Goal: Information Seeking & Learning: Check status

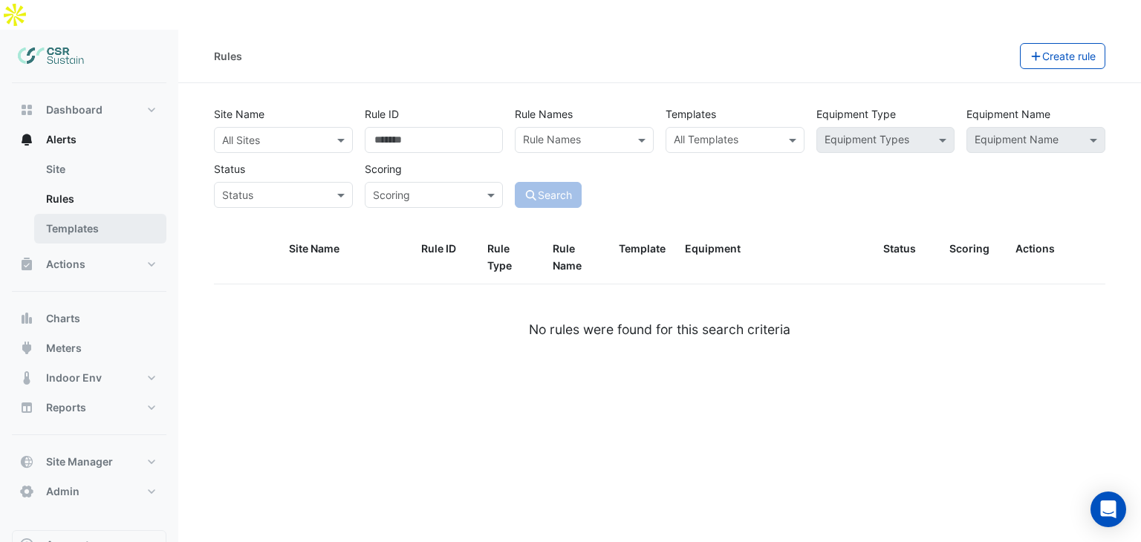
click at [109, 214] on link "Templates" at bounding box center [100, 229] width 132 height 30
select select
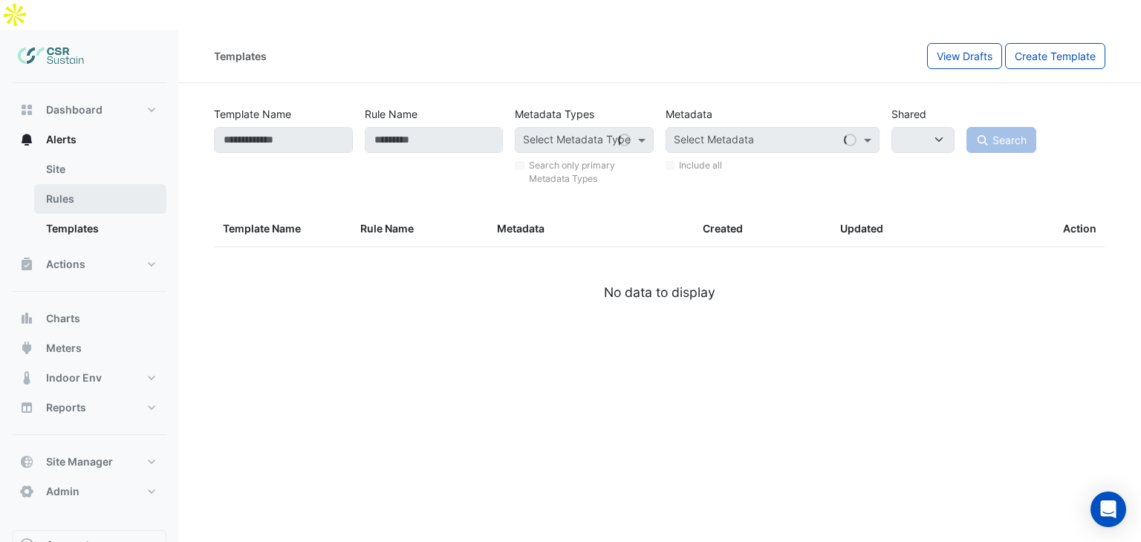
click at [76, 184] on link "Rules" at bounding box center [100, 199] width 132 height 30
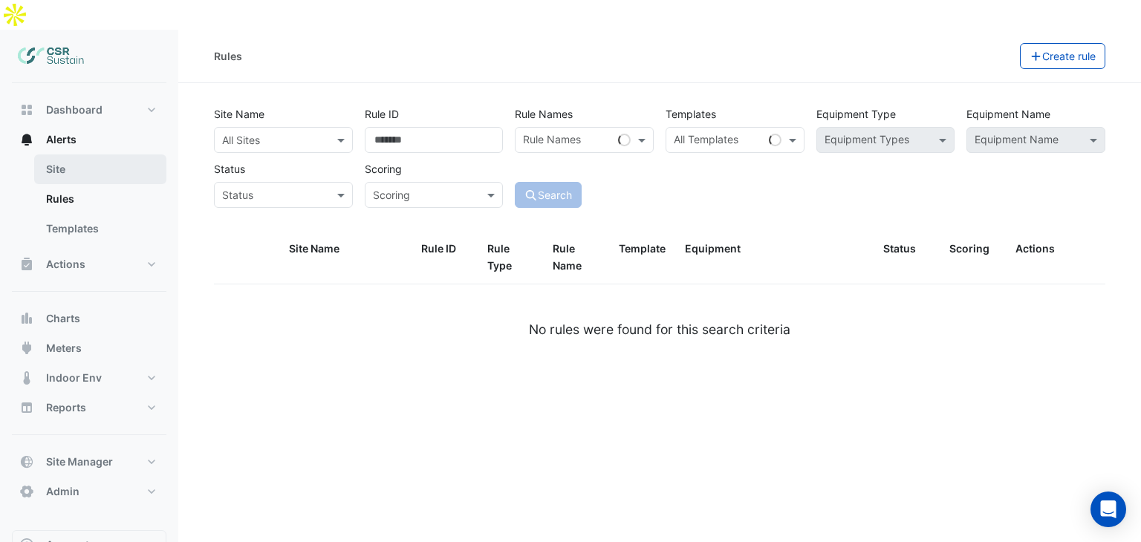
drag, startPoint x: 76, startPoint y: 140, endPoint x: 81, endPoint y: 152, distance: 12.3
click at [76, 155] on link "Site" at bounding box center [100, 170] width 132 height 30
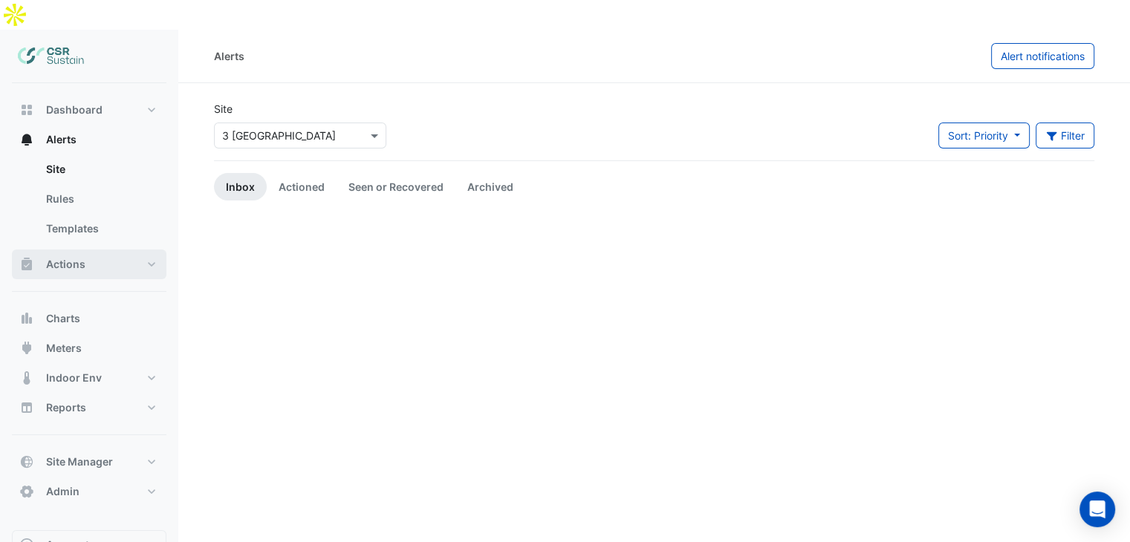
click at [88, 250] on button "Actions" at bounding box center [89, 265] width 155 height 30
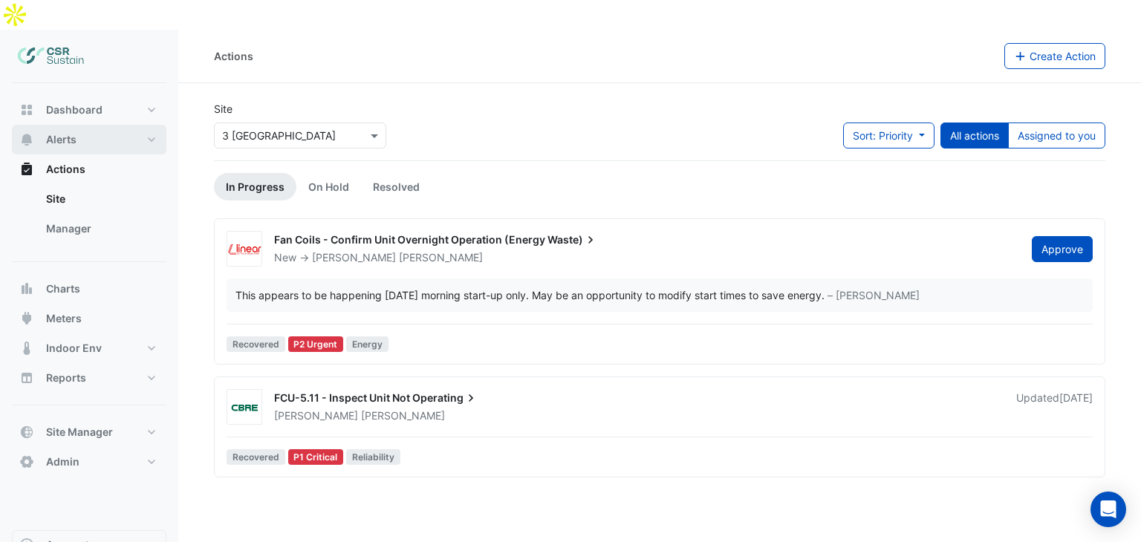
click at [88, 125] on button "Alerts" at bounding box center [89, 140] width 155 height 30
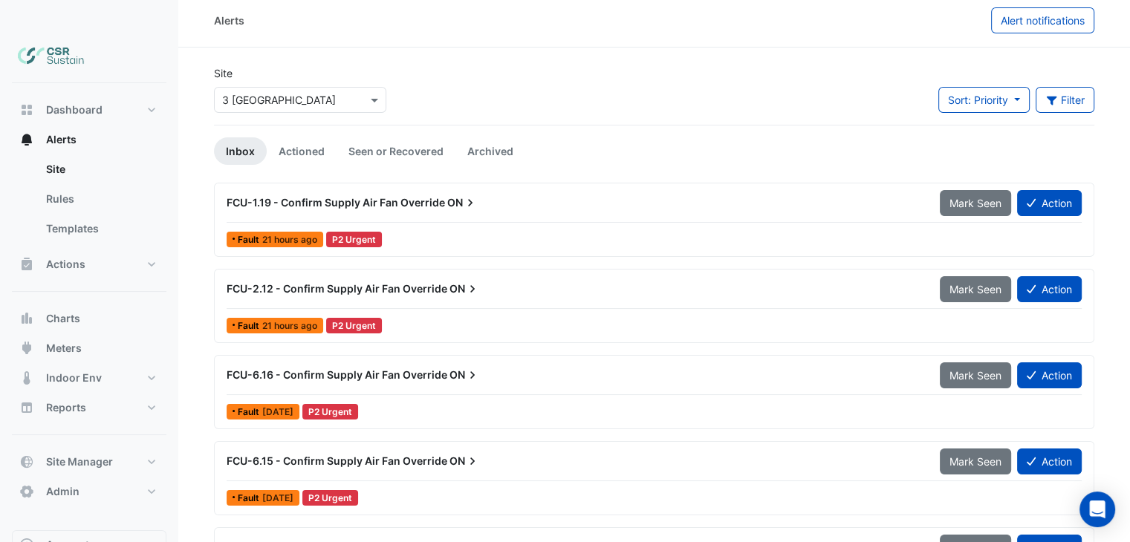
scroll to position [9, 0]
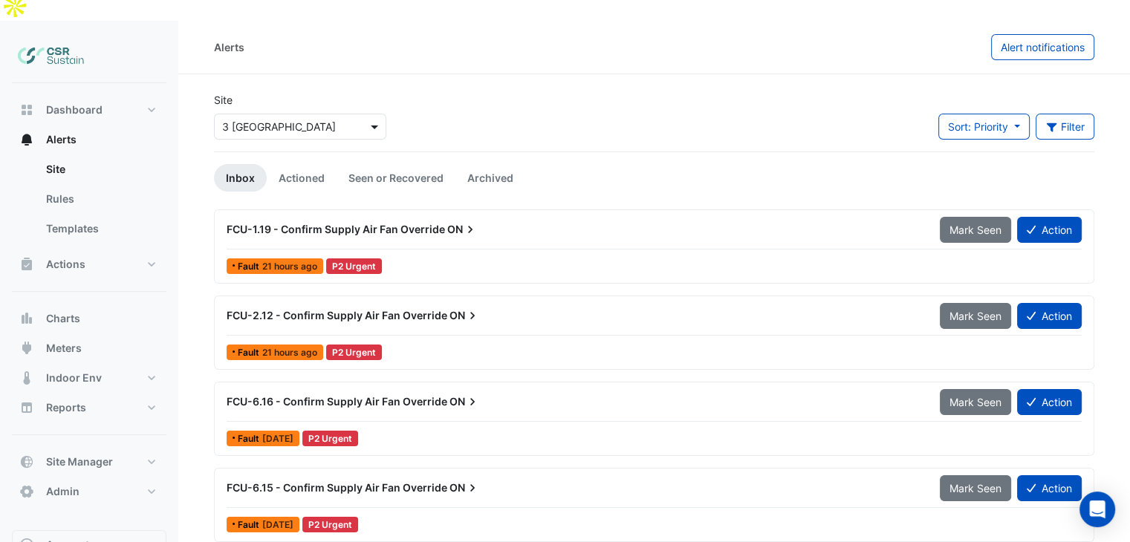
click at [375, 114] on div "× [STREET_ADDRESS]" at bounding box center [300, 127] width 172 height 26
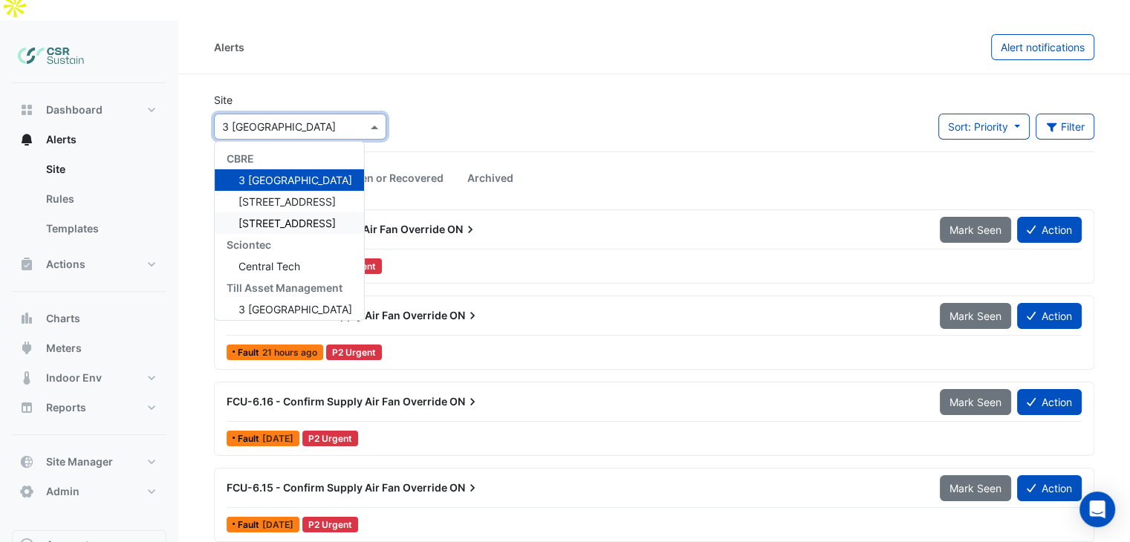
click at [289, 217] on span "[STREET_ADDRESS]" at bounding box center [287, 223] width 97 height 13
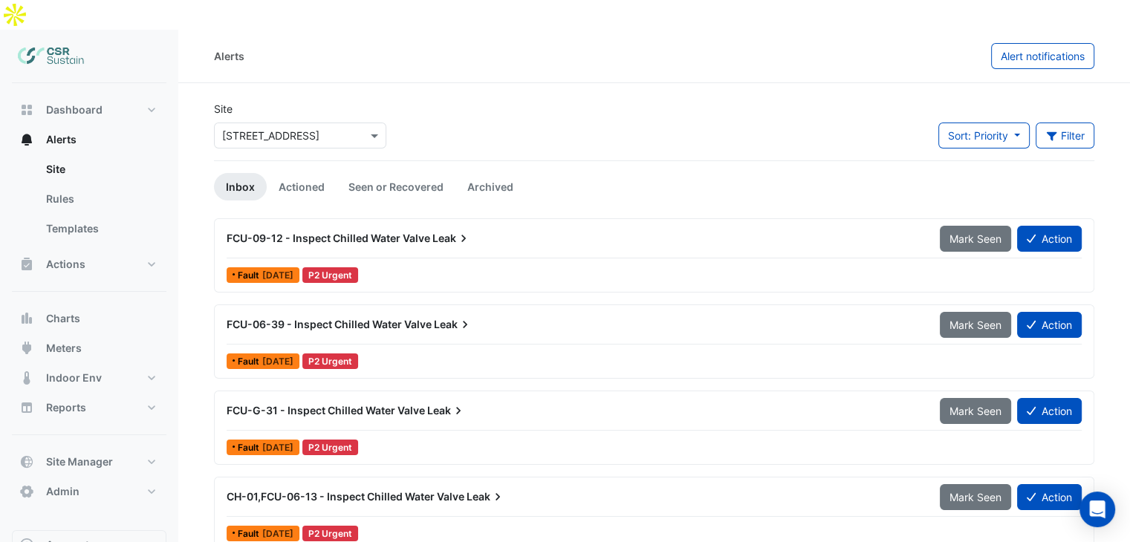
click at [349, 232] on span "FCU-09-12 - Inspect Chilled Water Valve" at bounding box center [329, 238] width 204 height 13
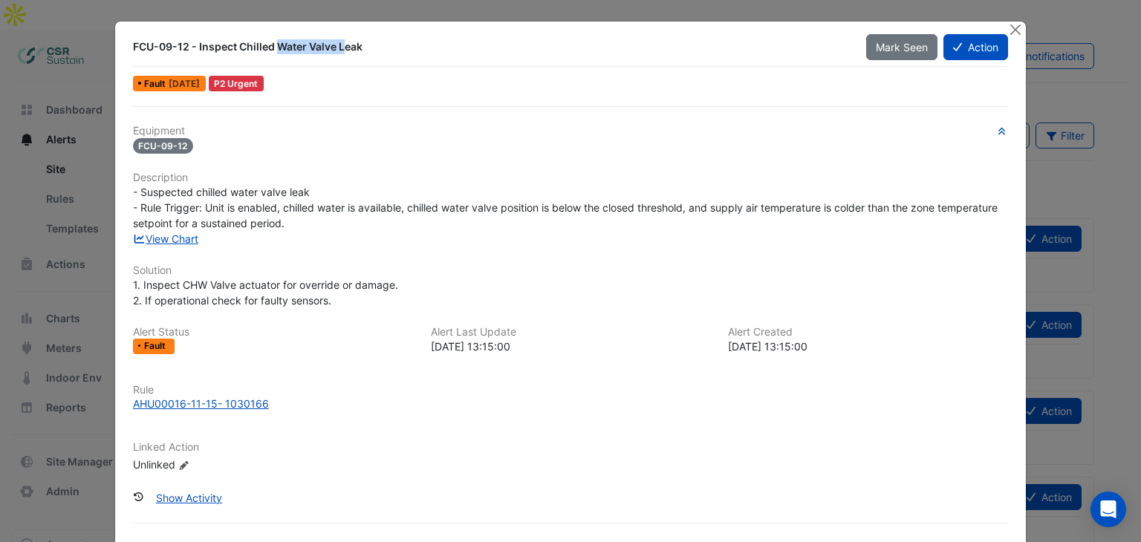
drag, startPoint x: 207, startPoint y: 48, endPoint x: 320, endPoint y: 49, distance: 113.0
click at [271, 44] on div "FCU-09-12 - Inspect Chilled Water Valve Leak" at bounding box center [491, 46] width 716 height 15
click at [172, 234] on link "View Chart" at bounding box center [166, 239] width 66 height 13
click at [1008, 28] on button "Close" at bounding box center [1016, 30] width 16 height 16
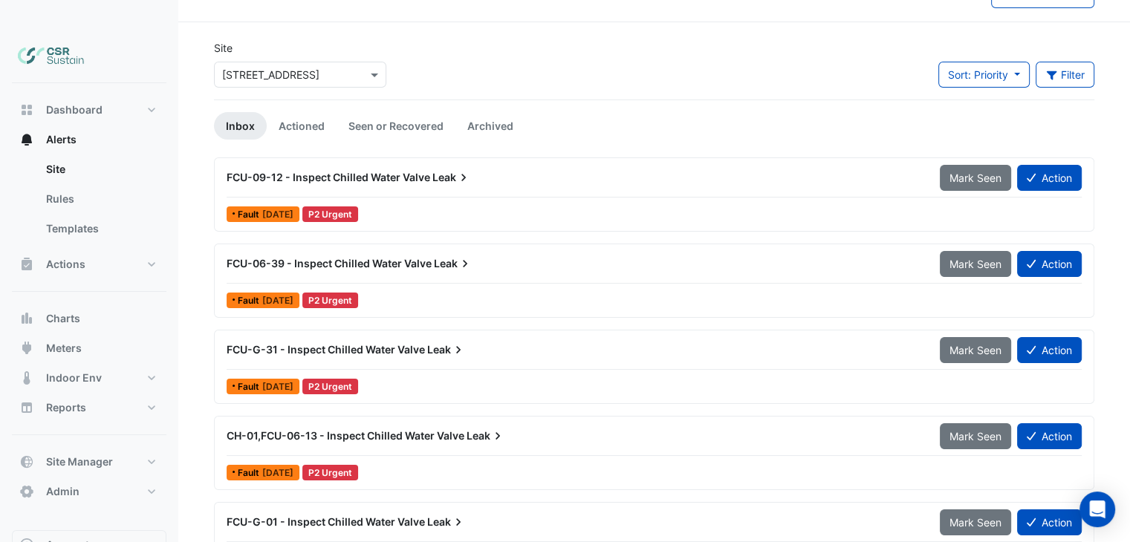
scroll to position [65, 0]
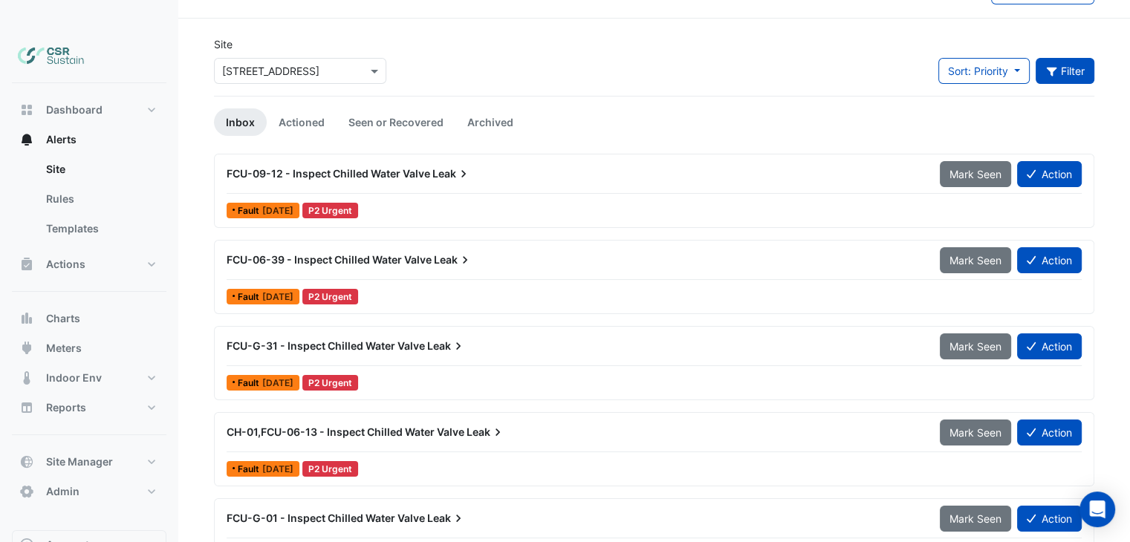
click at [1065, 58] on button "Filter" at bounding box center [1065, 71] width 59 height 26
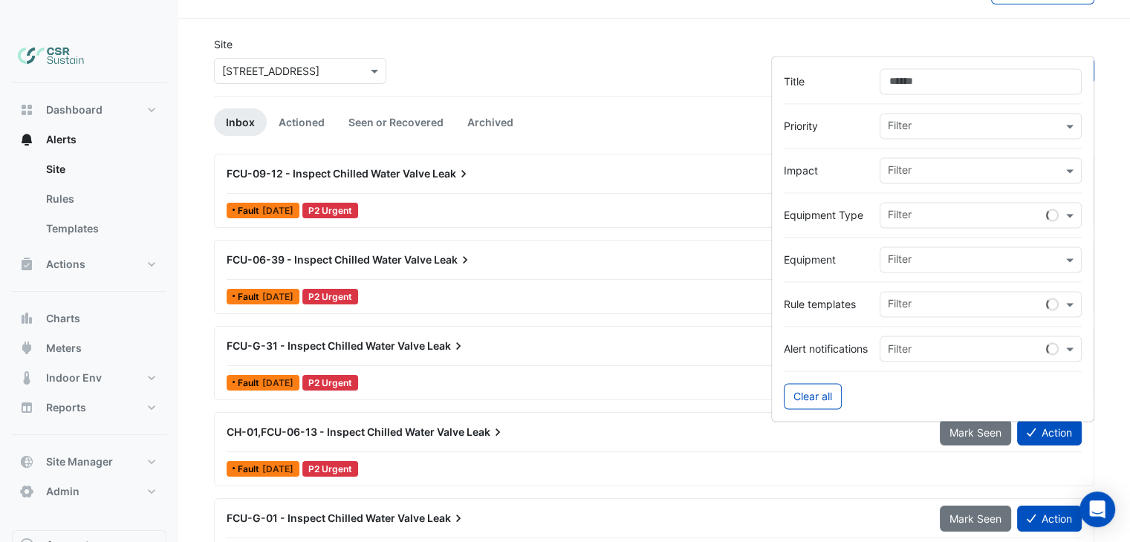
scroll to position [0, 0]
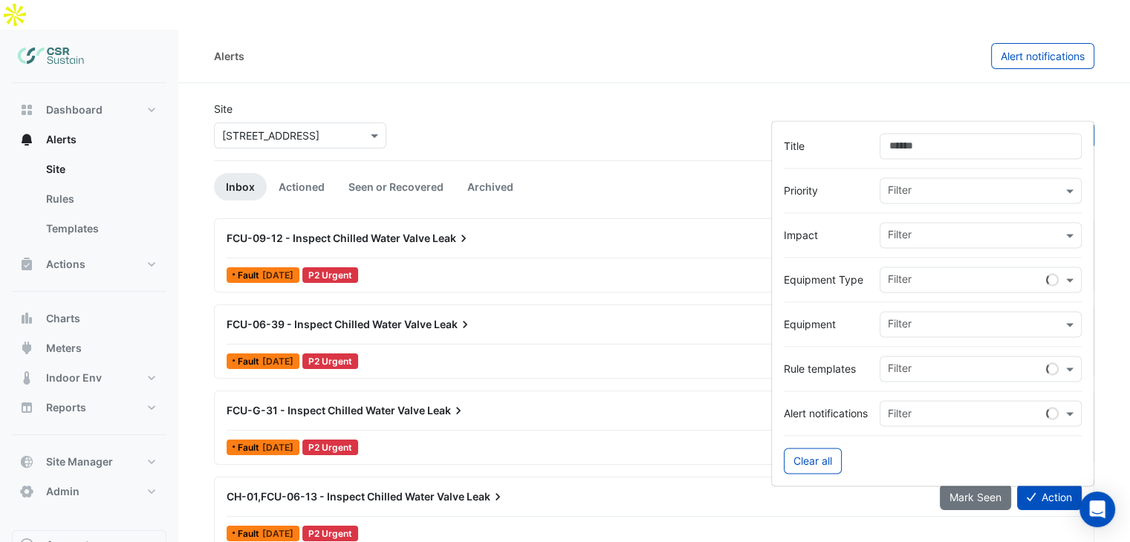
click at [915, 230] on input "text" at bounding box center [975, 237] width 175 height 16
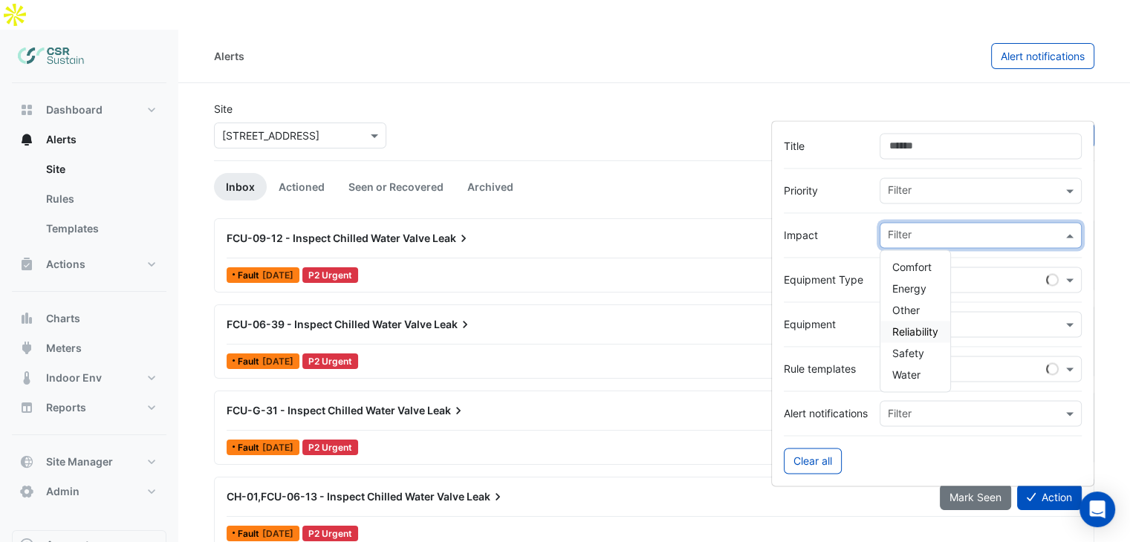
click at [917, 334] on span "Reliability" at bounding box center [915, 331] width 46 height 13
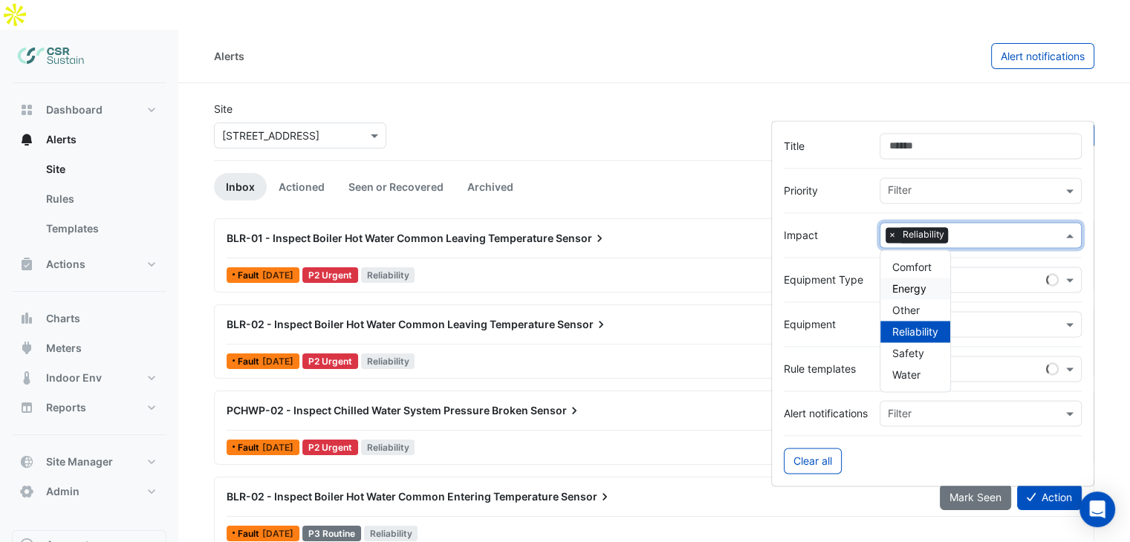
click at [768, 101] on div "Site × [STREET_ADDRESS] Sort: Priority Priority Updated Filter" at bounding box center [654, 130] width 898 height 59
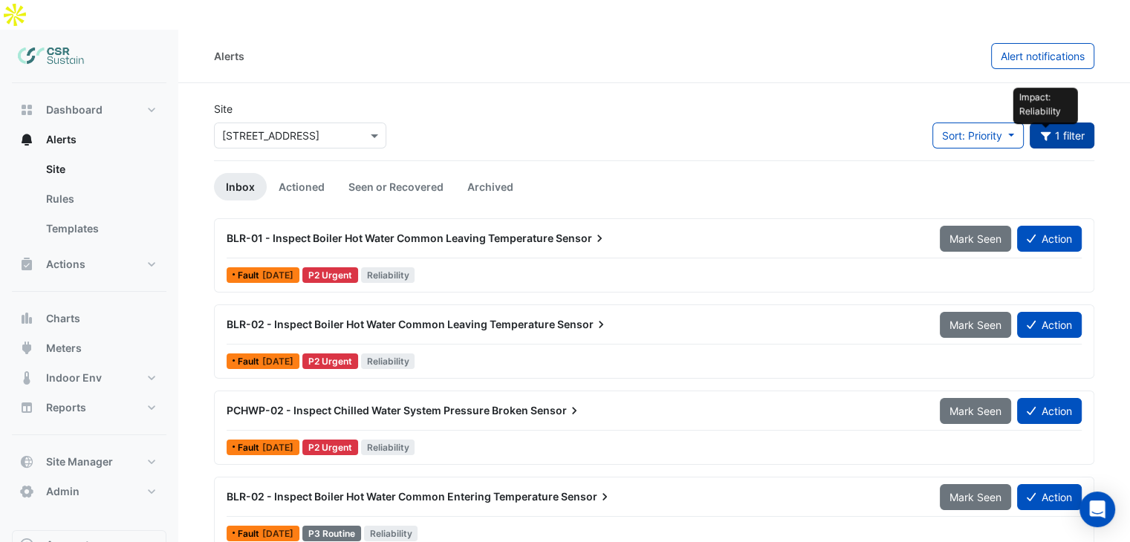
click at [1049, 131] on icon "button" at bounding box center [1046, 136] width 13 height 10
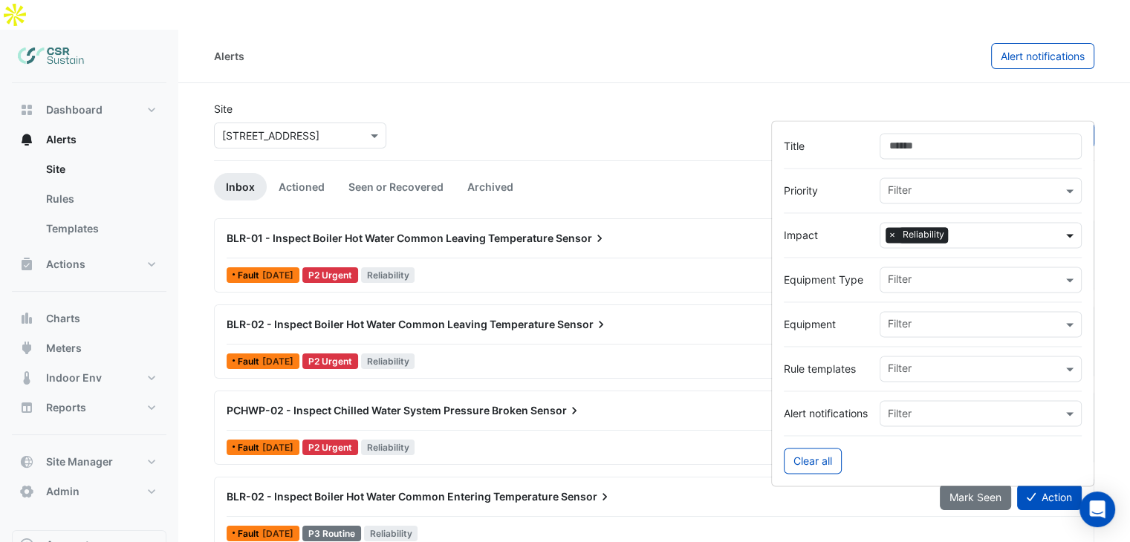
click at [1066, 234] on span at bounding box center [1072, 235] width 19 height 16
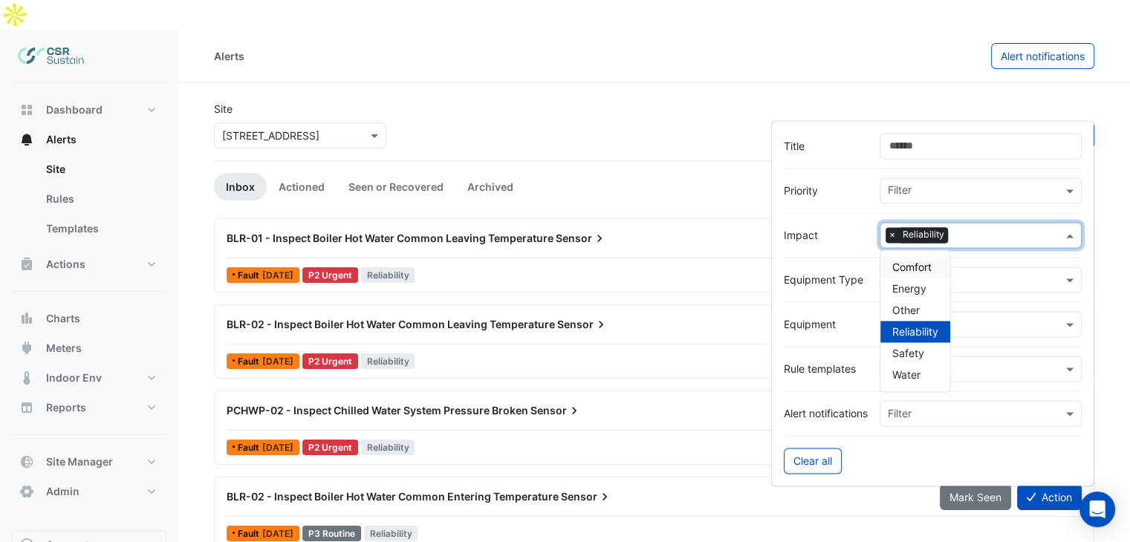
drag, startPoint x: 889, startPoint y: 236, endPoint x: 917, endPoint y: 238, distance: 27.5
click at [889, 236] on span "×" at bounding box center [892, 235] width 13 height 15
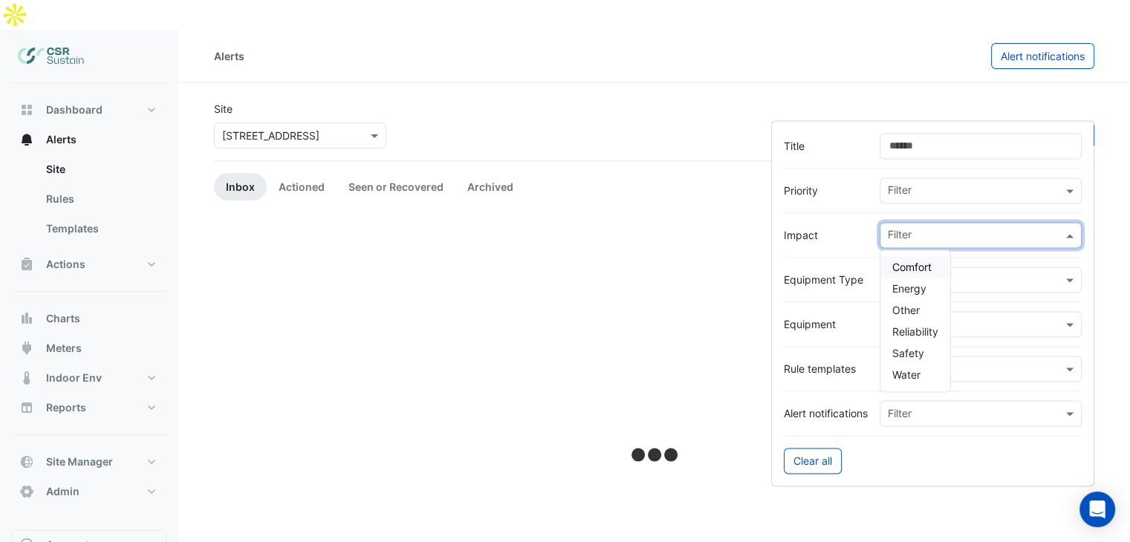
click at [918, 238] on input "text" at bounding box center [975, 237] width 175 height 16
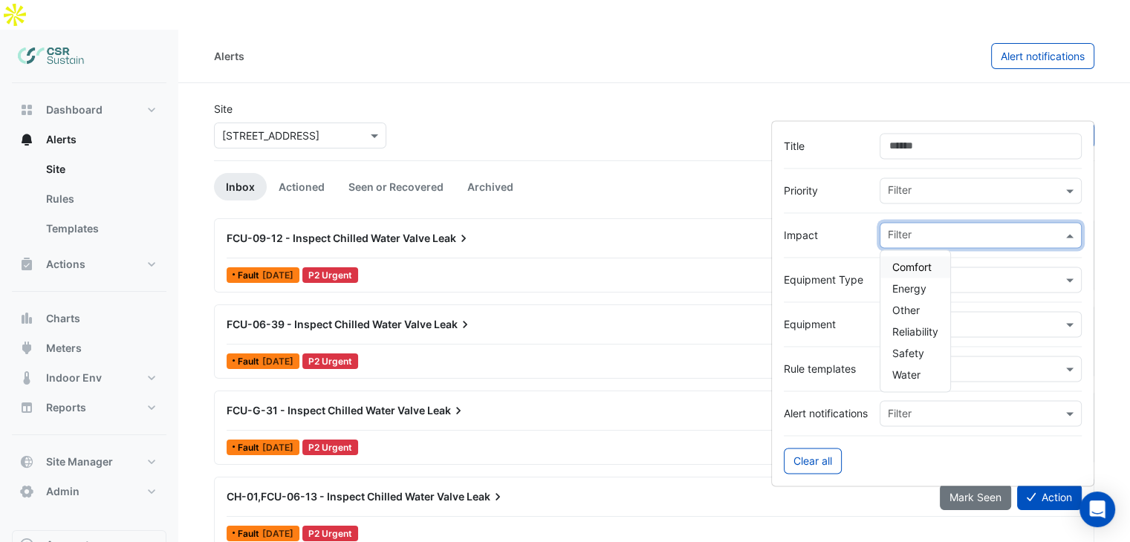
click at [915, 269] on span "Comfort" at bounding box center [911, 267] width 39 height 13
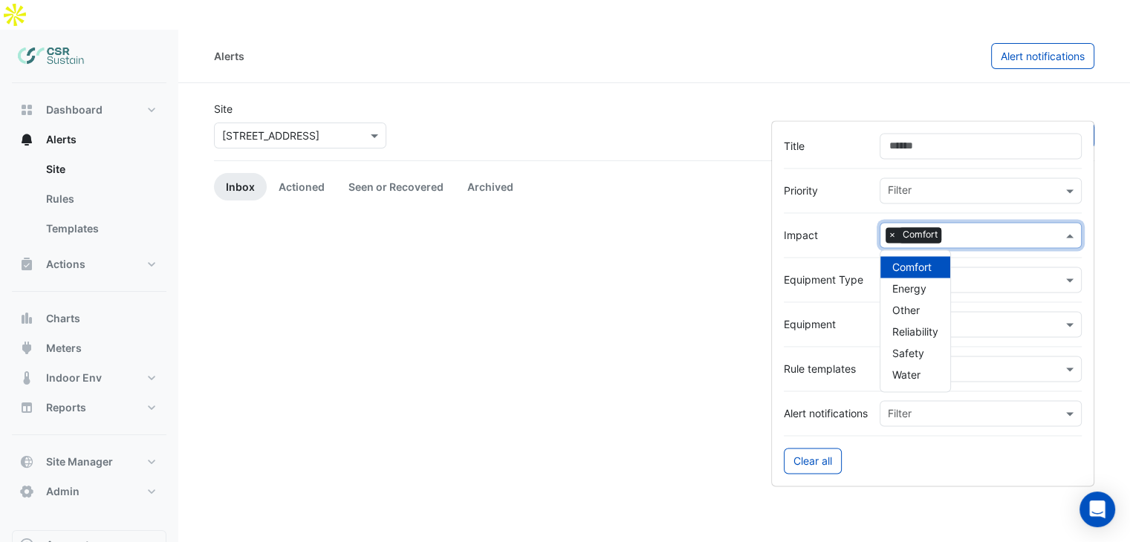
click at [557, 101] on div "Site × [STREET_ADDRESS] Sort: Priority Priority Updated 1 filter" at bounding box center [654, 130] width 898 height 59
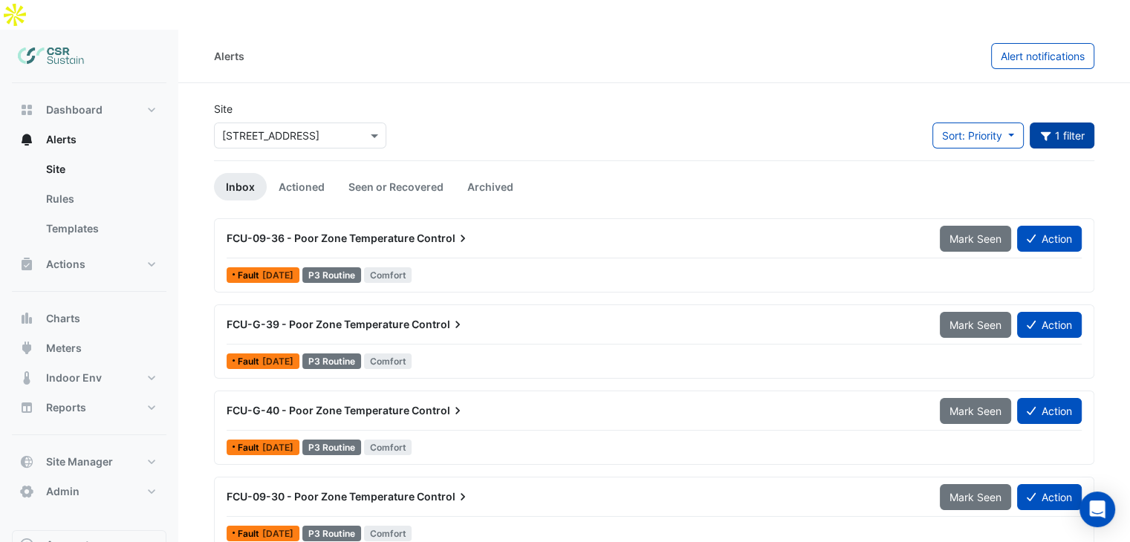
click at [1078, 123] on button "Impact: Comfort 1 filter" at bounding box center [1062, 136] width 65 height 26
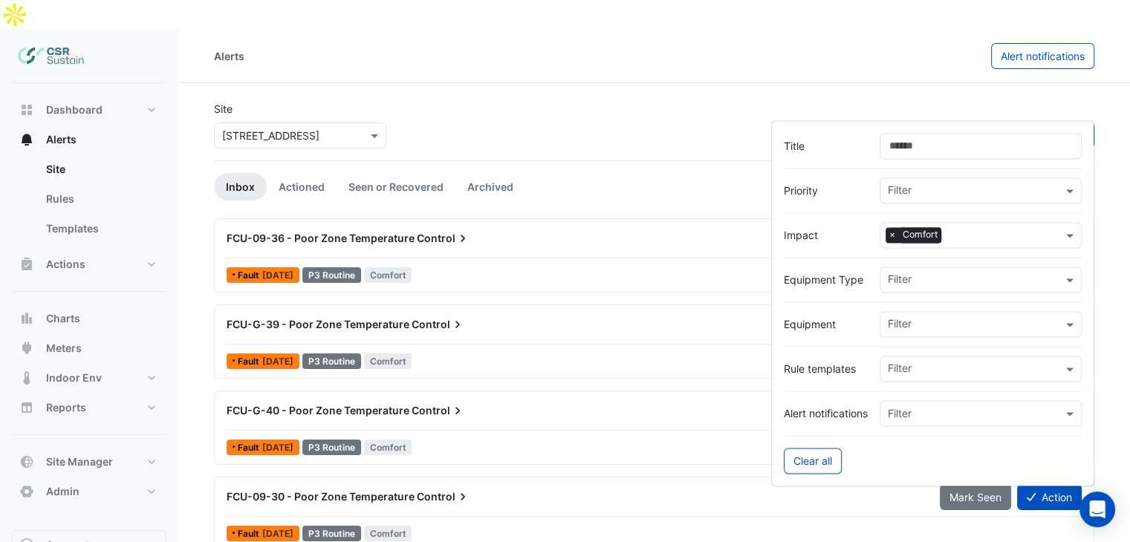
click at [576, 101] on div "Site × [STREET_ADDRESS] Sort: Priority Priority Updated 1 filter" at bounding box center [654, 130] width 898 height 59
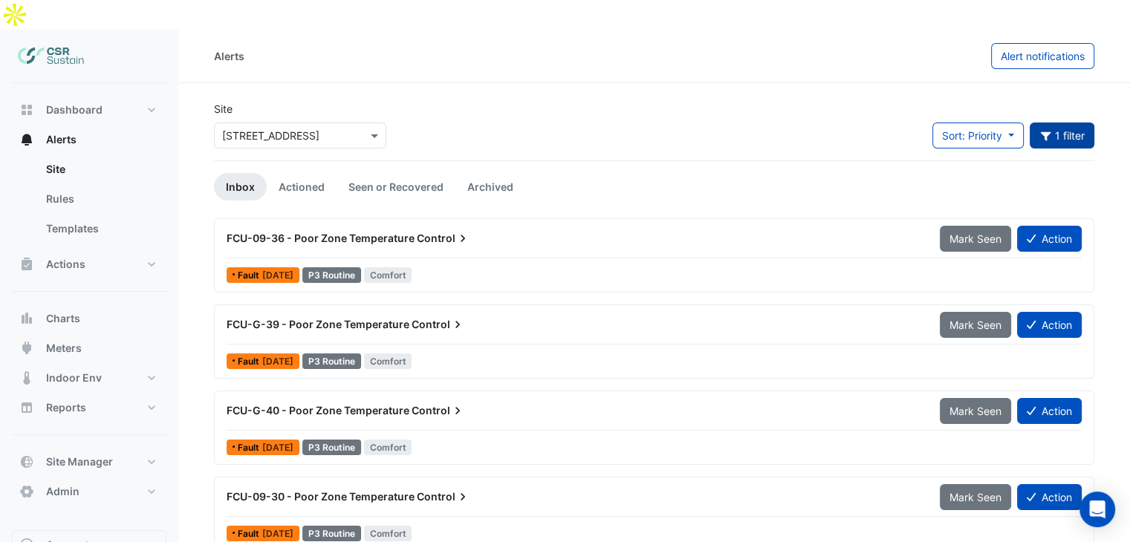
click at [1055, 123] on button "1 filter" at bounding box center [1062, 136] width 65 height 26
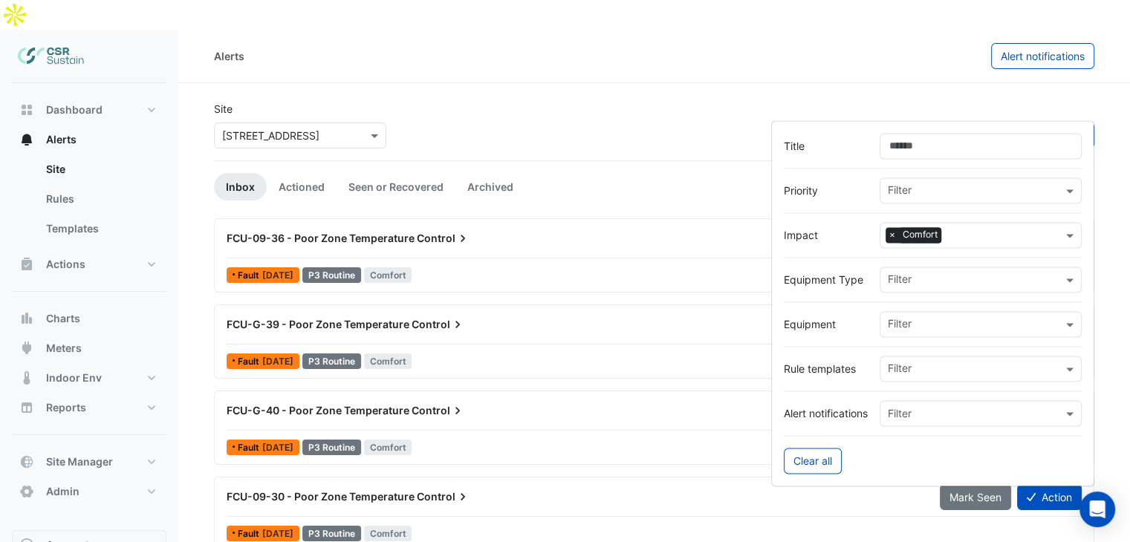
click at [1021, 230] on input "text" at bounding box center [1004, 237] width 115 height 16
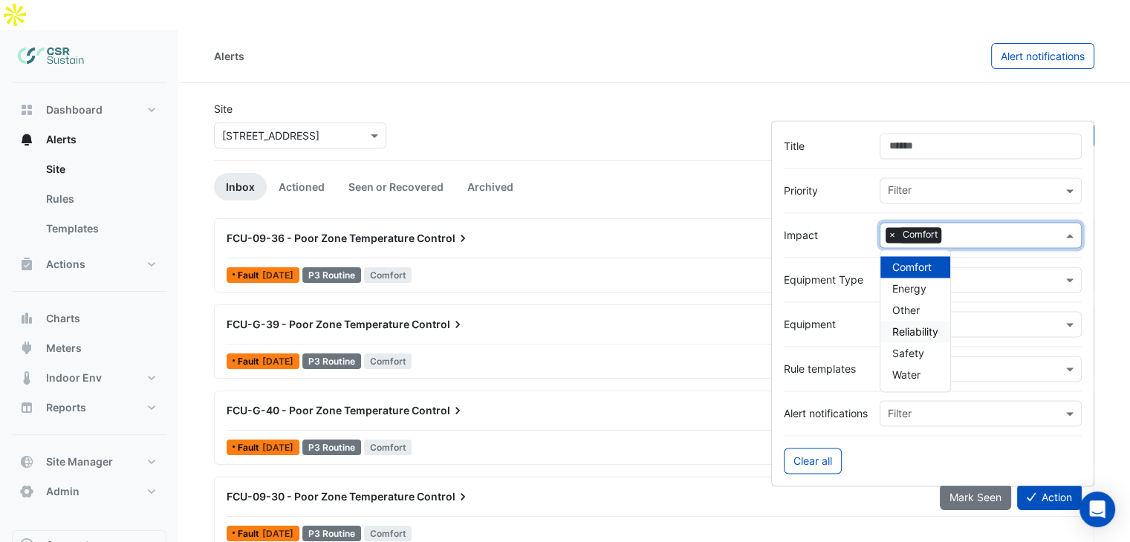
click at [908, 328] on span "Reliability" at bounding box center [915, 331] width 46 height 13
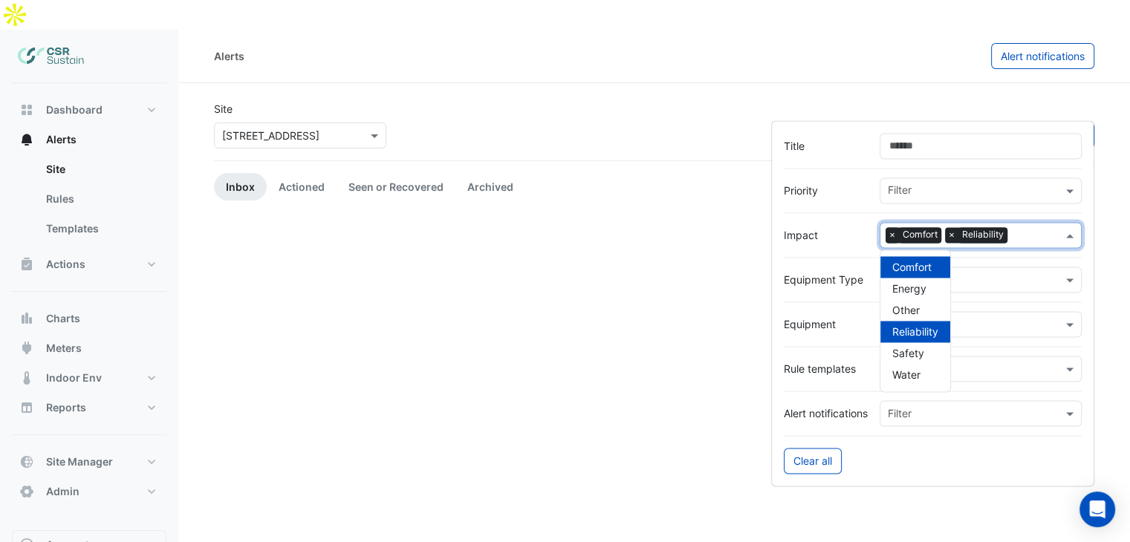
click at [889, 239] on span "×" at bounding box center [892, 235] width 13 height 15
click at [772, 83] on section "Site × [STREET_ADDRESS] Sort: Priority Priority Updated 1 filter Inbox Actioned…" at bounding box center [654, 389] width 952 height 612
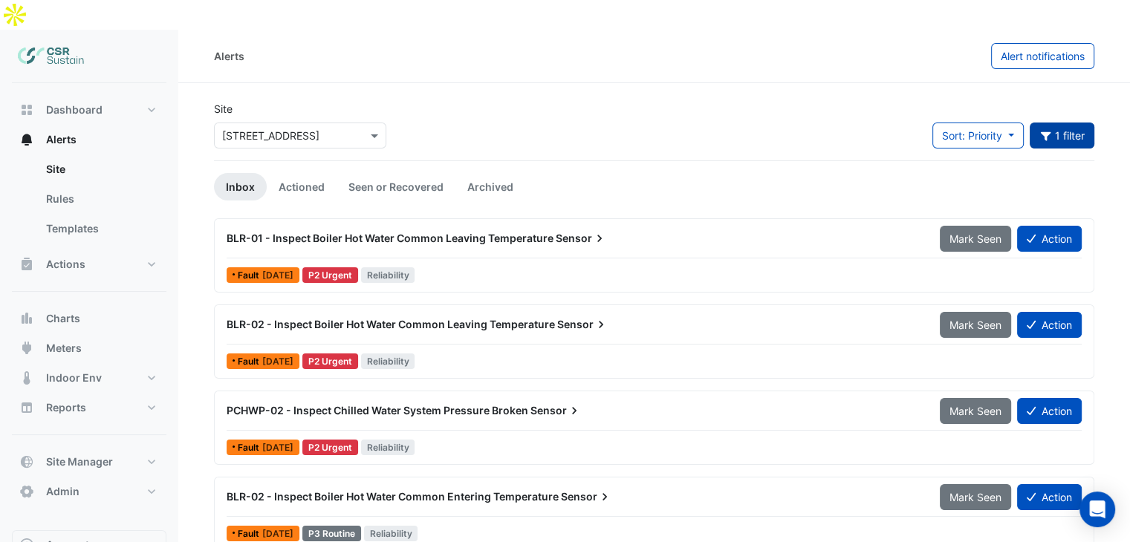
click at [1073, 123] on button "1 filter" at bounding box center [1062, 136] width 65 height 26
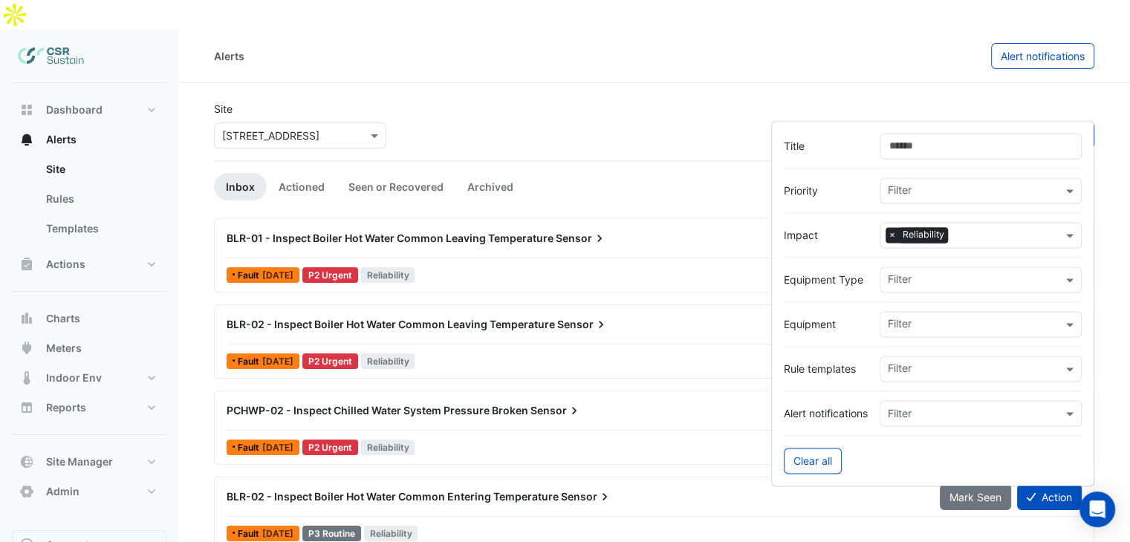
click at [1002, 233] on input "text" at bounding box center [1008, 237] width 108 height 16
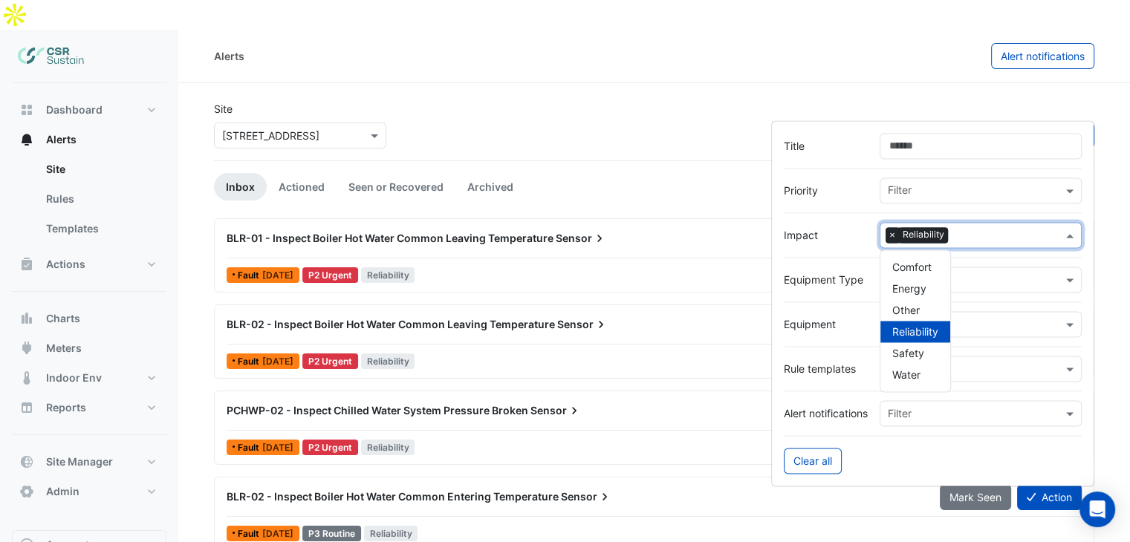
click at [893, 236] on span "×" at bounding box center [892, 235] width 13 height 15
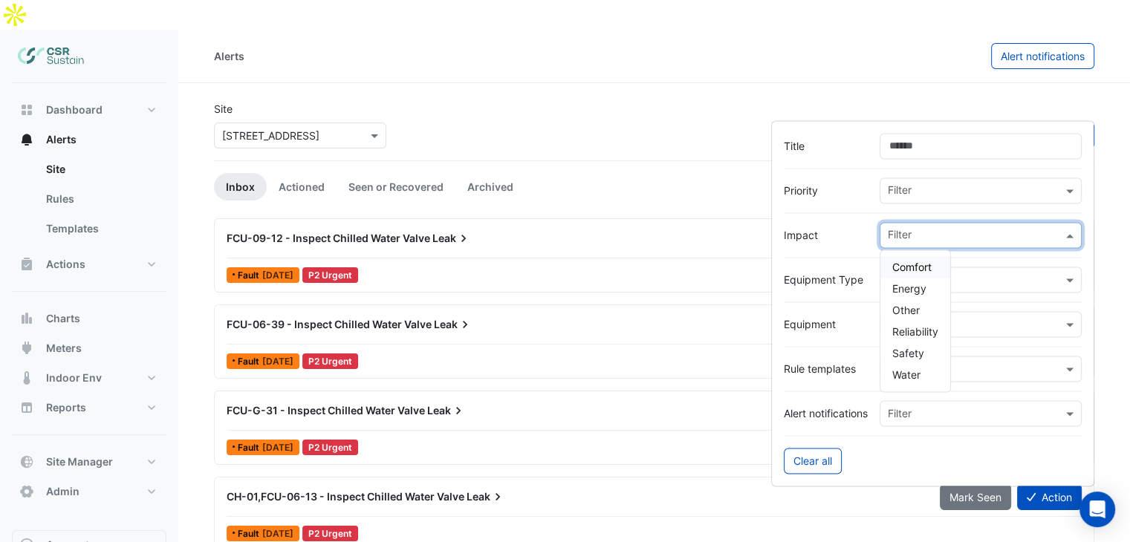
click at [918, 270] on span "Comfort" at bounding box center [911, 267] width 39 height 13
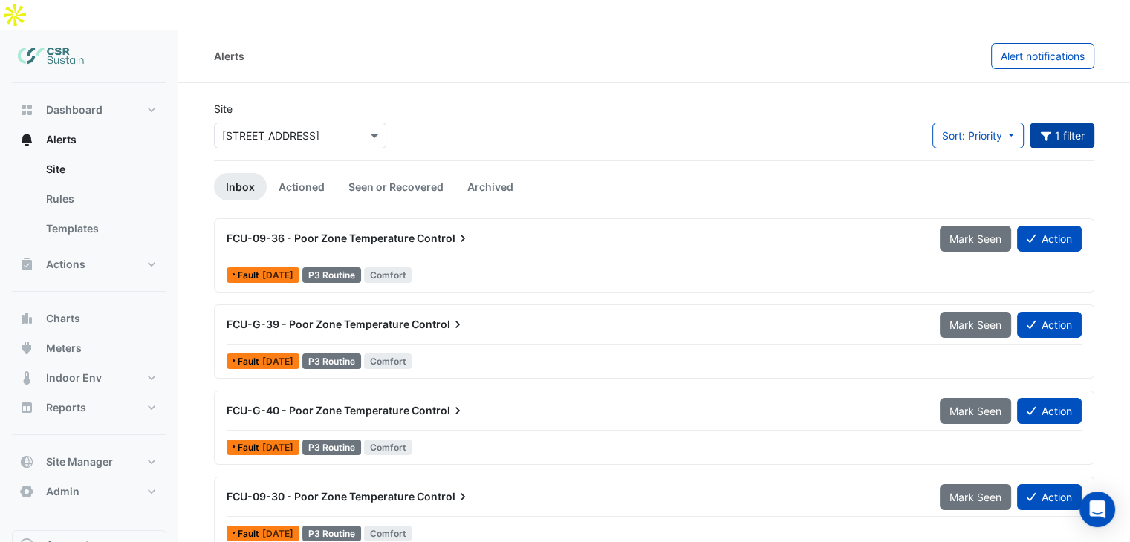
click at [1059, 123] on button "1 filter" at bounding box center [1062, 136] width 65 height 26
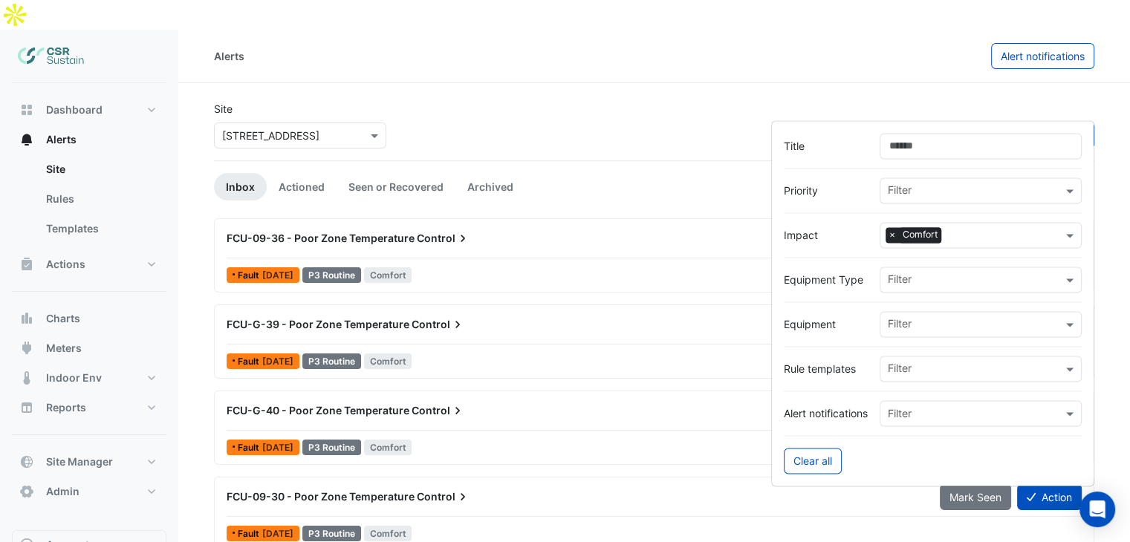
click at [892, 233] on span "×" at bounding box center [892, 235] width 13 height 15
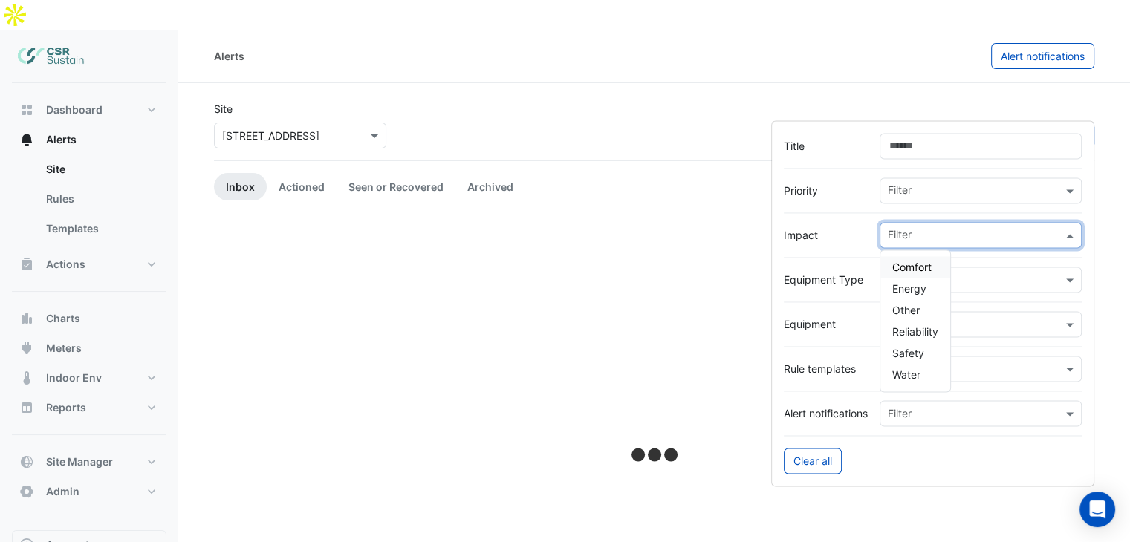
click at [918, 233] on input "text" at bounding box center [975, 237] width 175 height 16
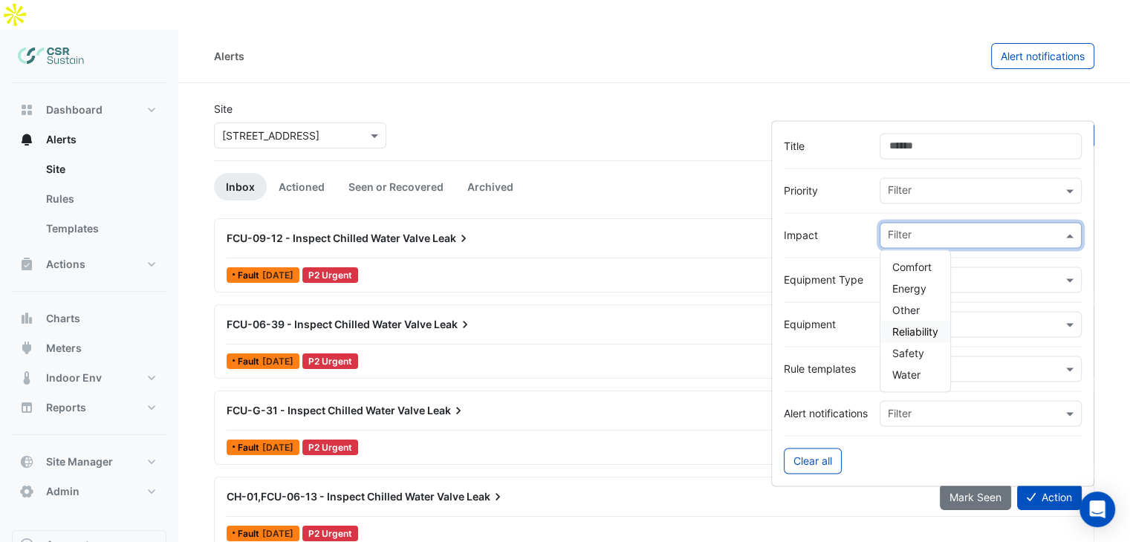
drag, startPoint x: 916, startPoint y: 334, endPoint x: 872, endPoint y: 316, distance: 47.3
click at [917, 334] on span "Reliability" at bounding box center [915, 331] width 46 height 13
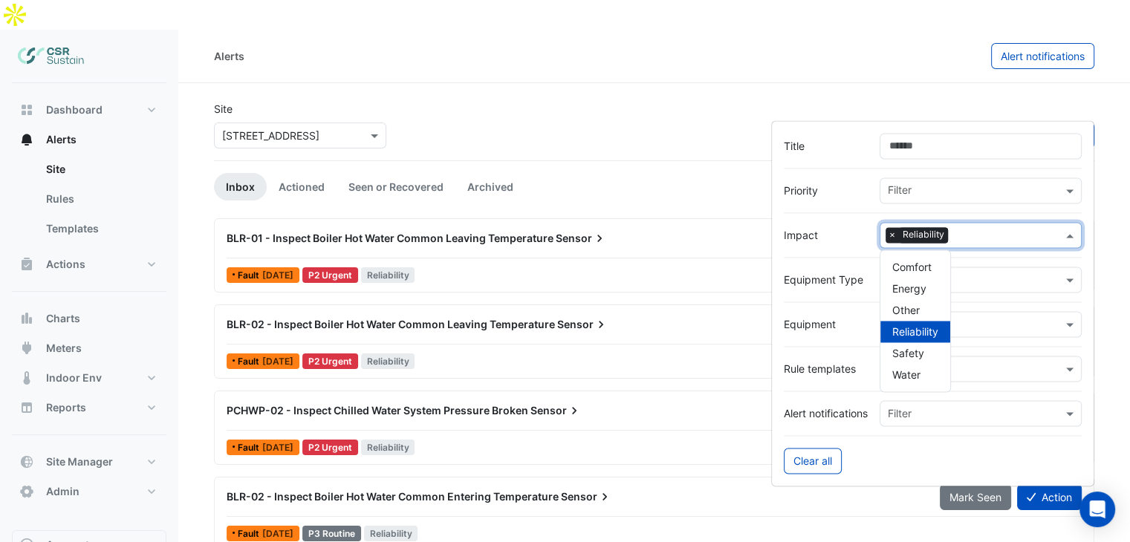
click at [214, 218] on div "BLR-01 - Inspect Boiler Hot Water Common Leaving Temperature Sensor Mark Seen A…" at bounding box center [654, 255] width 881 height 74
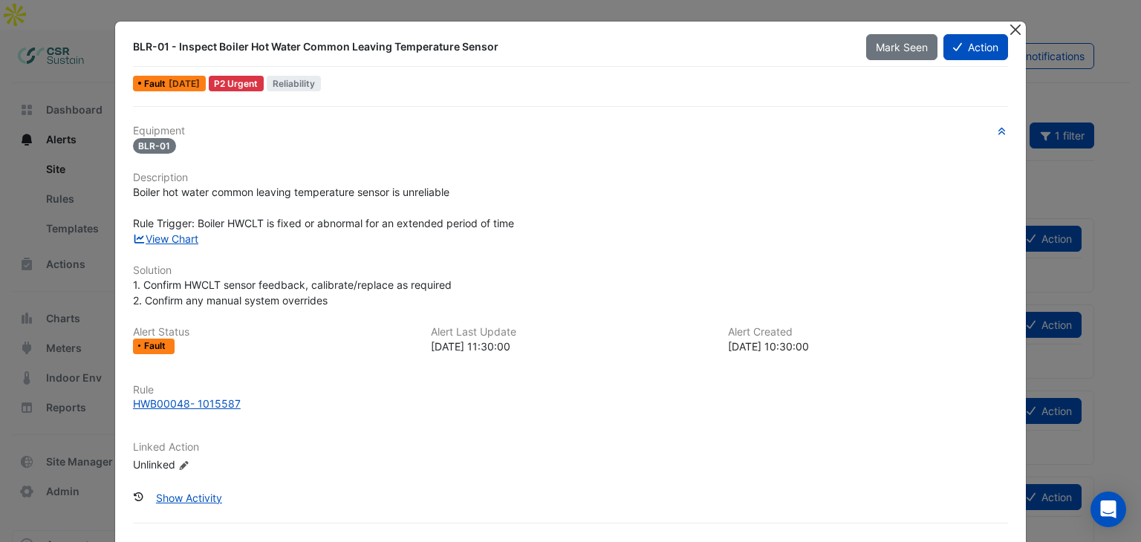
click at [1008, 22] on button "Close" at bounding box center [1016, 30] width 16 height 16
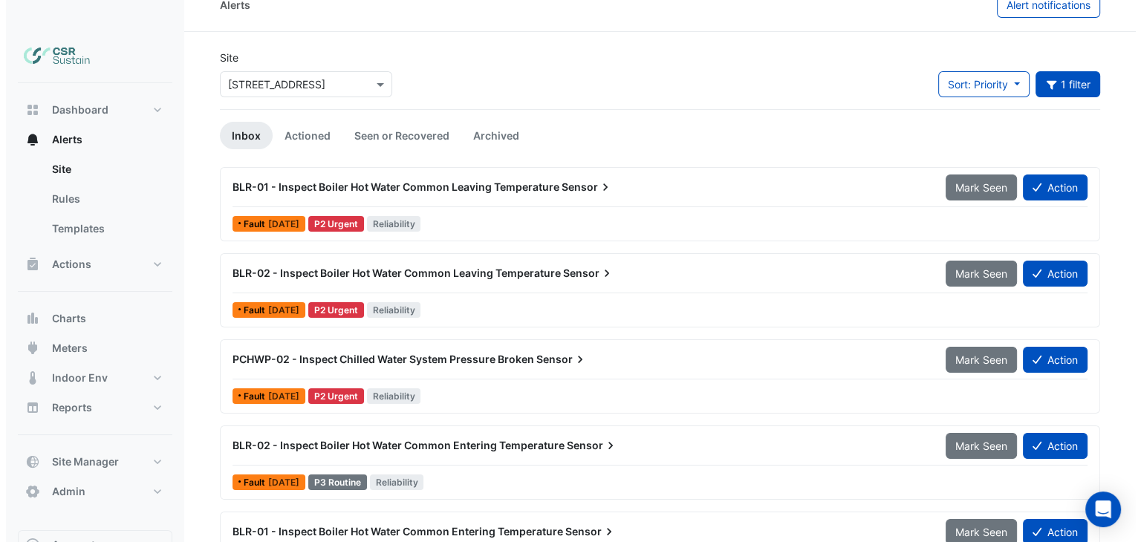
scroll to position [74, 0]
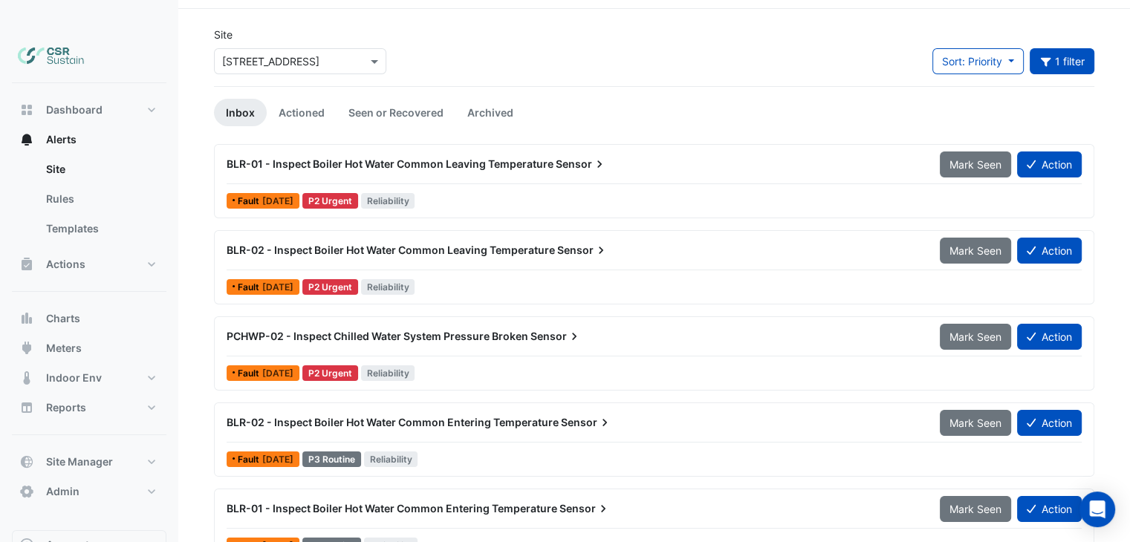
click at [393, 158] on span "BLR-01 - Inspect Boiler Hot Water Common Leaving Temperature" at bounding box center [390, 164] width 327 height 13
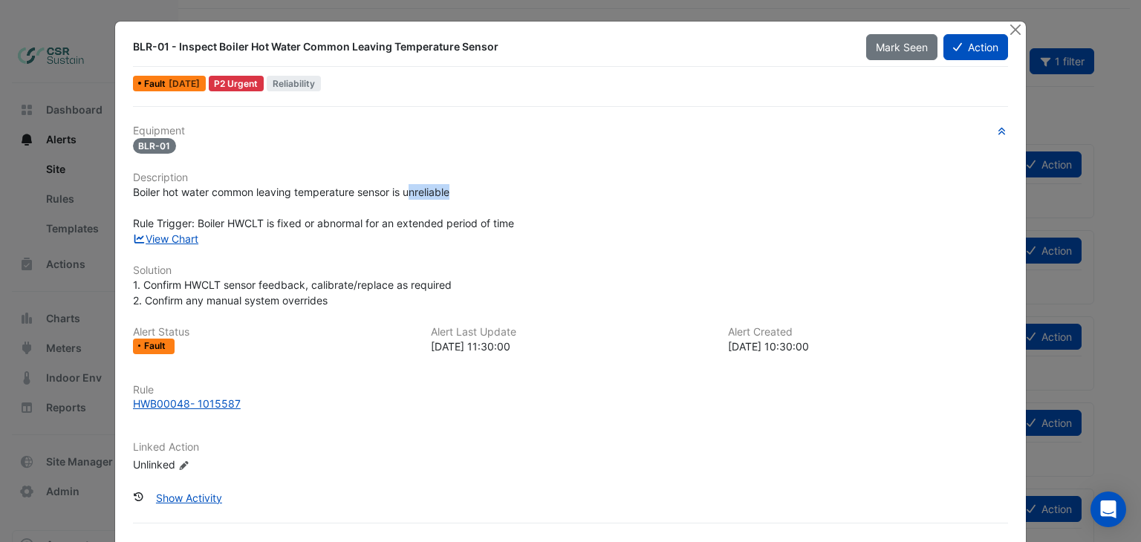
drag, startPoint x: 410, startPoint y: 192, endPoint x: 458, endPoint y: 184, distance: 48.3
click at [458, 184] on div "Boiler hot water common leaving temperature sensor is unreliable Rule Trigger: …" at bounding box center [571, 207] width 876 height 47
click at [189, 233] on link "View Chart" at bounding box center [166, 239] width 66 height 13
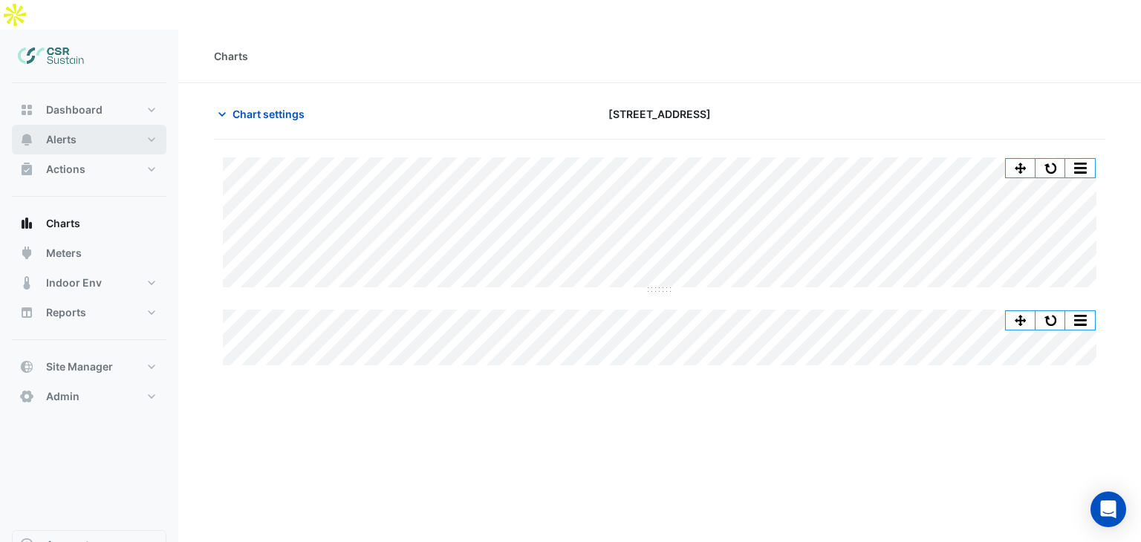
click at [152, 125] on button "Alerts" at bounding box center [89, 140] width 155 height 30
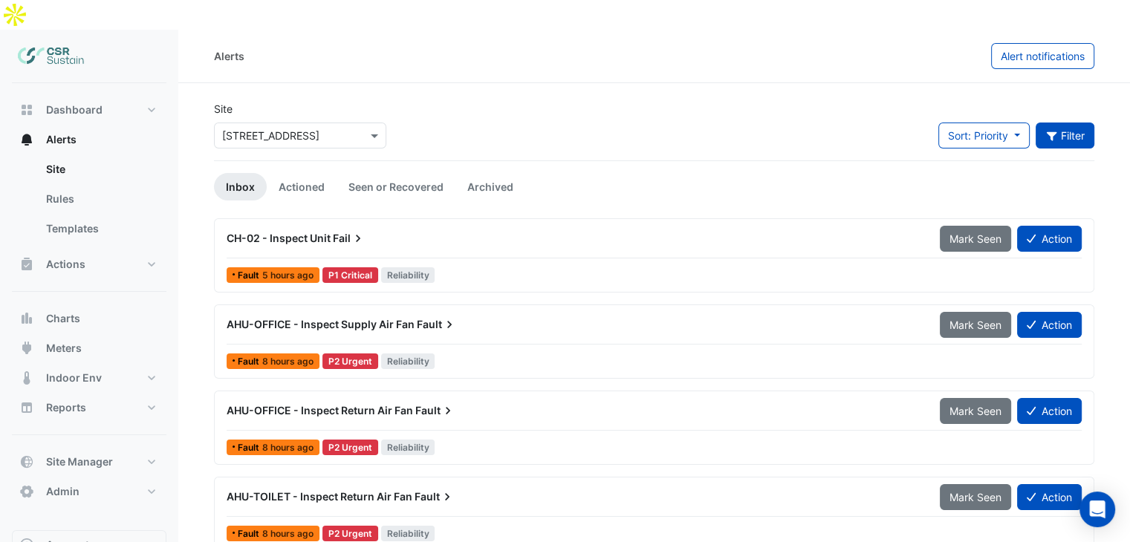
click at [1063, 123] on button "Filter" at bounding box center [1065, 136] width 59 height 26
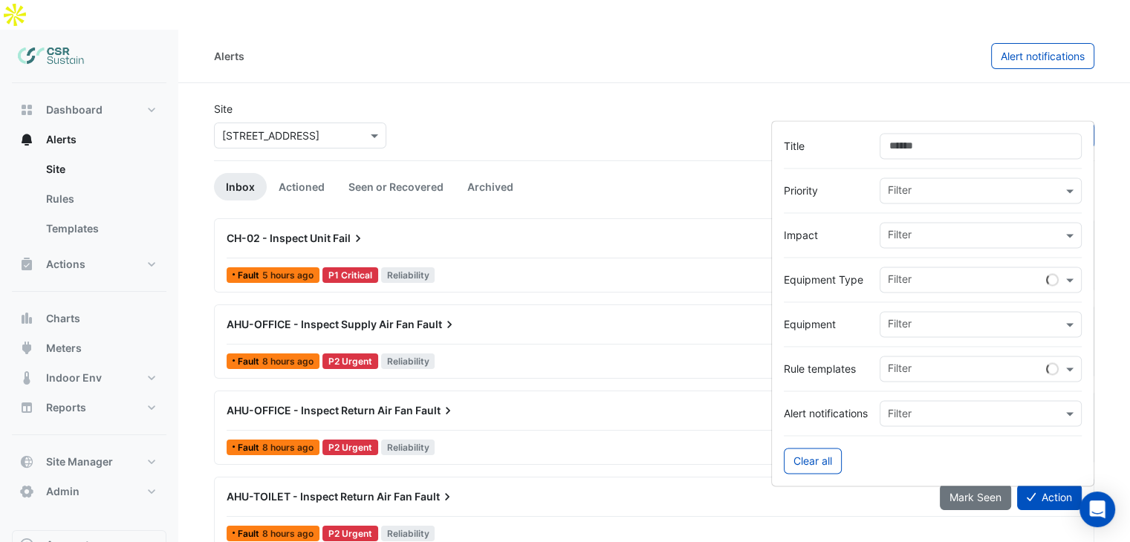
click at [1075, 101] on div "Site × 5 Exchange Quay Sort: Priority Priority Updated Filter" at bounding box center [654, 130] width 898 height 59
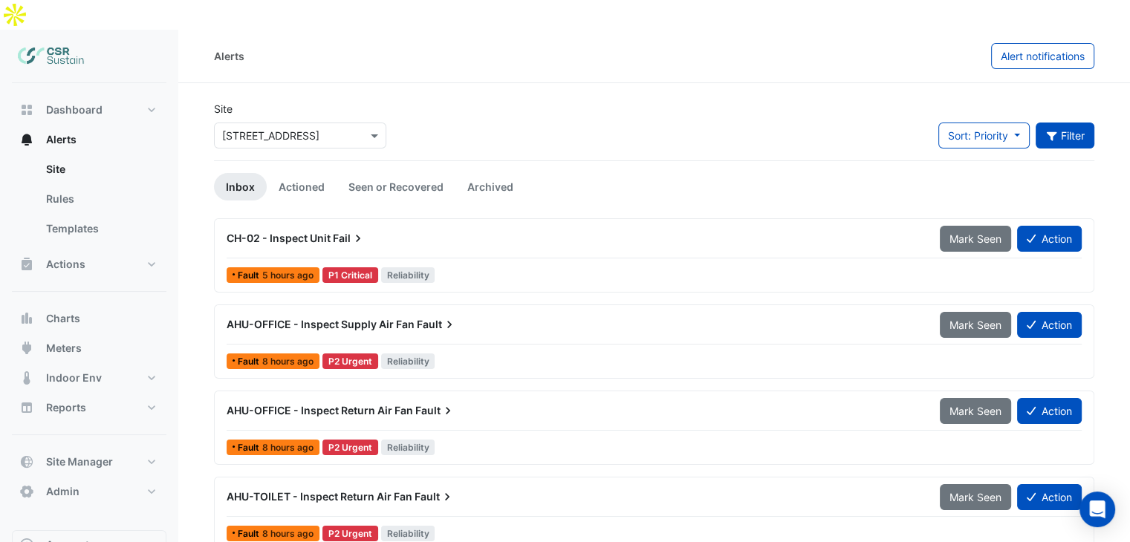
click at [1067, 123] on button "Filter" at bounding box center [1065, 136] width 59 height 26
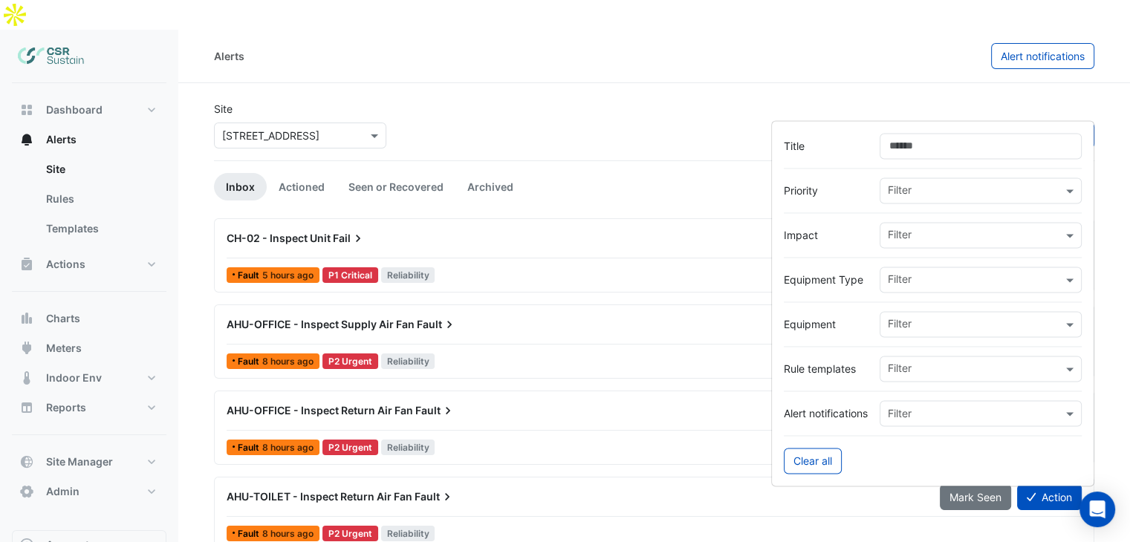
click at [968, 236] on input "text" at bounding box center [975, 237] width 175 height 16
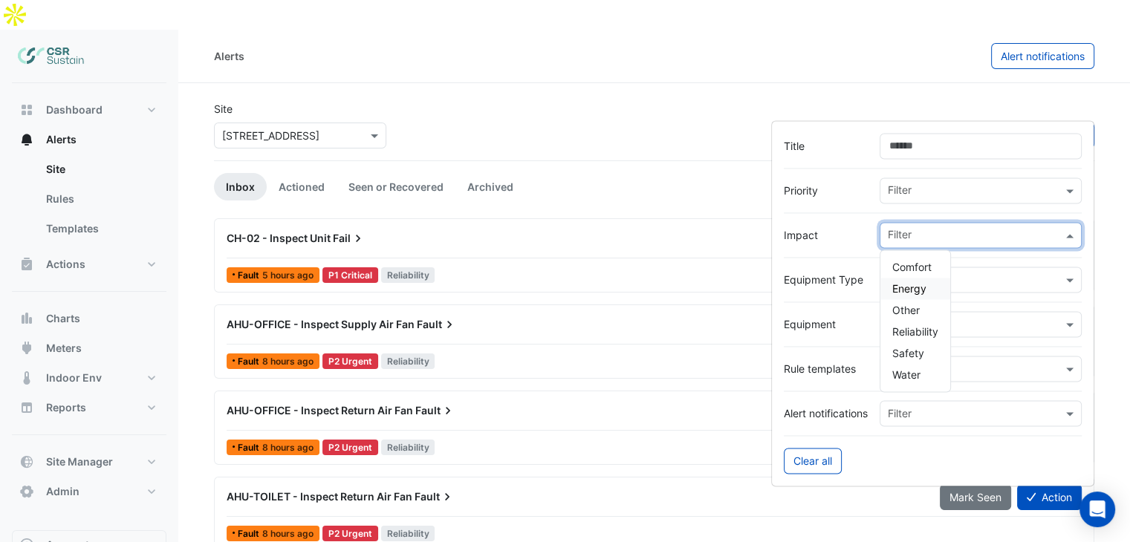
click at [927, 285] on div "Energy" at bounding box center [916, 289] width 70 height 22
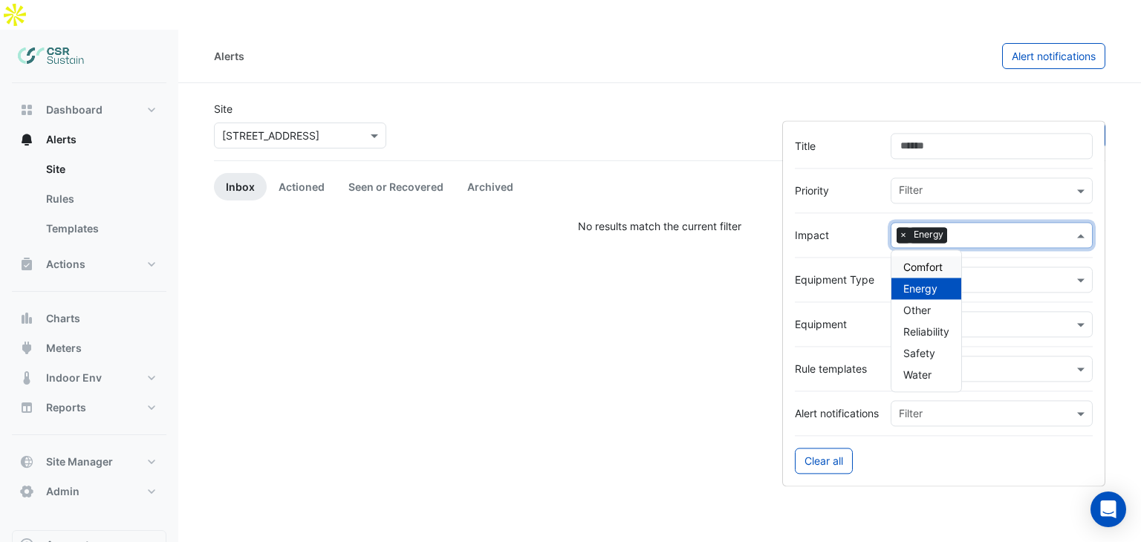
click at [904, 233] on span "×" at bounding box center [903, 235] width 13 height 15
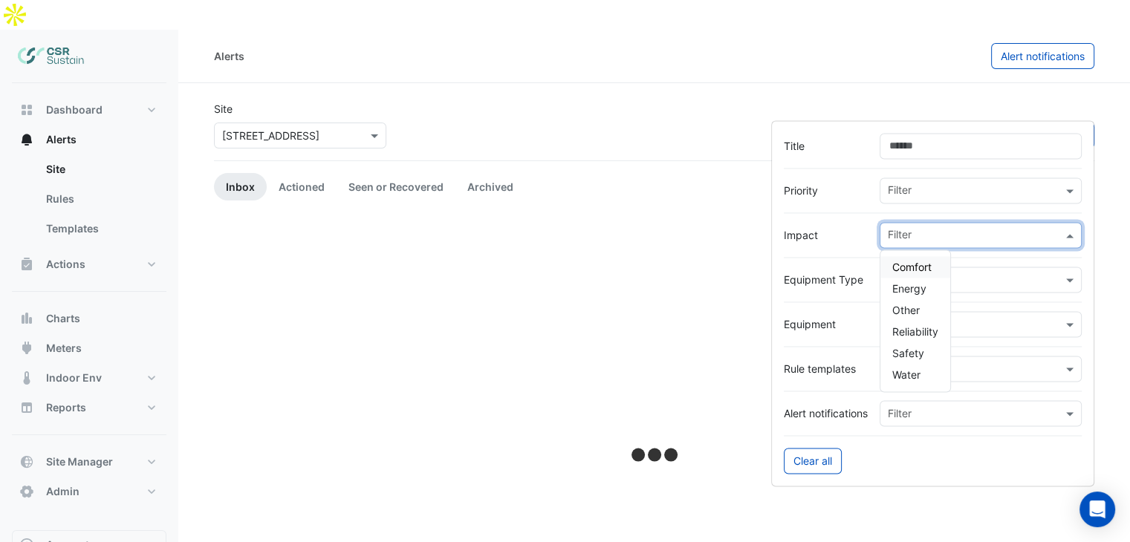
click at [913, 234] on input "text" at bounding box center [975, 237] width 175 height 16
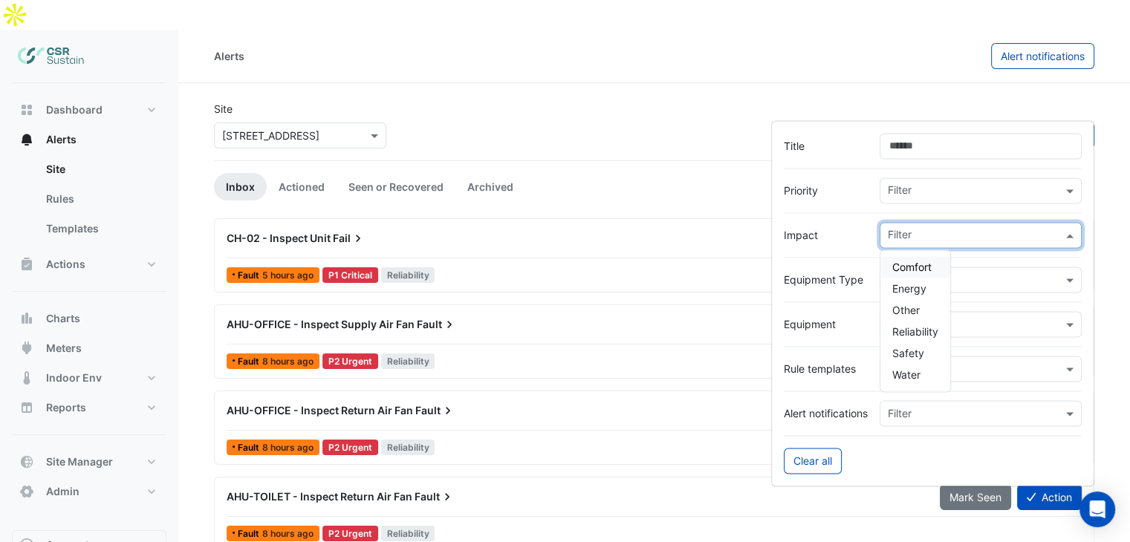
click at [919, 271] on span "Comfort" at bounding box center [911, 267] width 39 height 13
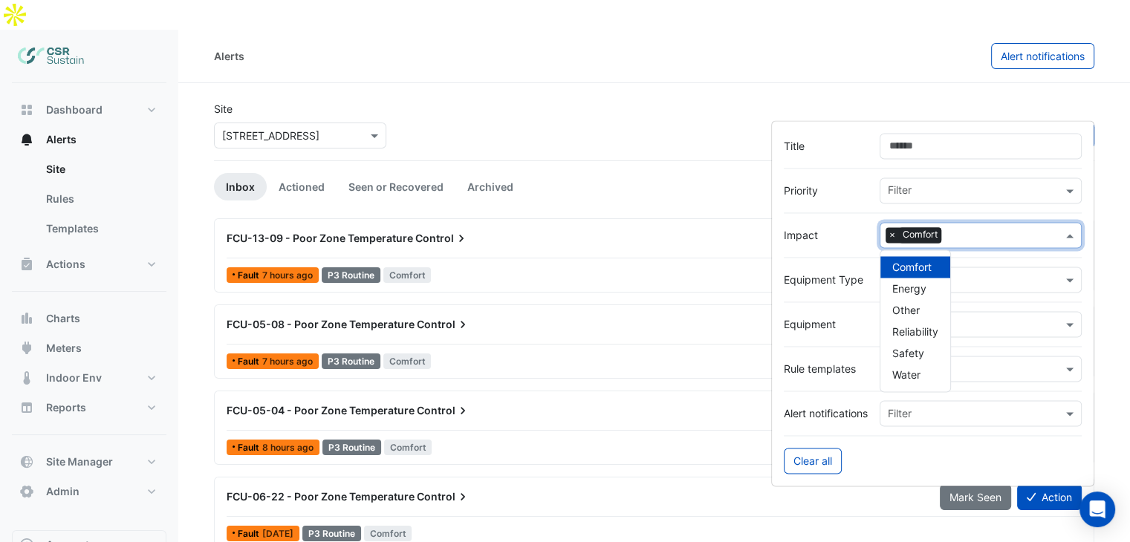
click at [509, 105] on div "Site × 5 Exchange Quay Sort: Priority Priority Updated 1 filter" at bounding box center [654, 130] width 898 height 59
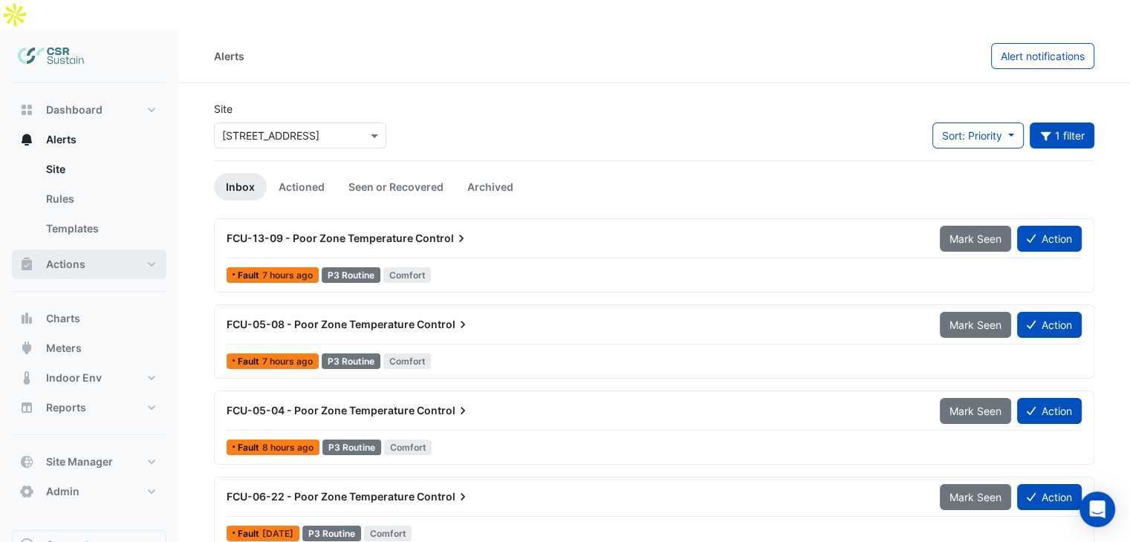
click at [83, 257] on span "Actions" at bounding box center [65, 264] width 39 height 15
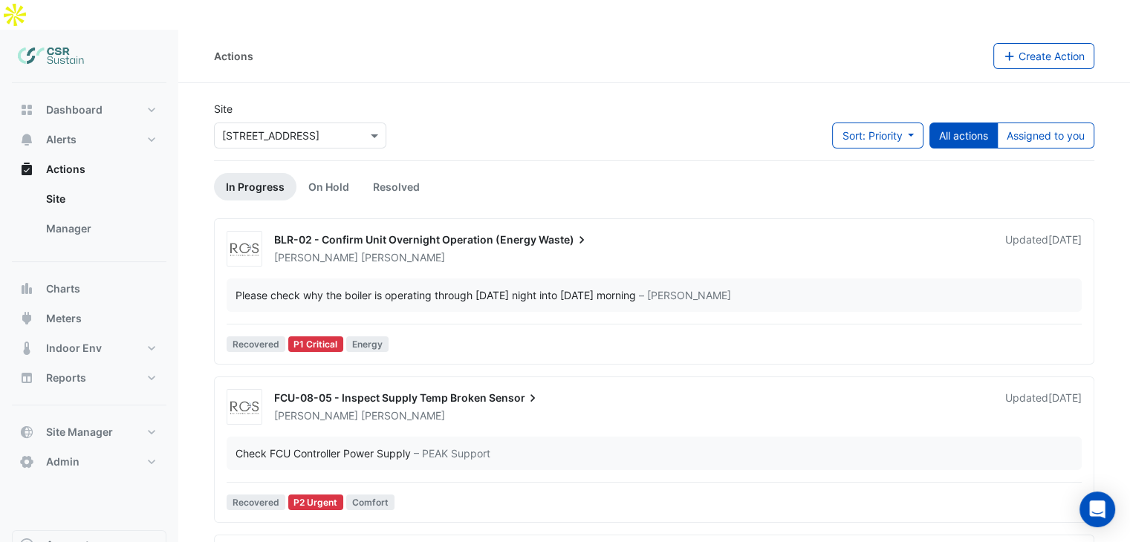
click at [369, 243] on div "BLR-02 - Confirm Unit Overnight Operation (Energy Waste) Spencer Hogg Updated 2…" at bounding box center [654, 294] width 867 height 127
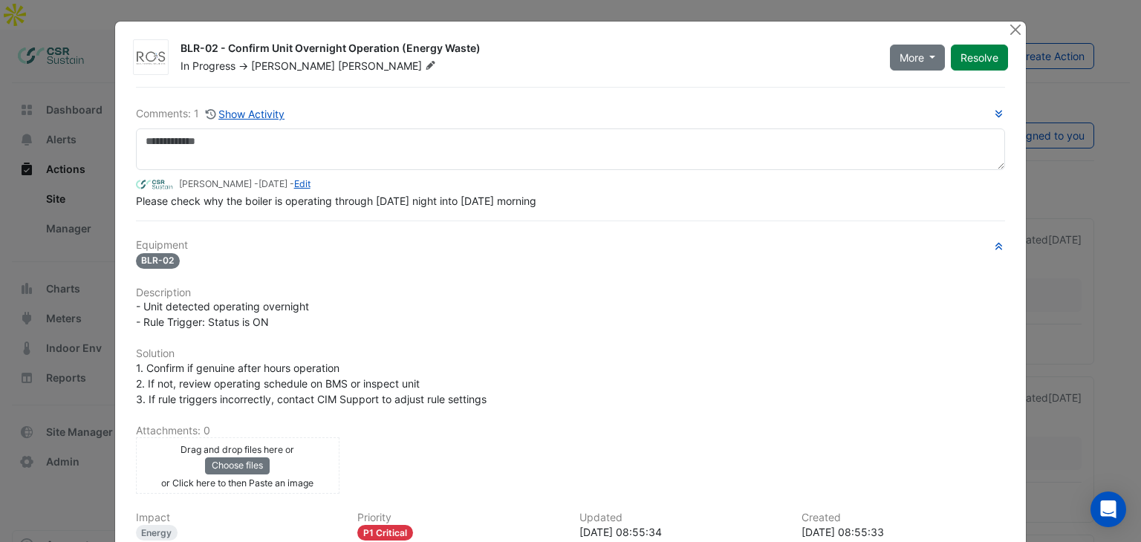
click at [115, 241] on div "BLR-02 - Confirm Unit Overnight Operation (Energy Waste) In Progress -> Spencer…" at bounding box center [571, 354] width 912 height 664
click at [96, 247] on ngb-modal-window "BLR-02 - Confirm Unit Overnight Operation (Energy Waste) In Progress -> Spencer…" at bounding box center [570, 271] width 1141 height 542
click at [1008, 27] on button "Close" at bounding box center [1016, 30] width 16 height 16
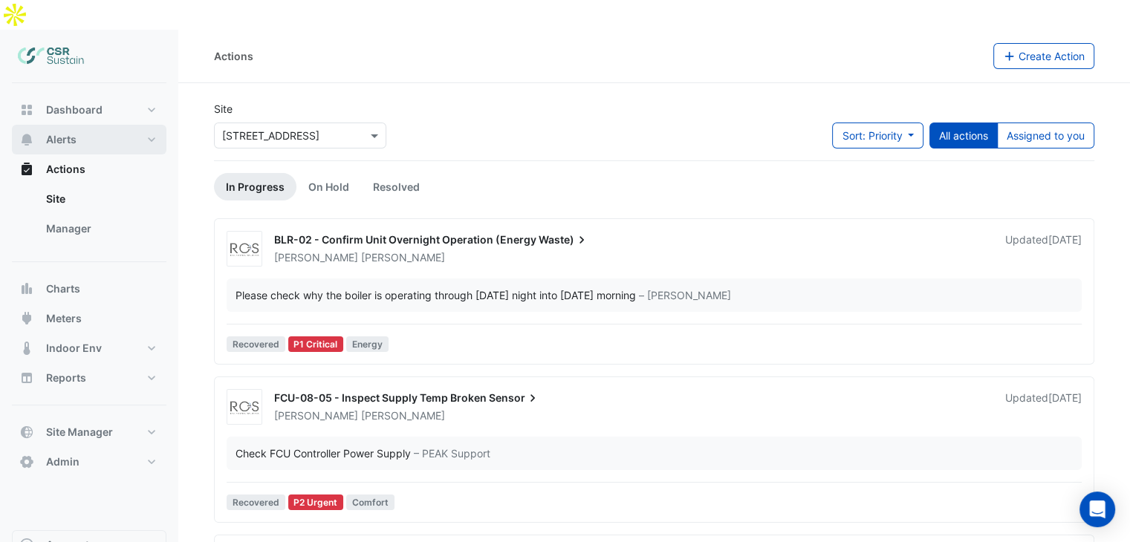
drag, startPoint x: 97, startPoint y: 97, endPoint x: 95, endPoint y: 105, distance: 7.8
click at [97, 125] on button "Alerts" at bounding box center [89, 140] width 155 height 30
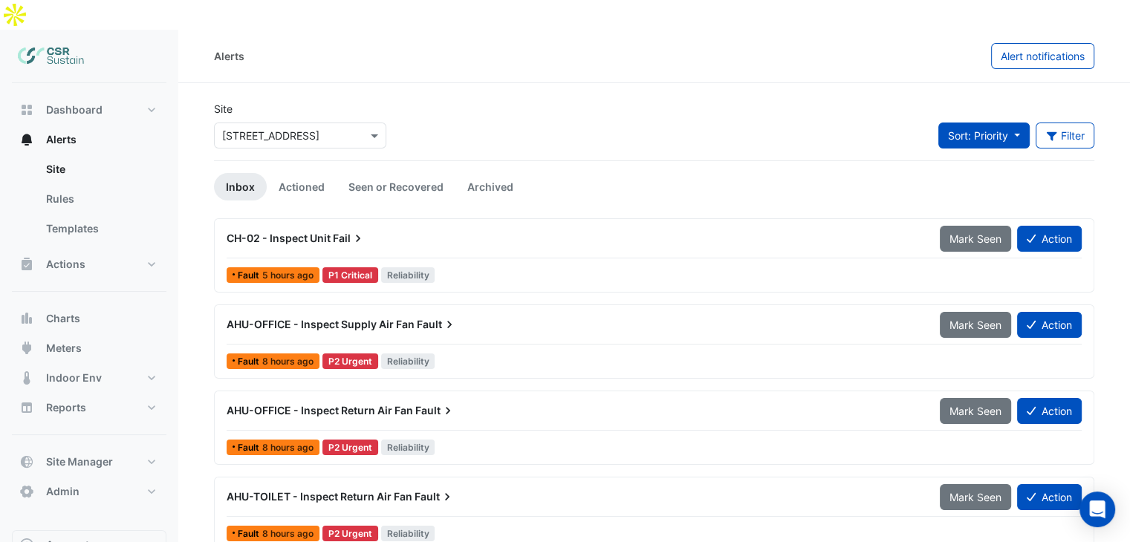
click at [1008, 123] on button "Sort: Priority" at bounding box center [984, 136] width 91 height 26
drag, startPoint x: 1029, startPoint y: 76, endPoint x: 1045, endPoint y: 81, distance: 16.4
click at [1031, 101] on div "Site × 5 Exchange Quay Sort: Priority Filter Title Priority Filter Impact Filte…" at bounding box center [654, 130] width 898 height 59
click at [1067, 123] on button "Filter" at bounding box center [1065, 136] width 59 height 26
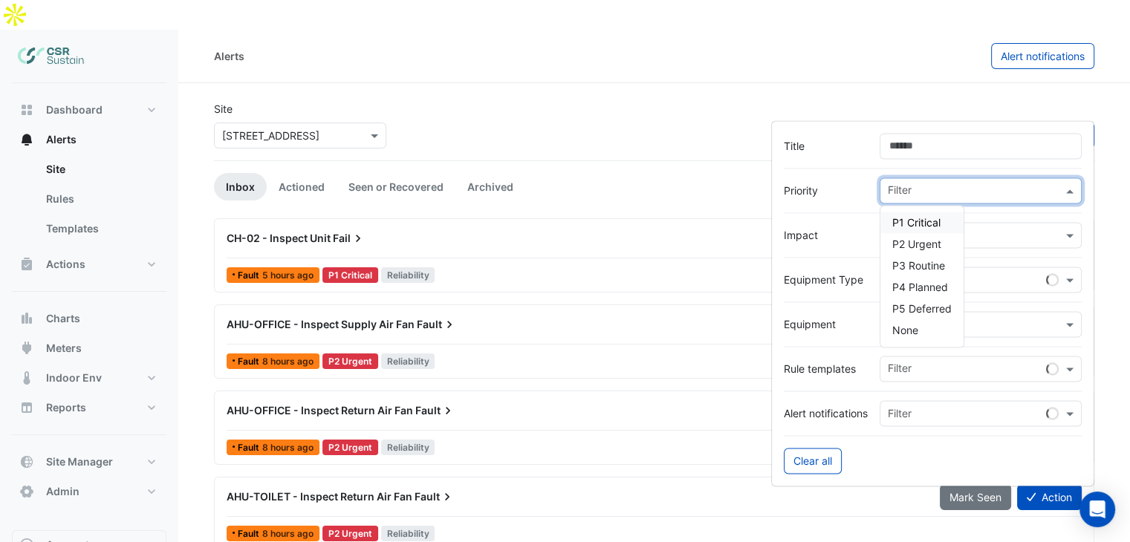
click at [921, 189] on input "text" at bounding box center [975, 192] width 175 height 16
click at [978, 229] on input "text" at bounding box center [975, 237] width 175 height 16
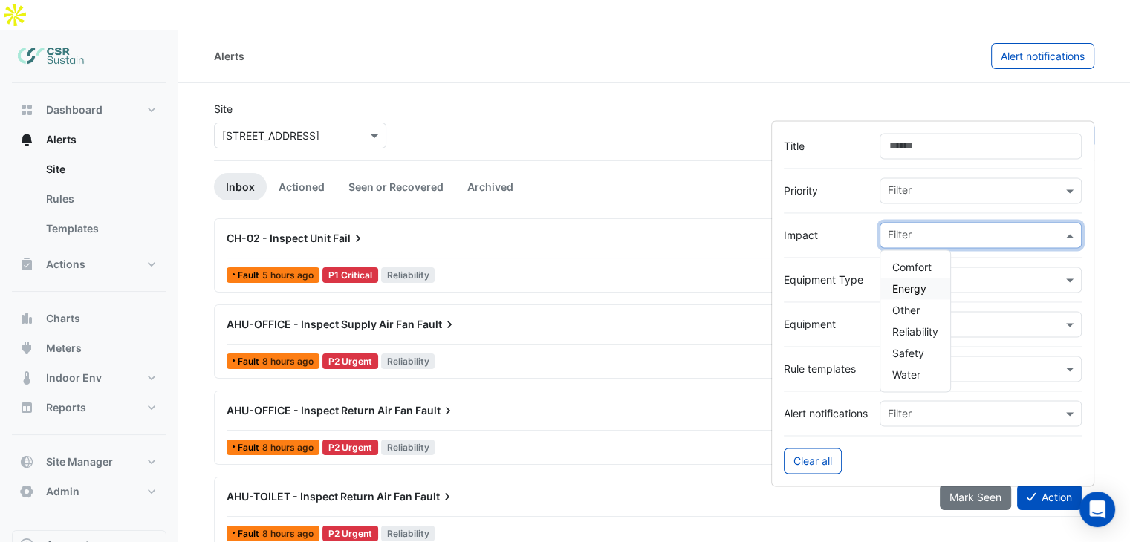
click at [840, 239] on label "Impact" at bounding box center [826, 235] width 84 height 16
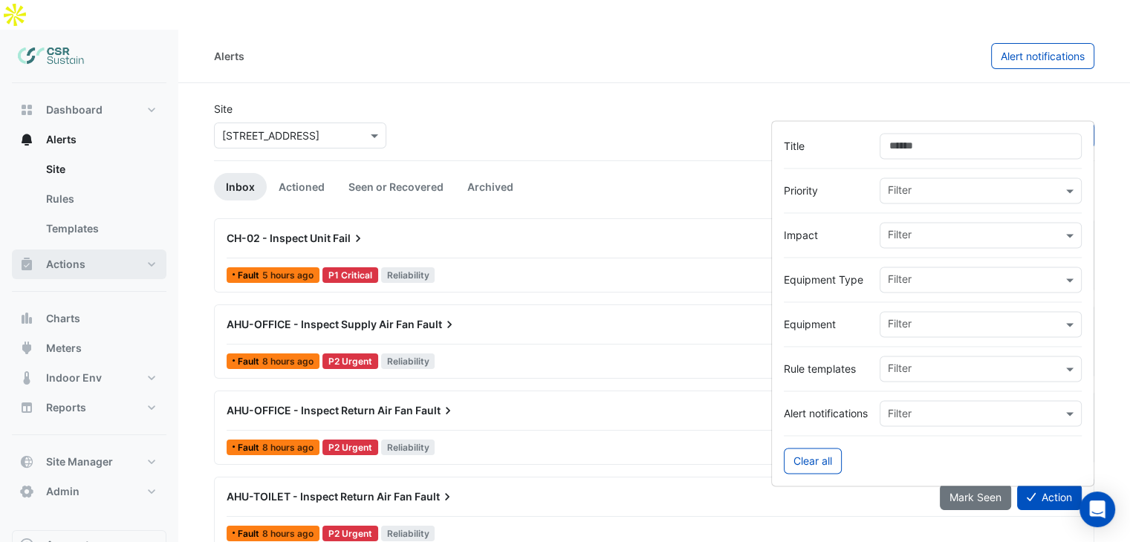
drag, startPoint x: 85, startPoint y: 231, endPoint x: 118, endPoint y: 233, distance: 32.7
click at [85, 250] on button "Actions" at bounding box center [89, 265] width 155 height 30
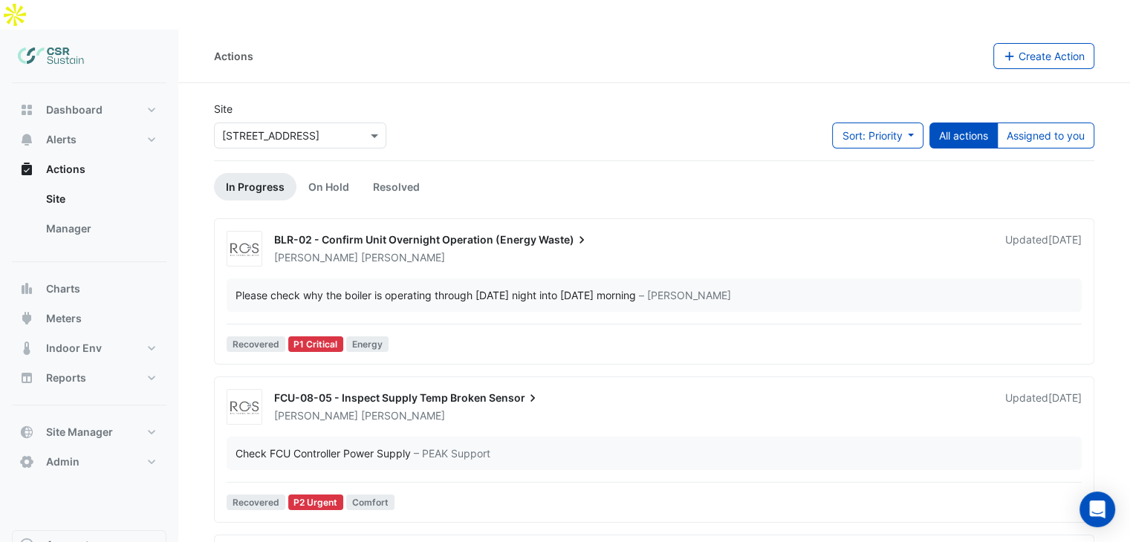
click at [369, 250] on div "Spencer Hogg" at bounding box center [631, 257] width 716 height 15
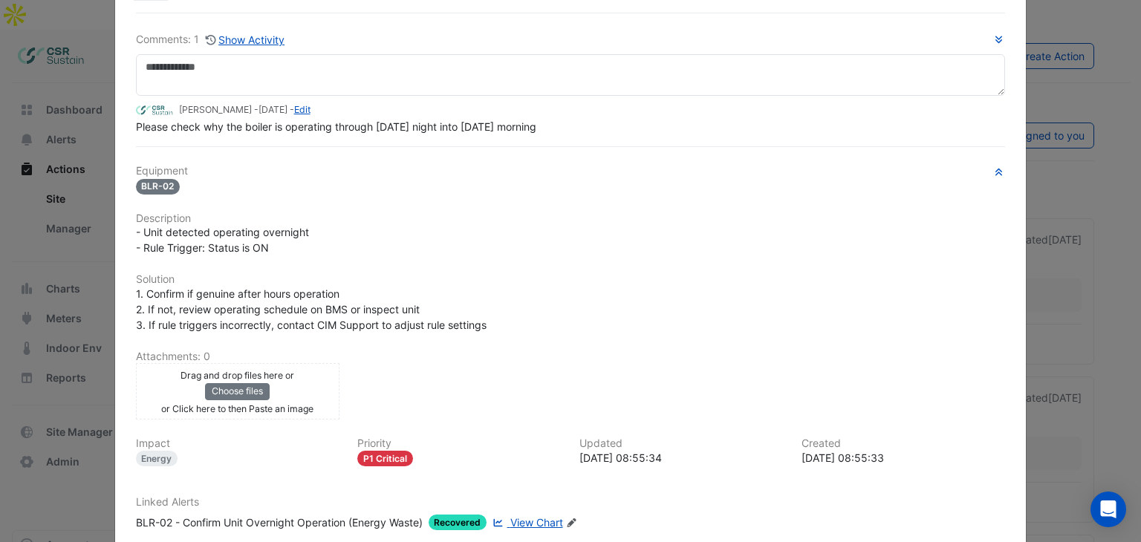
scroll to position [149, 0]
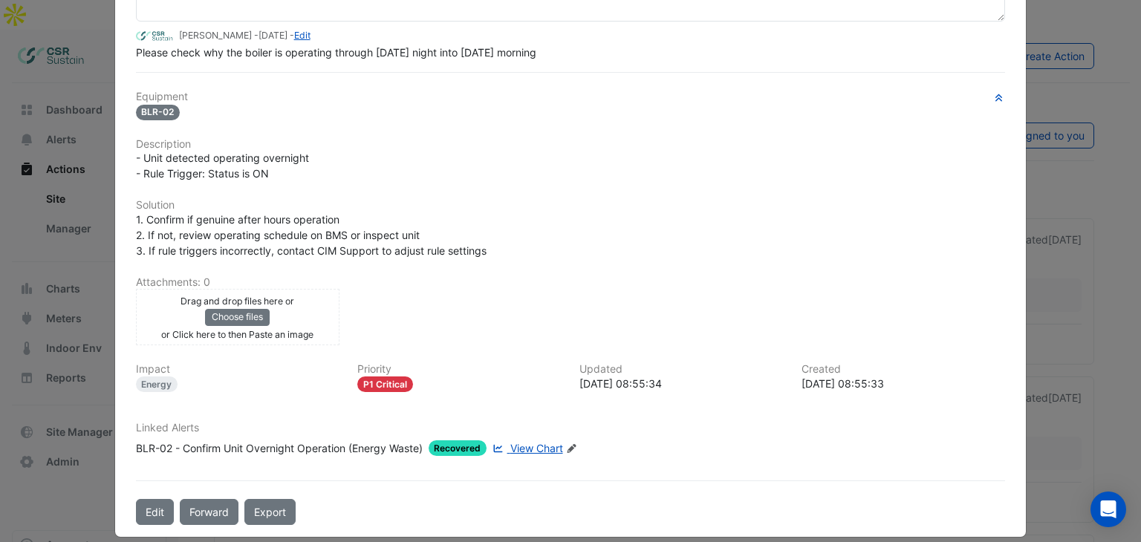
click at [65, 302] on ngb-modal-window "BLR-02 - Confirm Unit Overnight Operation (Energy Waste) In Progress -> Spencer…" at bounding box center [570, 271] width 1141 height 542
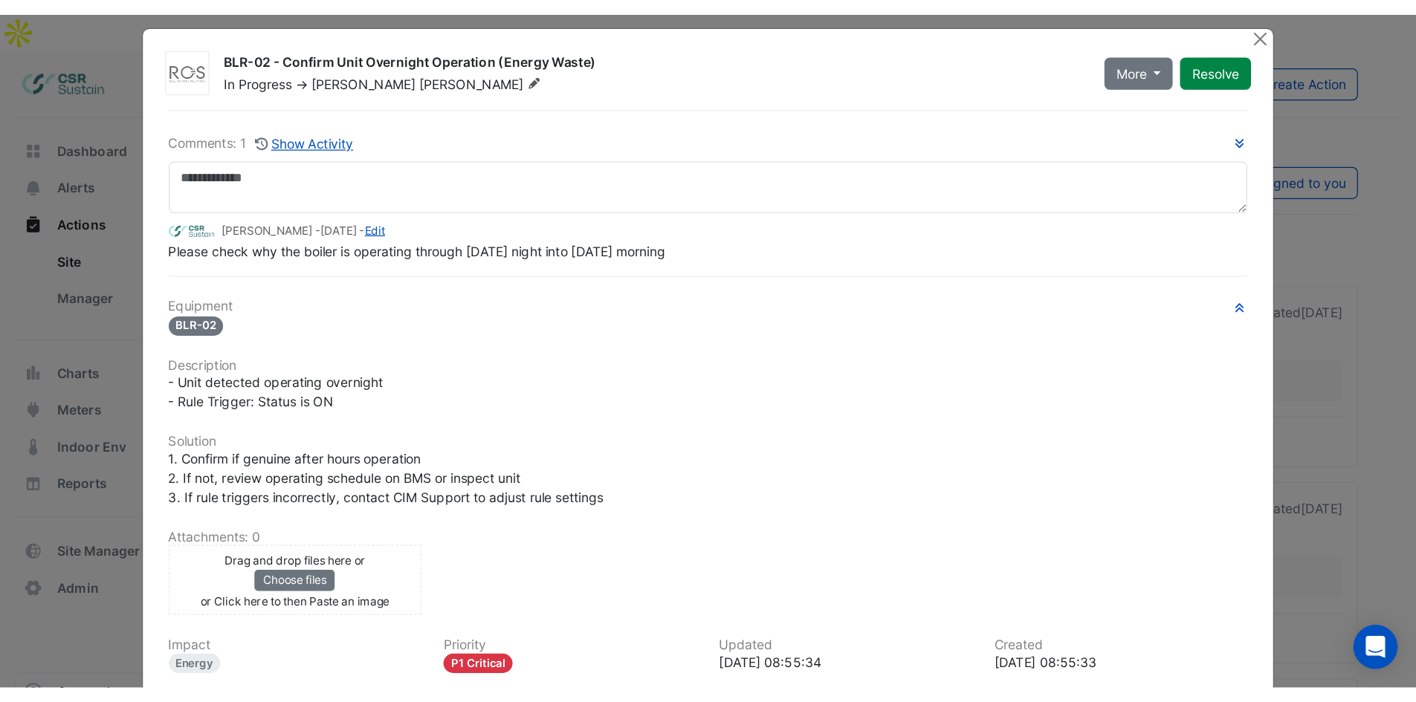
scroll to position [7, 0]
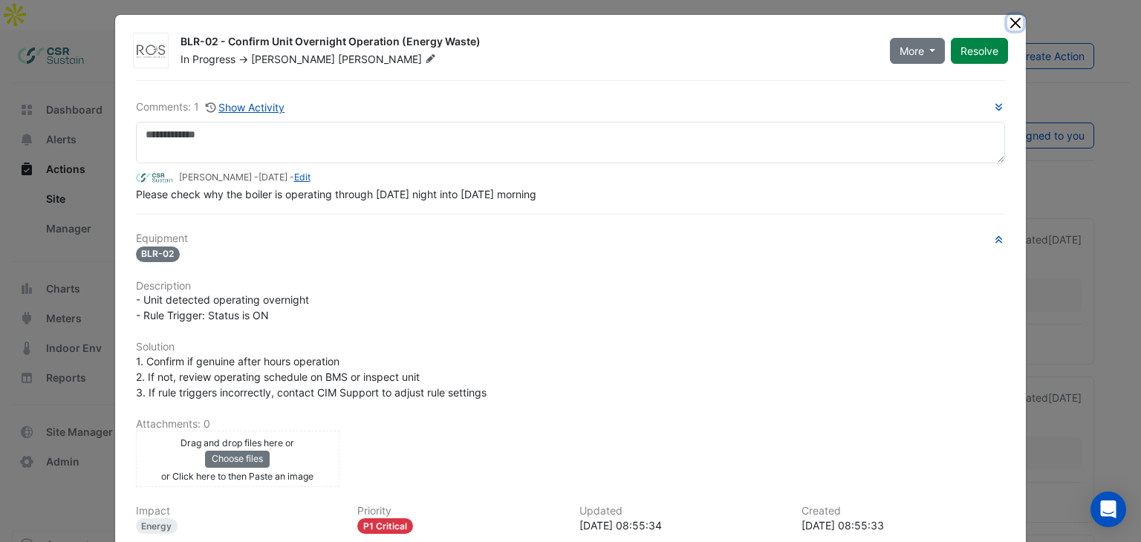
click at [1008, 18] on button "Close" at bounding box center [1016, 23] width 16 height 16
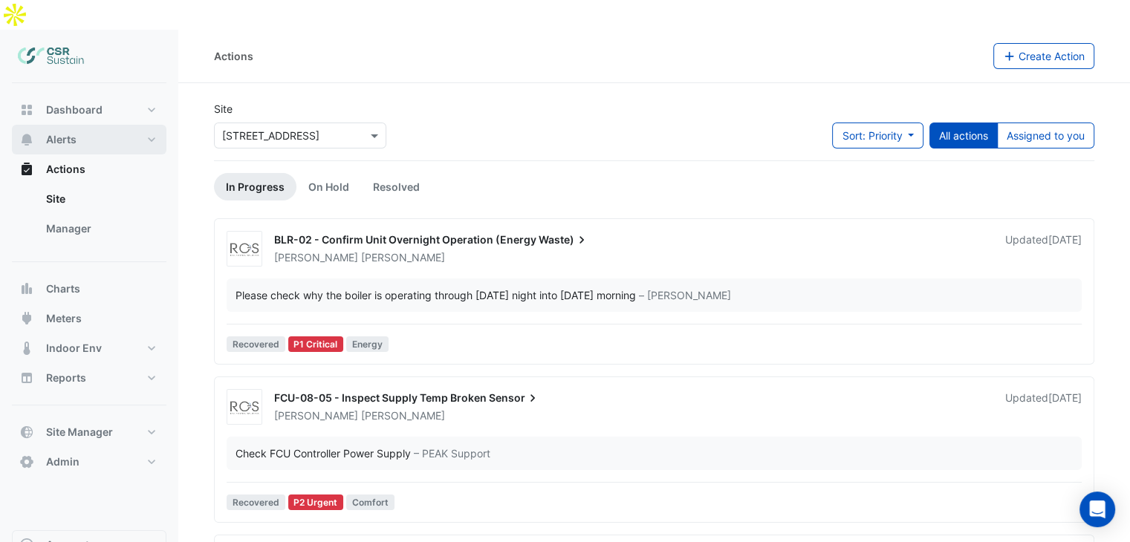
click at [114, 125] on button "Alerts" at bounding box center [89, 140] width 155 height 30
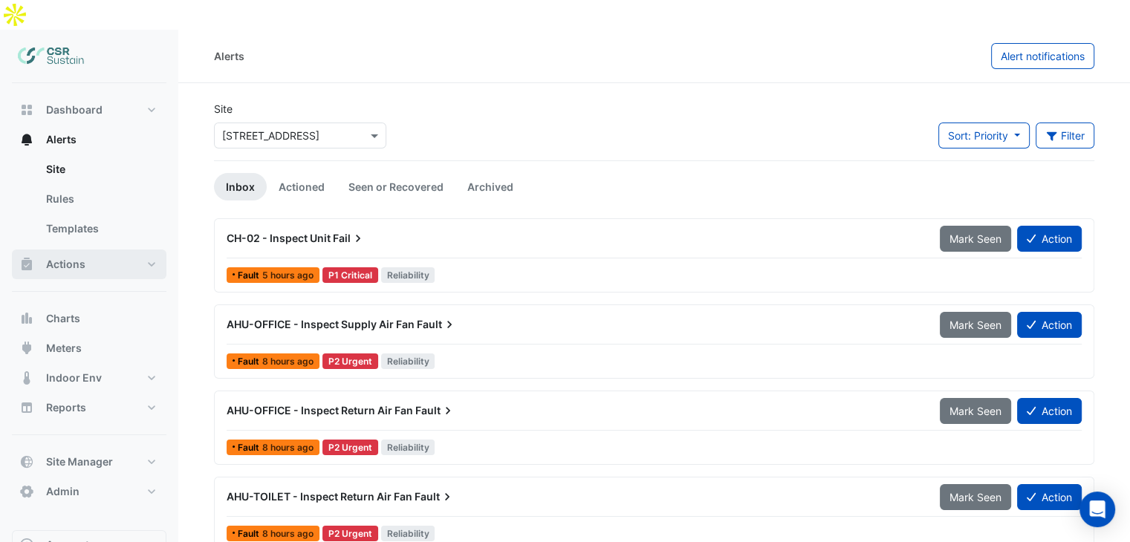
click at [123, 250] on button "Actions" at bounding box center [89, 265] width 155 height 30
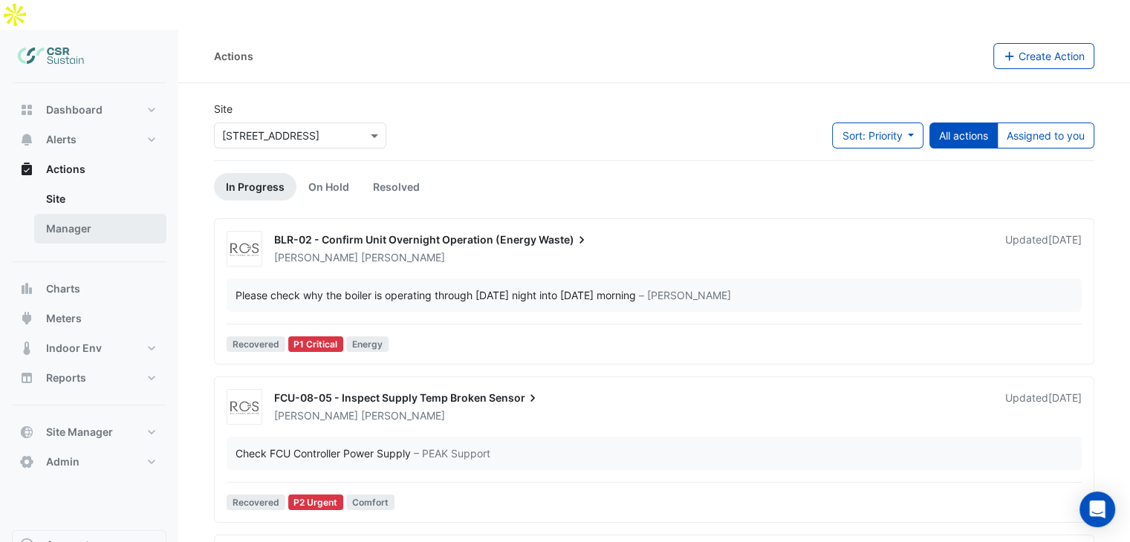
click at [116, 214] on link "Manager" at bounding box center [100, 229] width 132 height 30
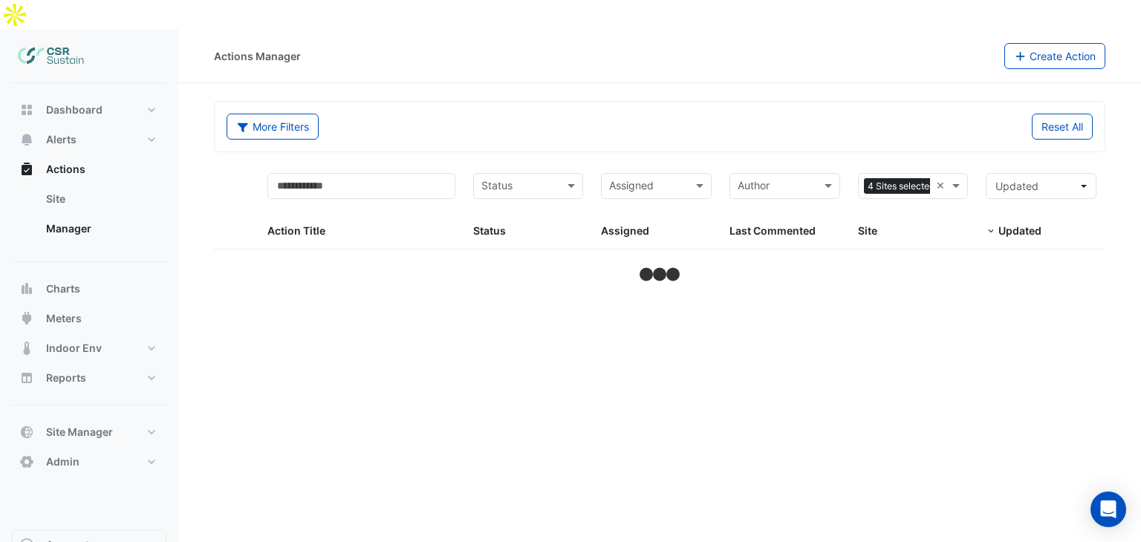
select select "**"
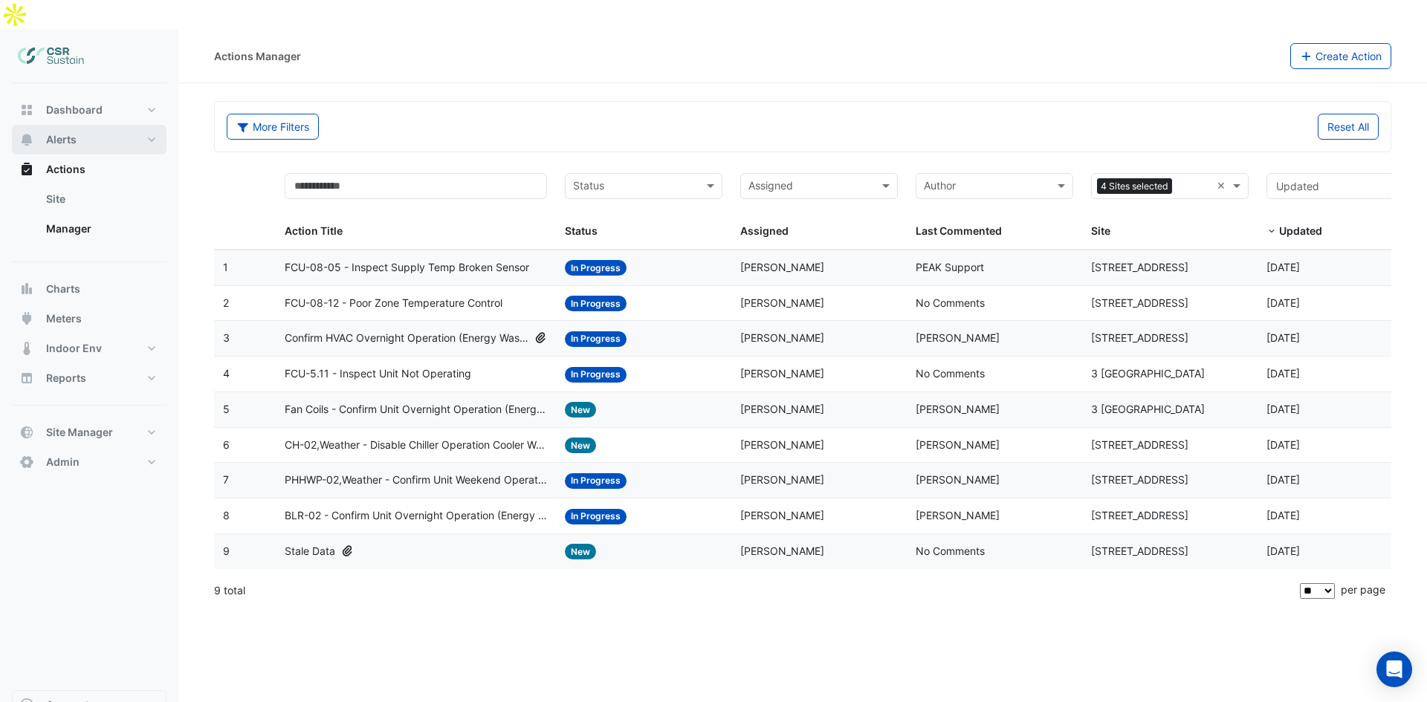
click at [78, 125] on button "Alerts" at bounding box center [89, 140] width 155 height 30
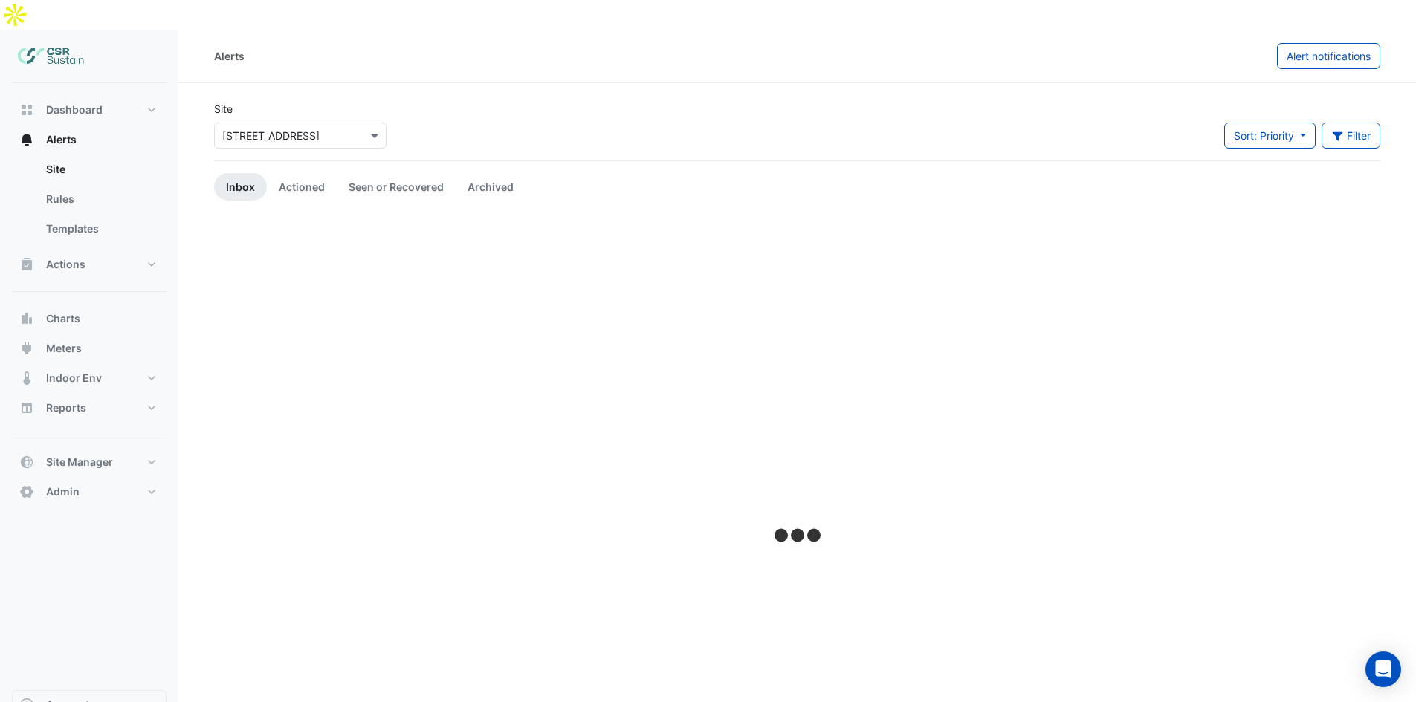
click at [319, 123] on div "× 5 Exchange Quay" at bounding box center [300, 136] width 172 height 26
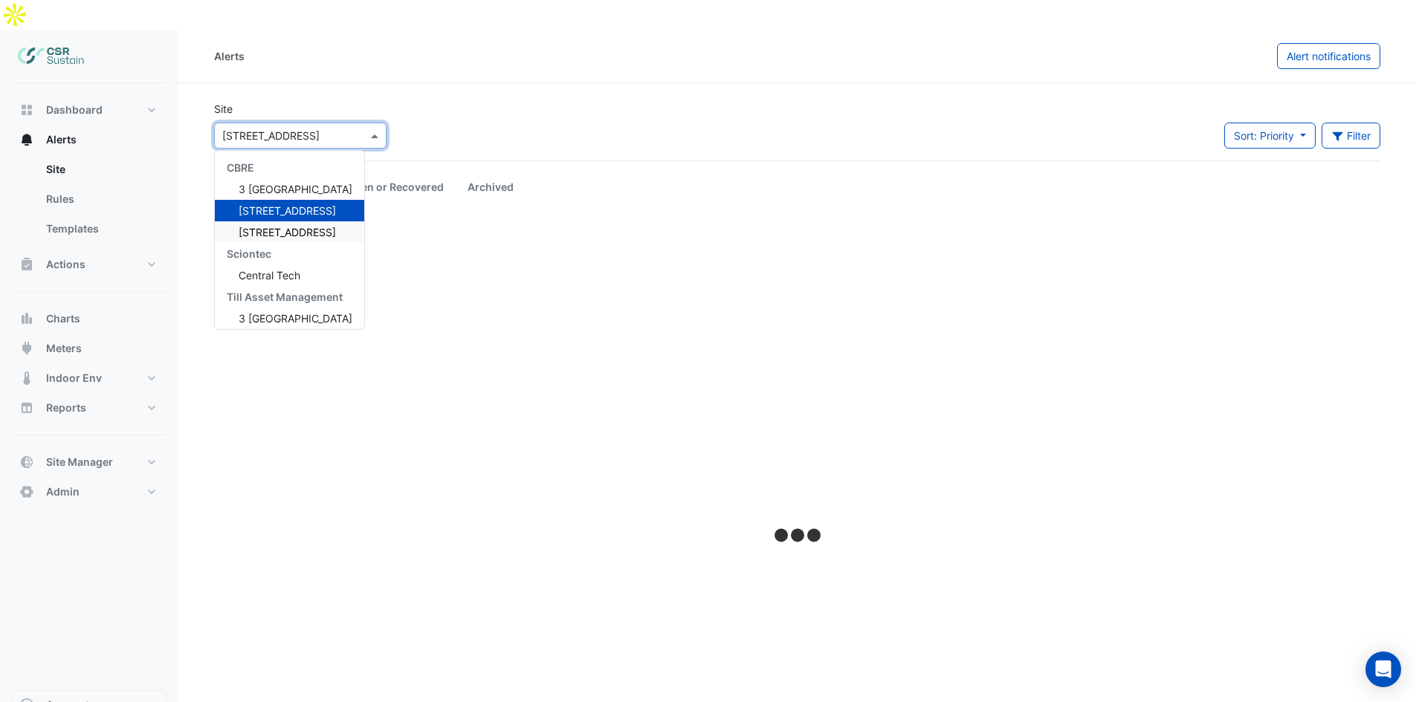
click at [270, 226] on span "[STREET_ADDRESS]" at bounding box center [287, 232] width 97 height 13
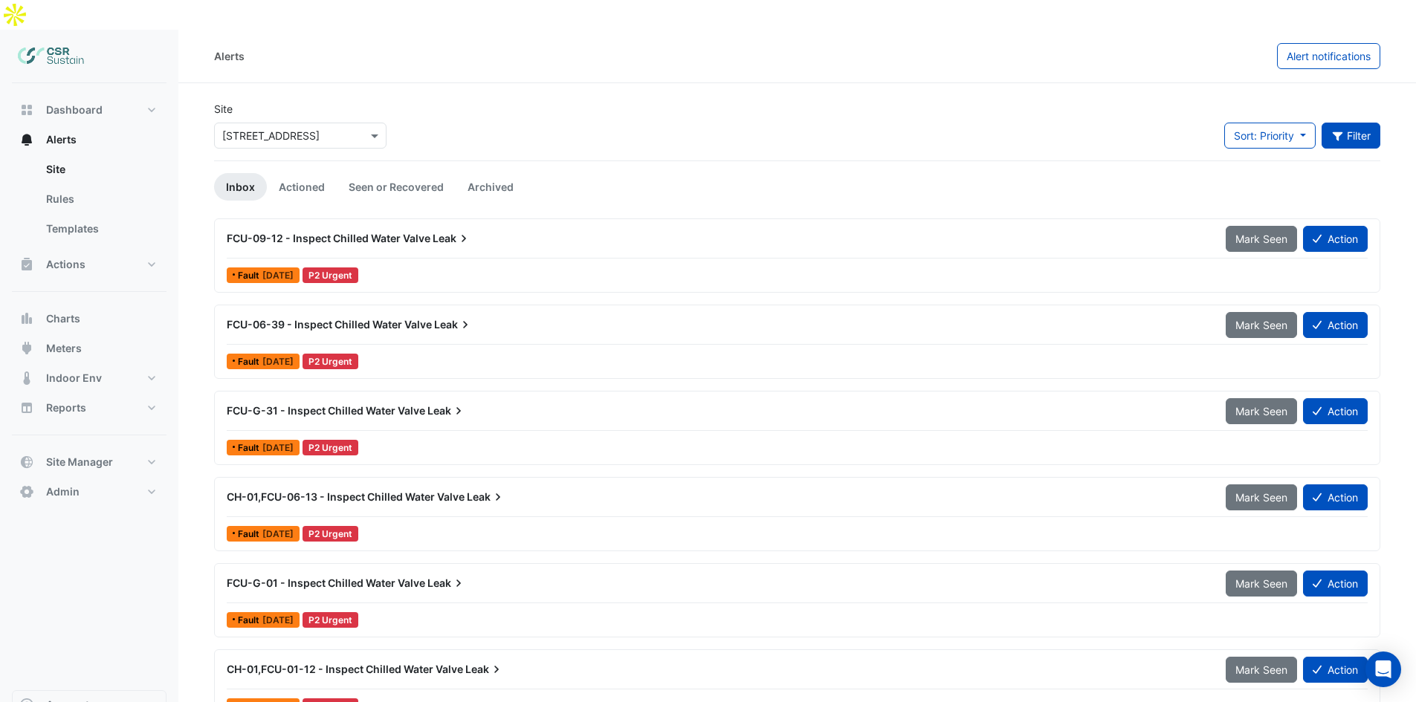
click at [1141, 123] on button "Filter" at bounding box center [1350, 136] width 59 height 26
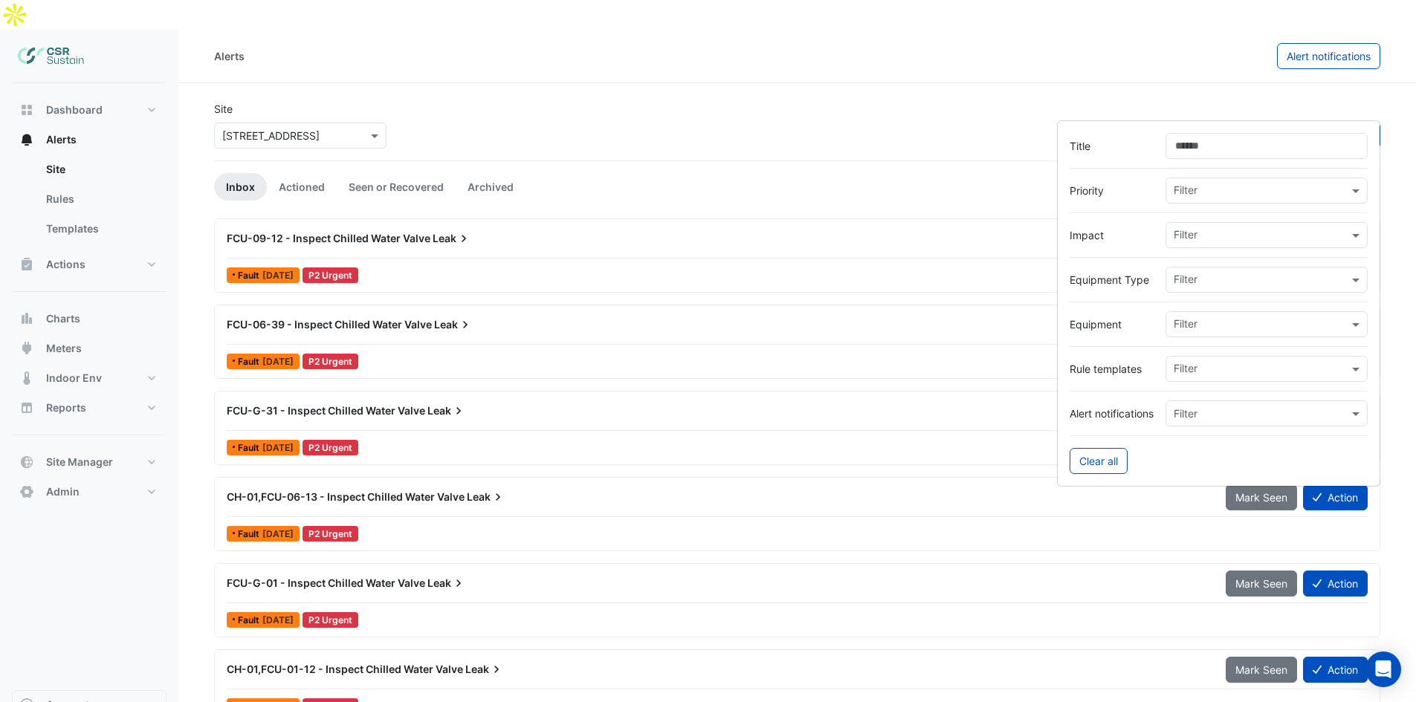
click at [1141, 143] on input "Title" at bounding box center [1266, 146] width 202 height 26
click at [432, 101] on div "Site × [STREET_ADDRESS] Sort: Priority Priority Updated Filter" at bounding box center [797, 130] width 1184 height 59
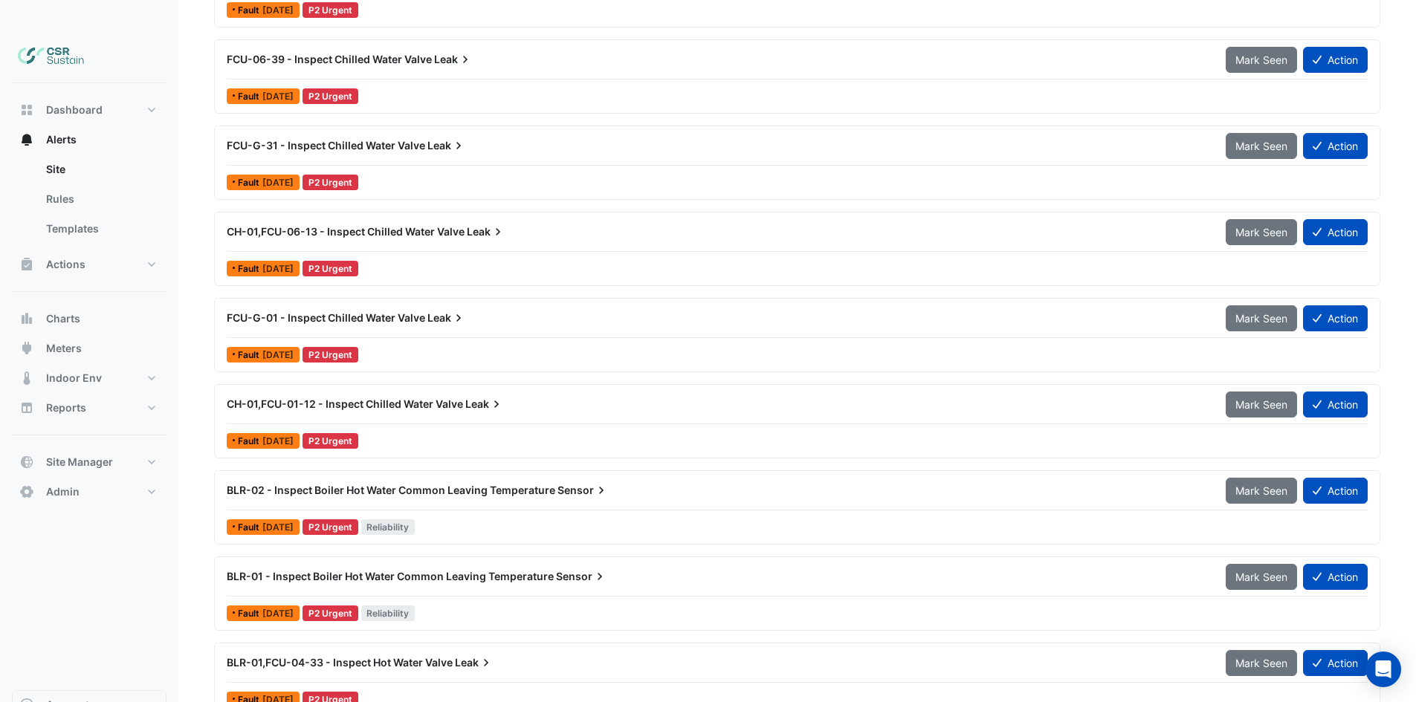
drag, startPoint x: 520, startPoint y: 256, endPoint x: 521, endPoint y: 329, distance: 73.6
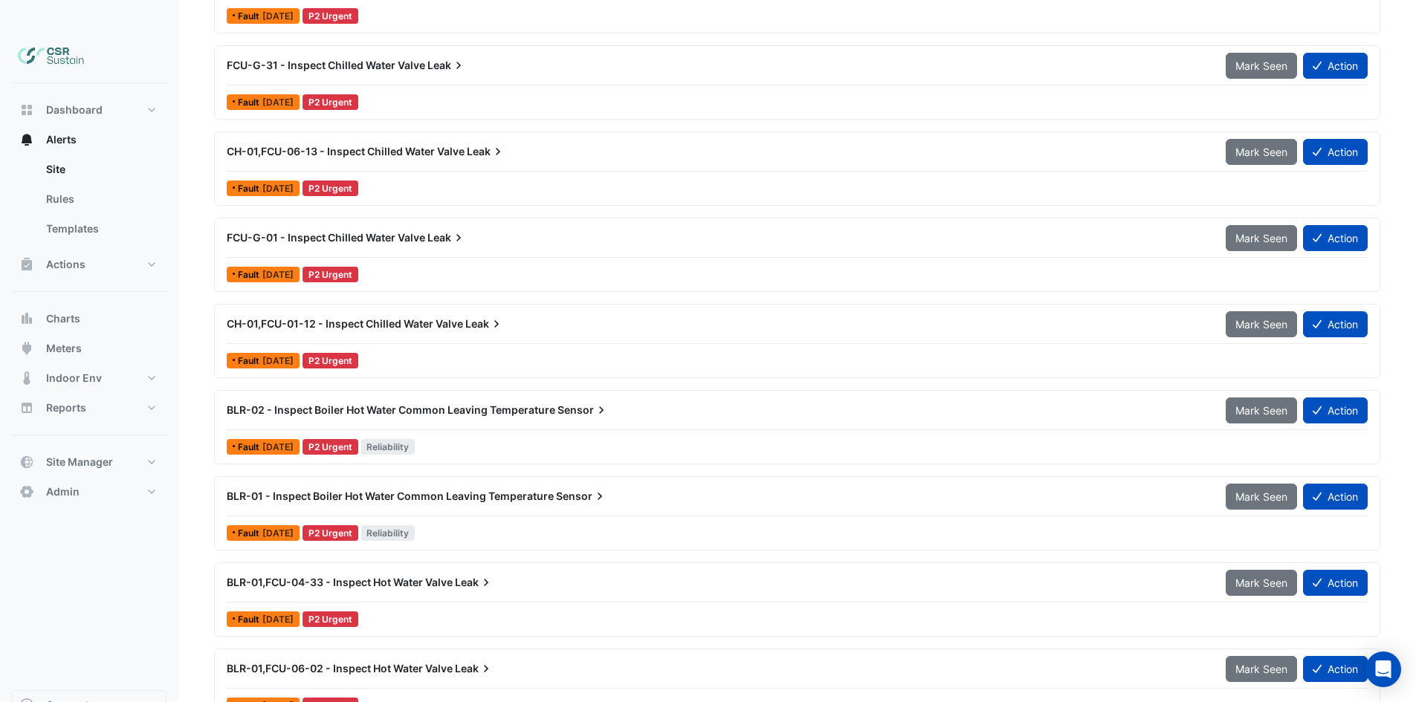
drag, startPoint x: 508, startPoint y: 253, endPoint x: 510, endPoint y: 291, distance: 37.9
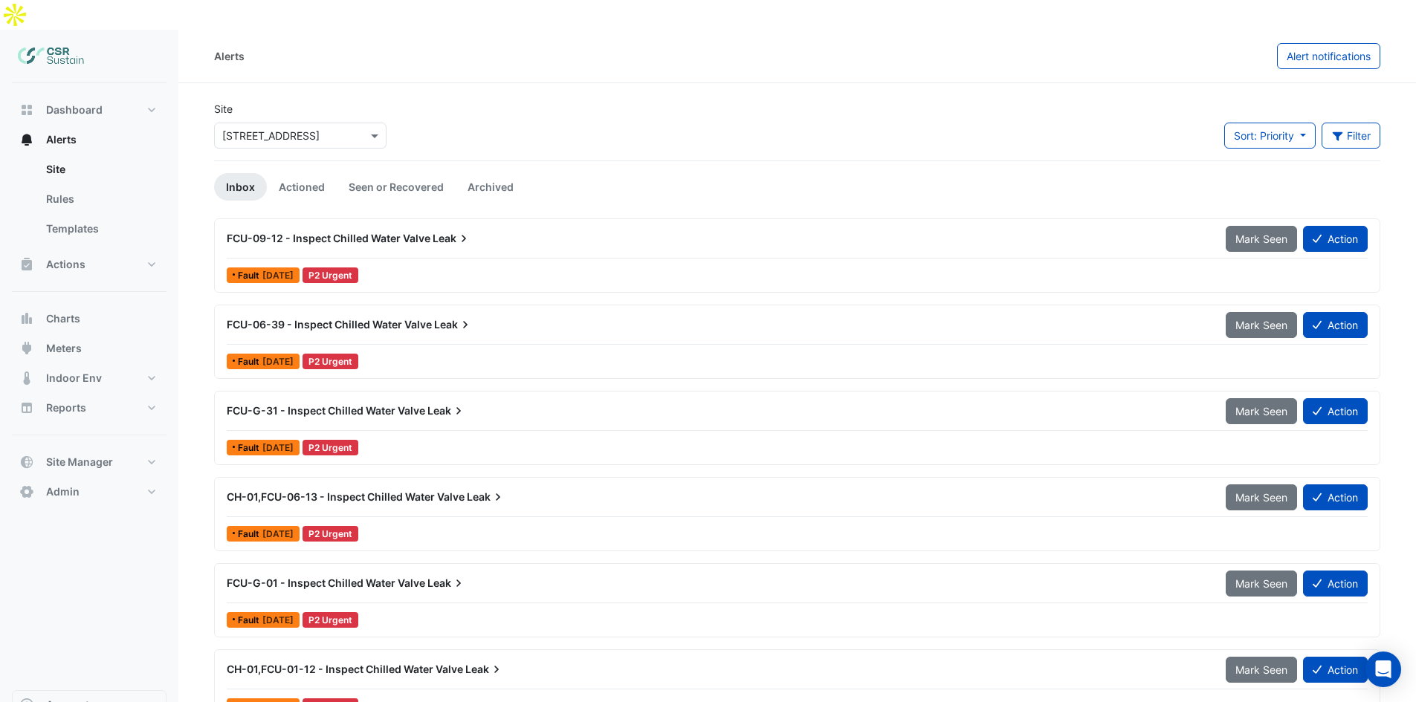
drag, startPoint x: 461, startPoint y: 183, endPoint x: 587, endPoint y: 203, distance: 127.9
click at [1141, 123] on button "Filter" at bounding box center [1350, 136] width 59 height 26
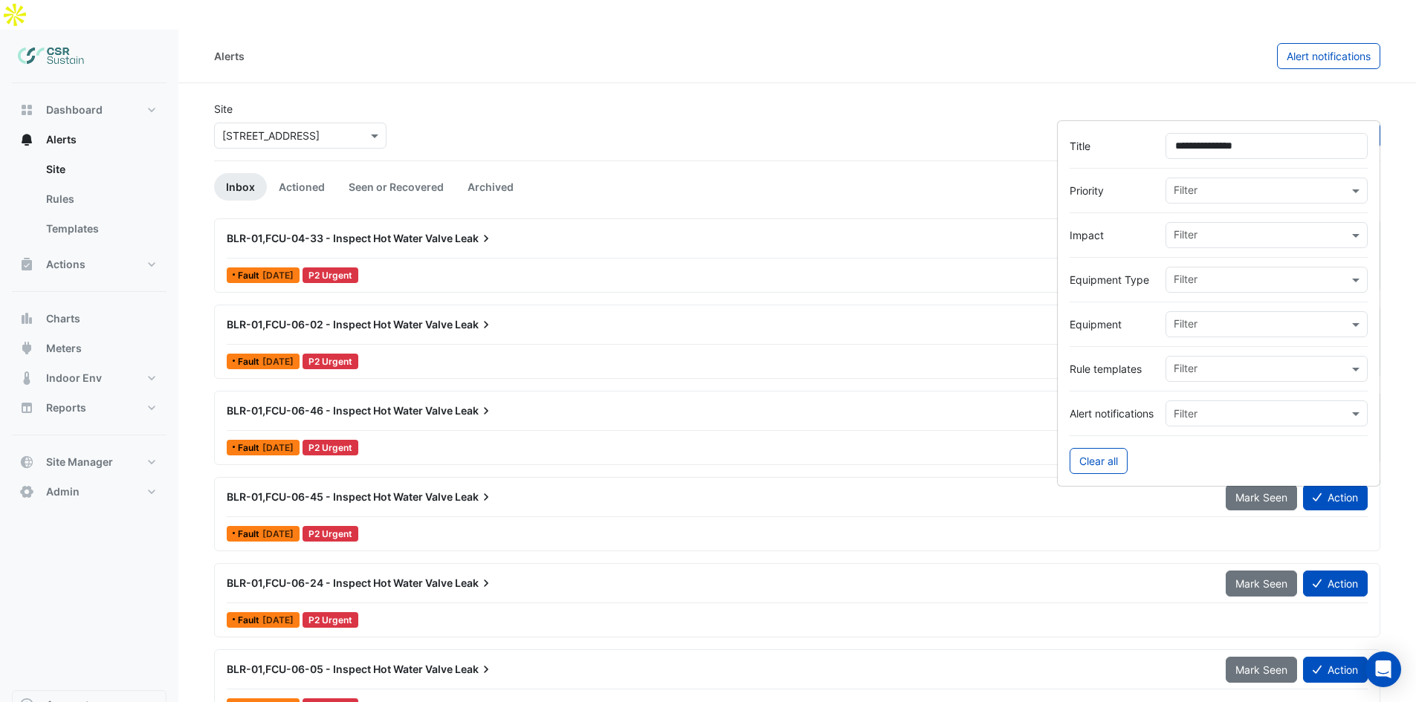
type input "**********"
click at [410, 232] on span "BLR-01,FCU-04-33 - Inspect Hot Water Valve" at bounding box center [340, 238] width 226 height 13
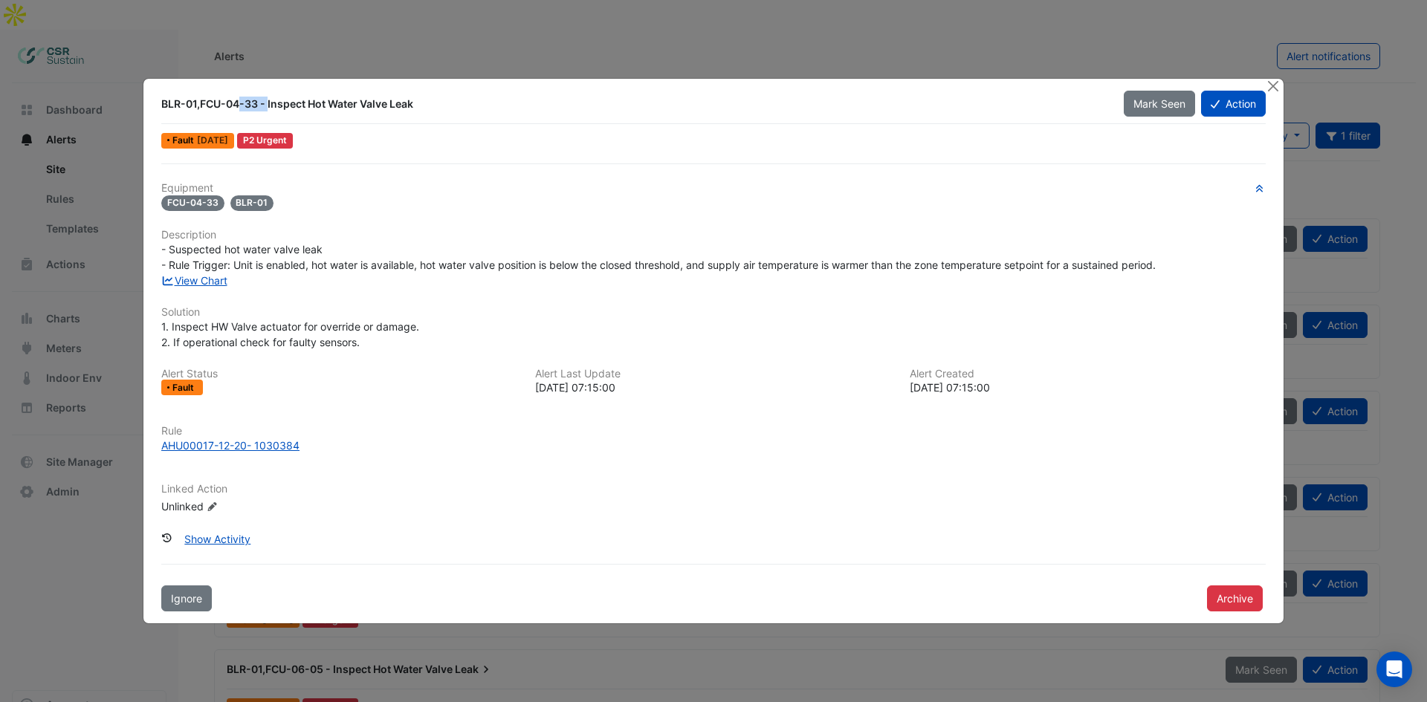
drag, startPoint x: 166, startPoint y: 103, endPoint x: 198, endPoint y: 99, distance: 32.2
click at [198, 99] on div "BLR-01,FCU-04-33 - Inspect Hot Water Valve Leak" at bounding box center [633, 104] width 944 height 15
drag, startPoint x: 200, startPoint y: 100, endPoint x: 257, endPoint y: 105, distance: 57.4
click at [257, 105] on div "BLR-01,FCU-04-33 - Inspect Hot Water Valve Leak" at bounding box center [633, 104] width 944 height 15
drag, startPoint x: 269, startPoint y: 102, endPoint x: 423, endPoint y: 104, distance: 153.8
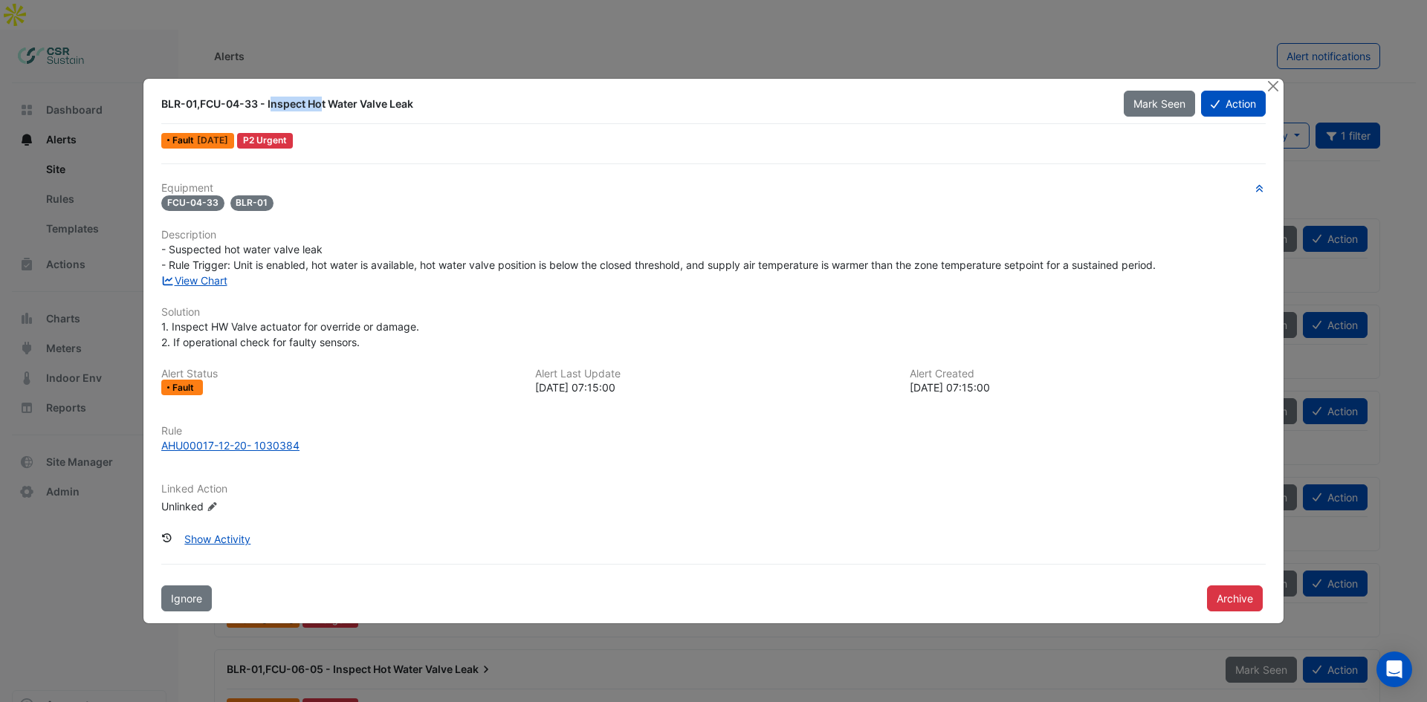
click at [423, 104] on div "BLR-01,FCU-04-33 - Inspect Hot Water Valve Leak" at bounding box center [633, 104] width 944 height 15
click at [279, 101] on div "BLR-01,FCU-04-33 - Inspect Hot Water Valve Leak" at bounding box center [633, 104] width 944 height 15
click at [355, 99] on div "BLR-01,FCU-04-33 - Inspect Hot Water Valve Leak" at bounding box center [633, 104] width 944 height 15
click at [387, 99] on div "BLR-01,FCU-04-33 - Inspect Hot Water Valve Leak" at bounding box center [633, 104] width 944 height 15
click at [402, 102] on div "BLR-01,FCU-04-33 - Inspect Hot Water Valve Leak" at bounding box center [633, 104] width 944 height 15
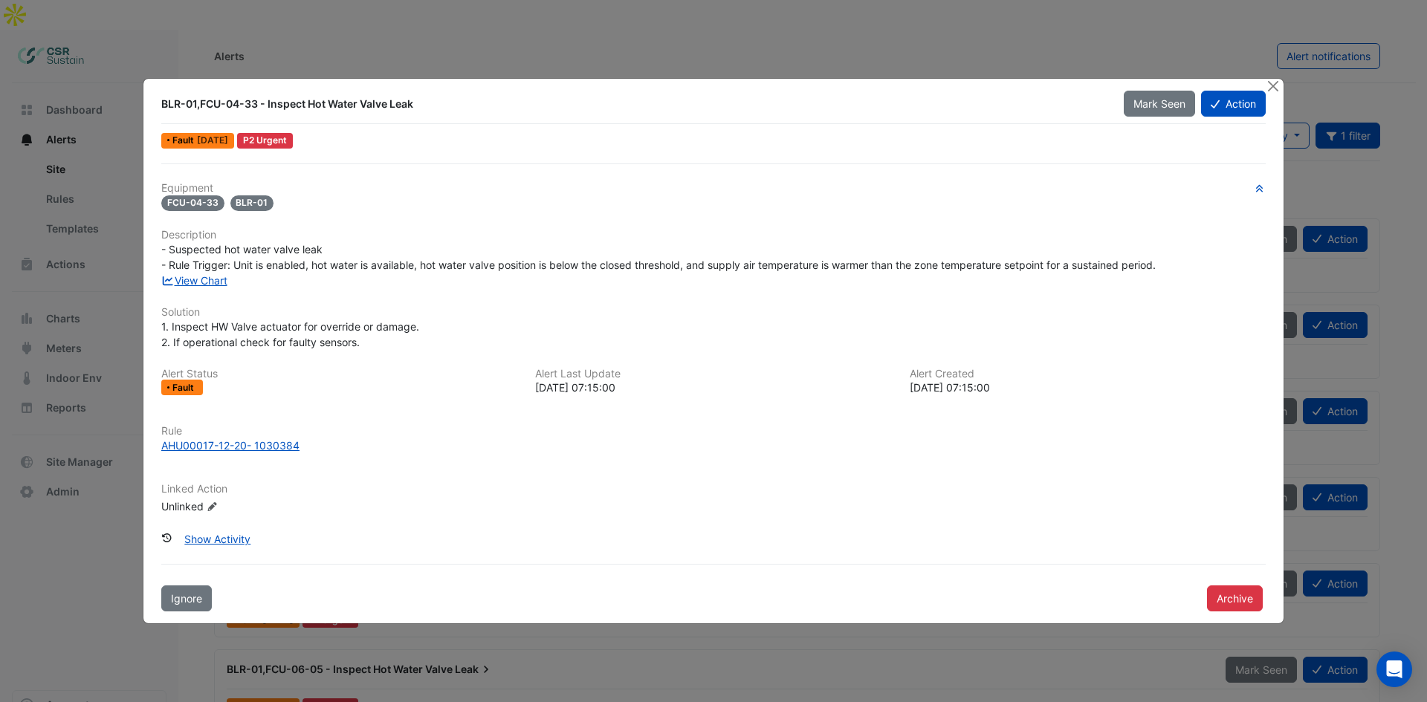
drag, startPoint x: 216, startPoint y: 201, endPoint x: 164, endPoint y: 199, distance: 52.1
click at [164, 199] on span "FCU-04-33" at bounding box center [192, 203] width 63 height 16
click at [253, 200] on span "BLR-01" at bounding box center [252, 203] width 44 height 16
drag, startPoint x: 263, startPoint y: 200, endPoint x: 192, endPoint y: 201, distance: 71.3
click at [191, 200] on div "FCU-04-33 BLR-01" at bounding box center [713, 202] width 1104 height 17
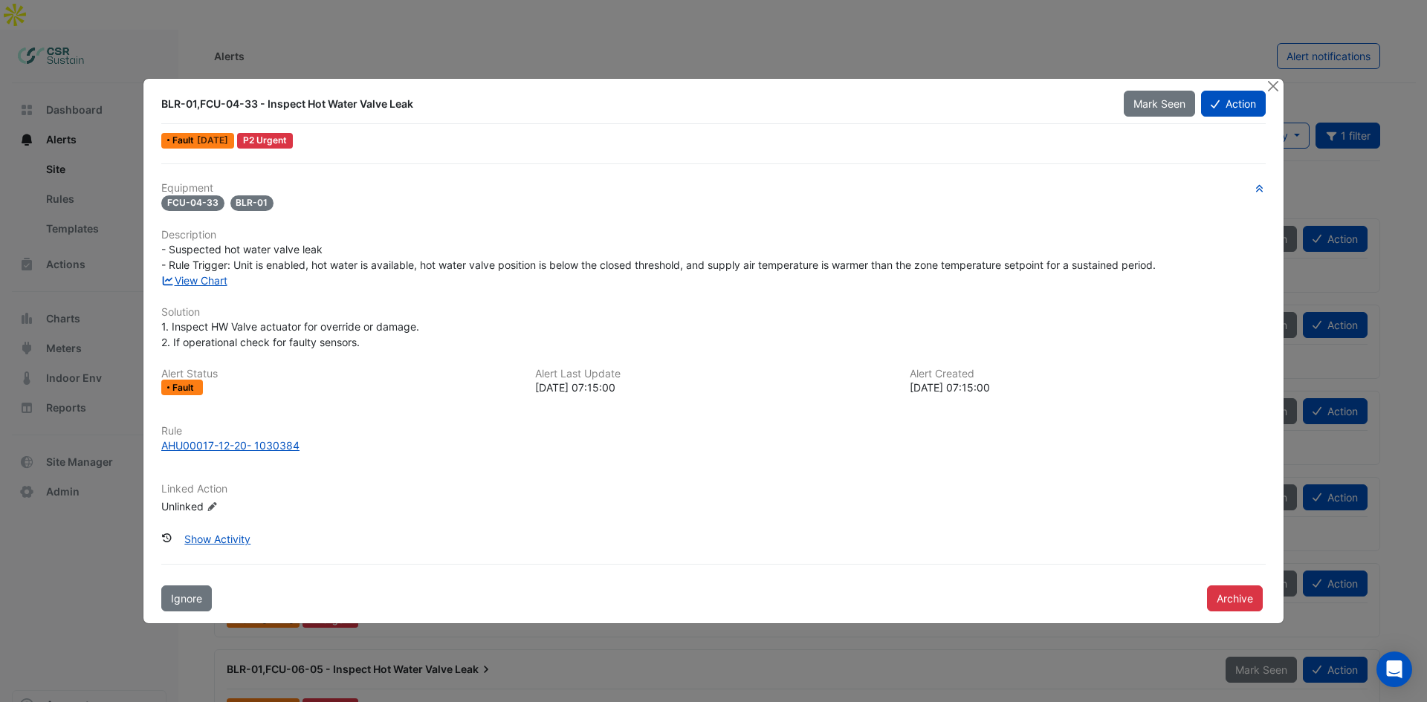
click at [205, 204] on span "FCU-04-33" at bounding box center [192, 203] width 63 height 16
click at [248, 201] on span "BLR-01" at bounding box center [252, 203] width 44 height 16
click at [198, 199] on span "FCU-04-33" at bounding box center [192, 203] width 63 height 16
click at [210, 201] on span "FCU-04-33" at bounding box center [192, 203] width 63 height 16
drag, startPoint x: 172, startPoint y: 251, endPoint x: 324, endPoint y: 244, distance: 151.8
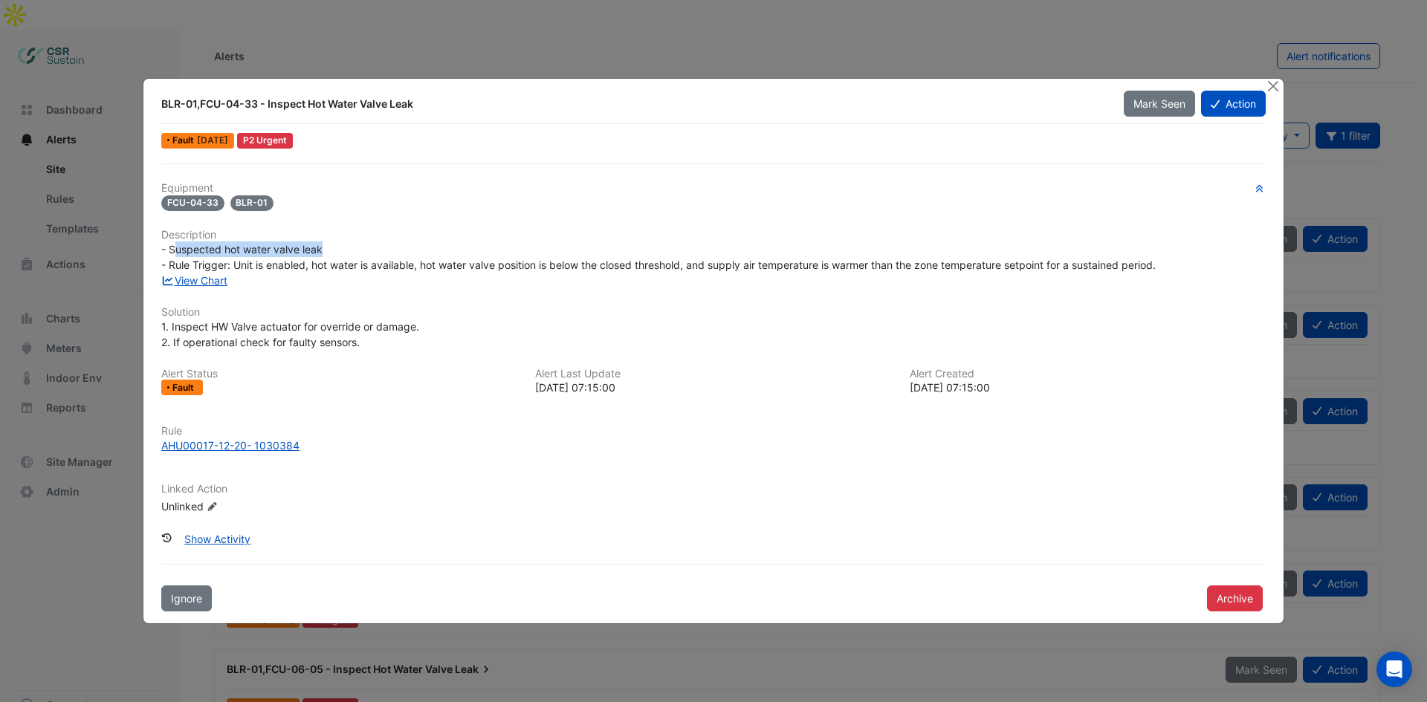
click at [324, 244] on div "- Suspected hot water valve leak - Rule Trigger: Unit is enabled, hot water is …" at bounding box center [713, 257] width 1104 height 31
drag, startPoint x: 170, startPoint y: 265, endPoint x: 201, endPoint y: 268, distance: 31.4
click at [198, 268] on span "- Suspected hot water valve leak - Rule Trigger: Unit is enabled, hot water is …" at bounding box center [658, 257] width 994 height 28
click at [218, 266] on span "- Suspected hot water valve leak - Rule Trigger: Unit is enabled, hot water is …" at bounding box center [658, 257] width 994 height 28
drag, startPoint x: 236, startPoint y: 264, endPoint x: 308, endPoint y: 265, distance: 72.1
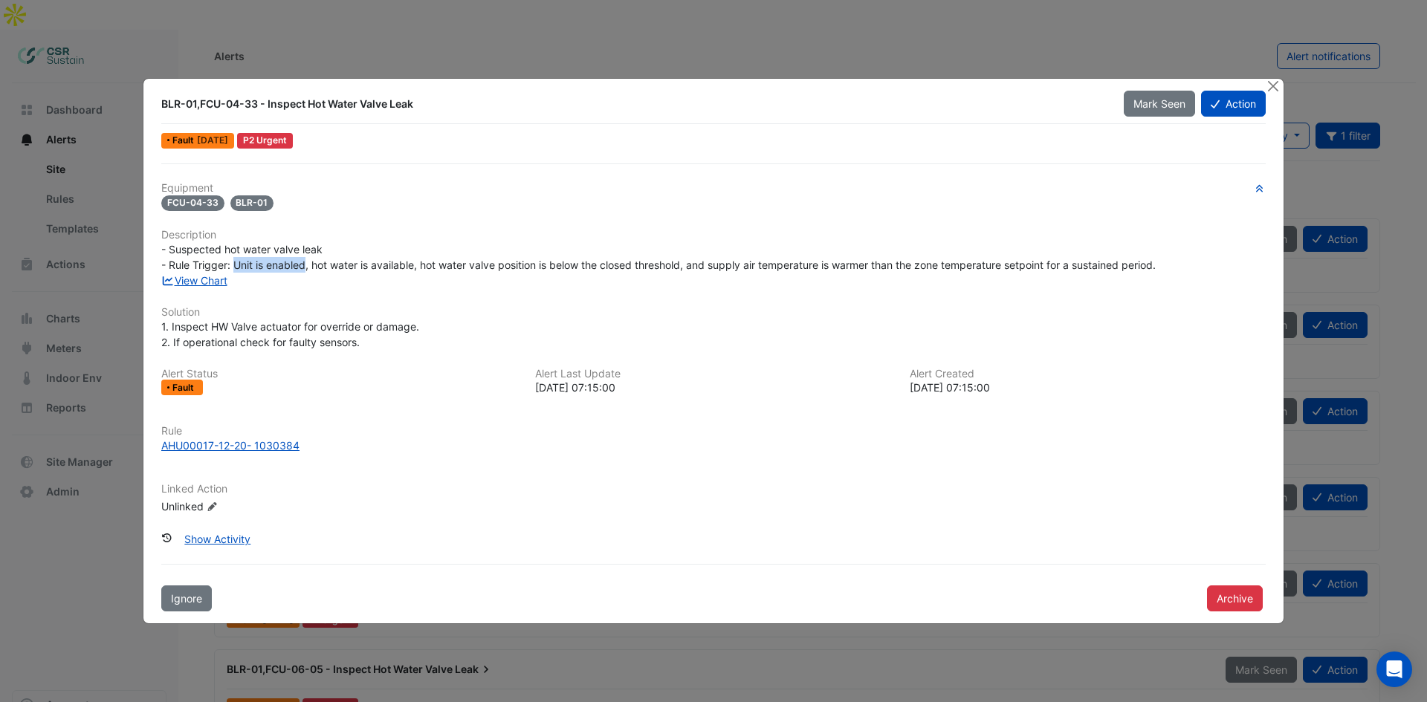
click at [308, 265] on span "- Suspected hot water valve leak - Rule Trigger: Unit is enabled, hot water is …" at bounding box center [658, 257] width 994 height 28
drag, startPoint x: 312, startPoint y: 263, endPoint x: 415, endPoint y: 262, distance: 102.5
click at [415, 262] on span "- Suspected hot water valve leak - Rule Trigger: Unit is enabled, hot water is …" at bounding box center [658, 257] width 994 height 28
drag, startPoint x: 424, startPoint y: 265, endPoint x: 685, endPoint y: 265, distance: 261.6
click at [685, 265] on span "- Suspected hot water valve leak - Rule Trigger: Unit is enabled, hot water is …" at bounding box center [658, 257] width 994 height 28
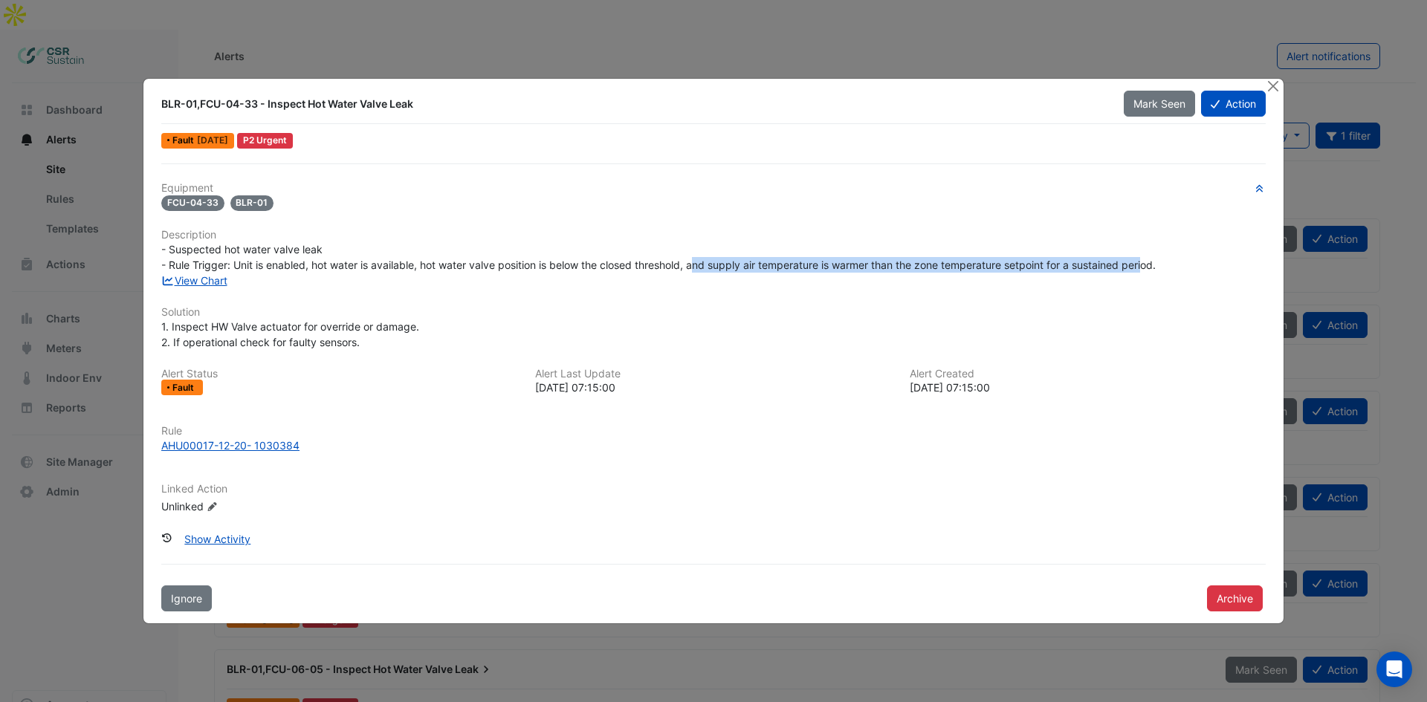
drag, startPoint x: 698, startPoint y: 264, endPoint x: 1152, endPoint y: 267, distance: 454.0
click at [1141, 267] on span "- Suspected hot water valve leak - Rule Trigger: Unit is enabled, hot water is …" at bounding box center [658, 257] width 994 height 28
click at [1141, 265] on span "- Suspected hot water valve leak - Rule Trigger: Unit is enabled, hot water is …" at bounding box center [658, 257] width 994 height 28
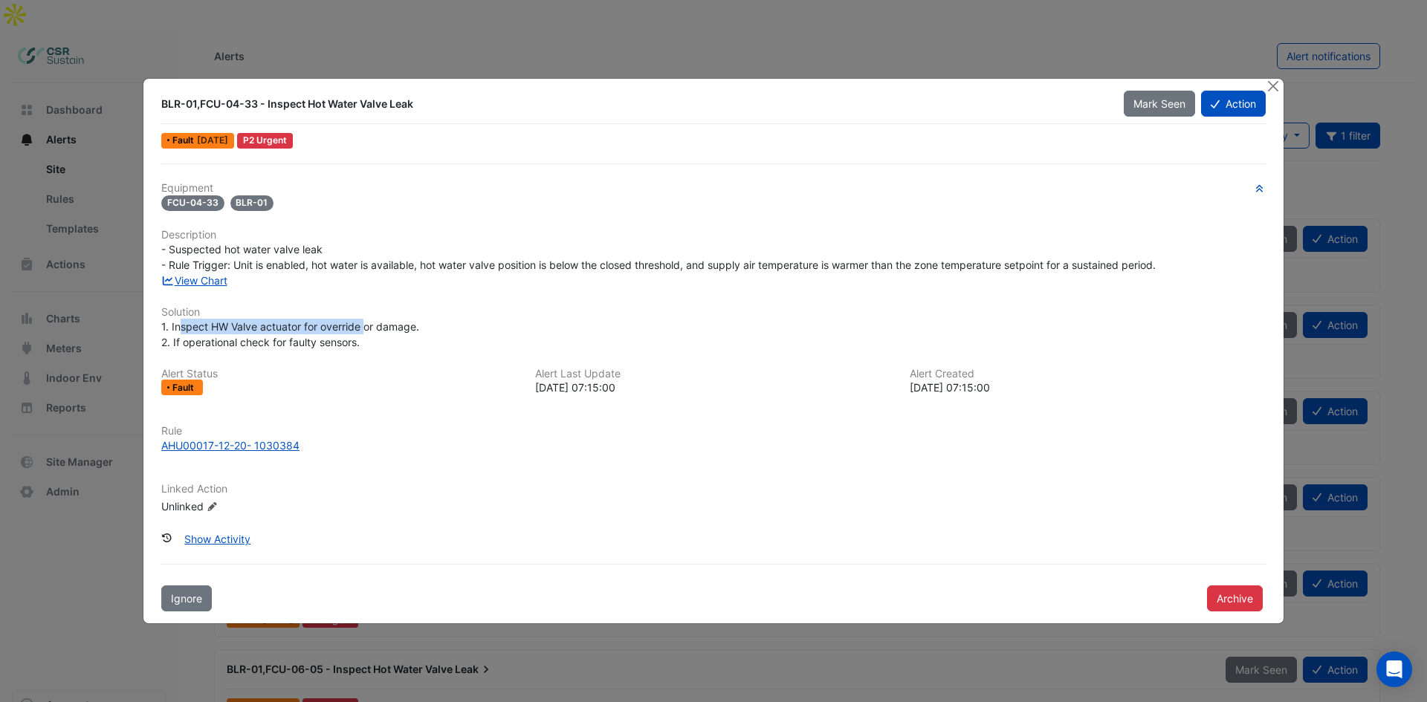
drag, startPoint x: 181, startPoint y: 328, endPoint x: 387, endPoint y: 325, distance: 206.6
click at [366, 328] on span "1. Inspect HW Valve actuator for override or damage. 2. If operational check fo…" at bounding box center [290, 334] width 258 height 28
click at [389, 325] on span "1. Inspect HW Valve actuator for override or damage. 2. If operational check fo…" at bounding box center [290, 334] width 258 height 28
drag, startPoint x: 220, startPoint y: 340, endPoint x: 299, endPoint y: 339, distance: 79.5
click at [299, 339] on span "1. Inspect HW Valve actuator for override or damage. 2. If operational check fo…" at bounding box center [290, 334] width 258 height 28
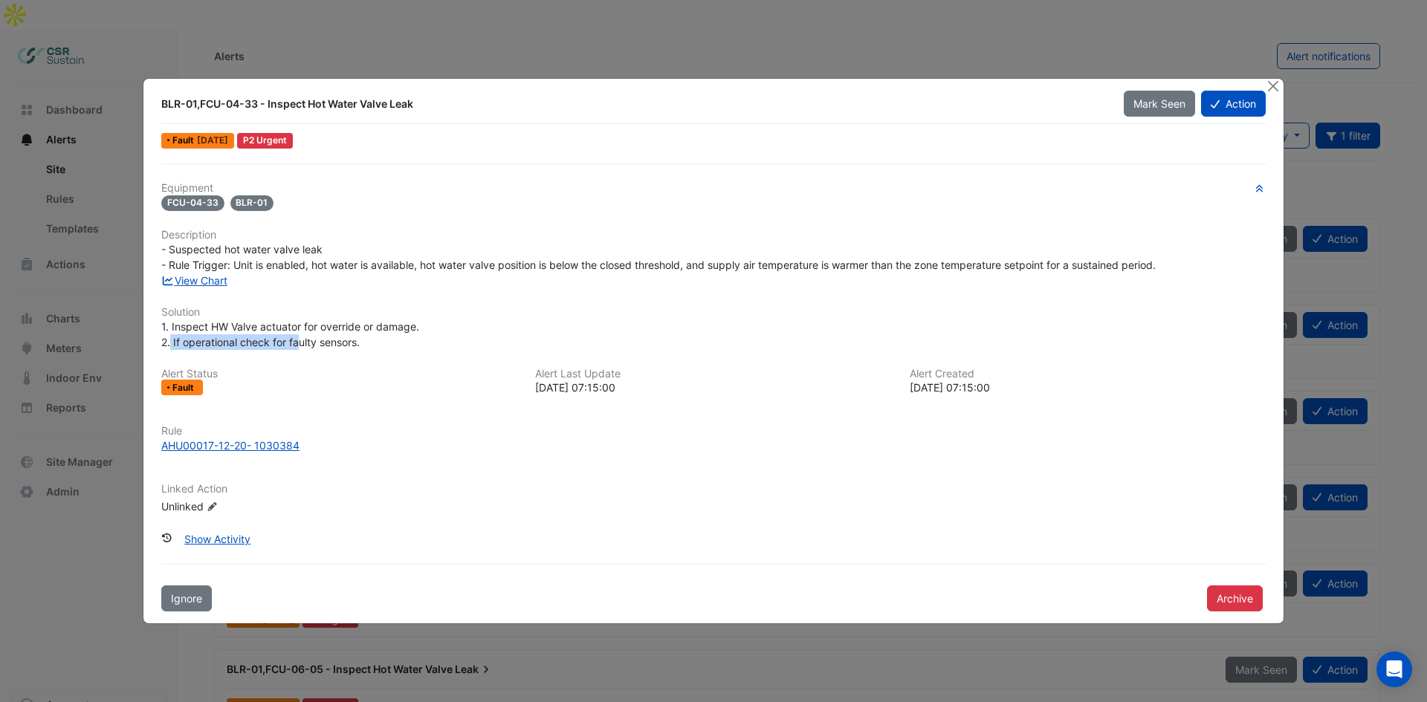
click at [299, 339] on span "1. Inspect HW Valve actuator for override or damage. 2. If operational check fo…" at bounding box center [290, 334] width 258 height 28
click at [301, 341] on span "1. Inspect HW Valve actuator for override or damage. 2. If operational check fo…" at bounding box center [290, 334] width 258 height 28
click at [368, 343] on div "1. Inspect HW Valve actuator for override or damage. 2. If operational check fo…" at bounding box center [713, 334] width 1104 height 31
click at [215, 283] on link "View Chart" at bounding box center [194, 280] width 66 height 13
drag, startPoint x: 332, startPoint y: 104, endPoint x: 407, endPoint y: 103, distance: 75.1
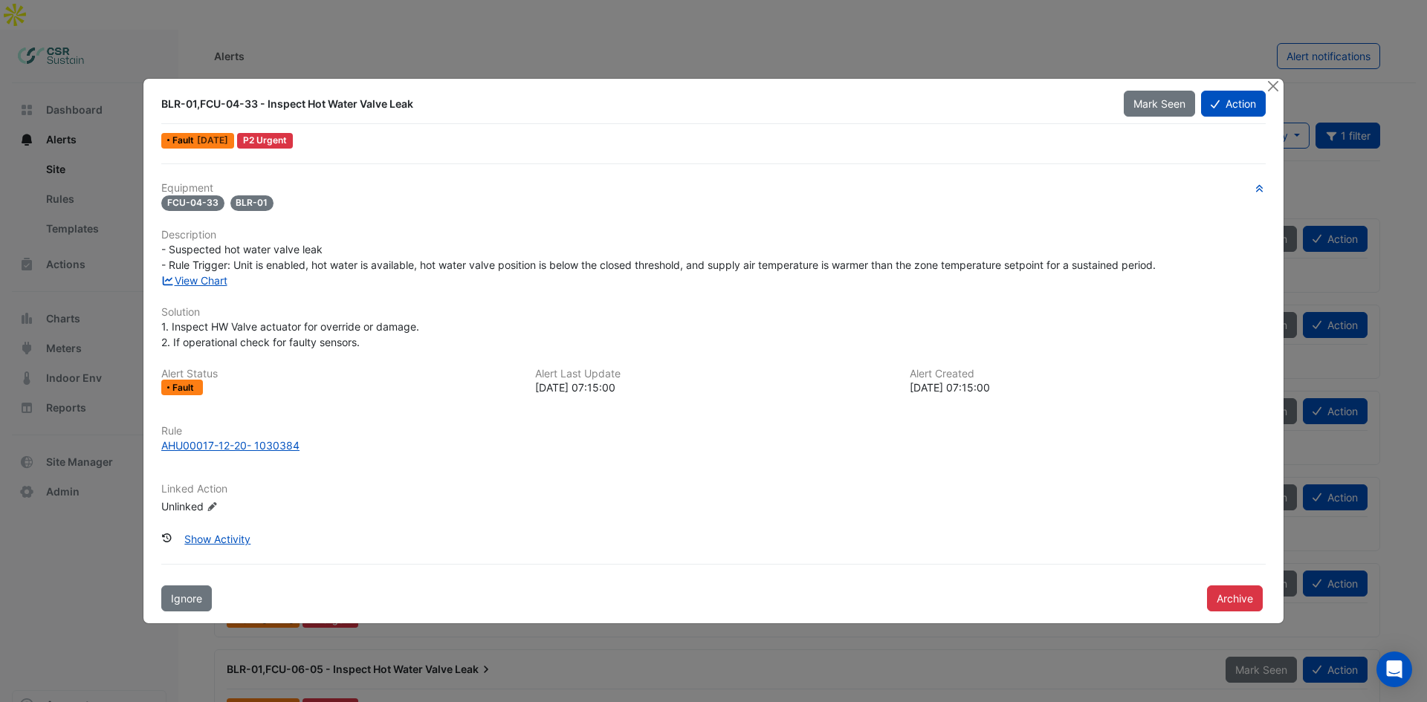
click at [407, 103] on div "BLR-01,FCU-04-33 - Inspect Hot Water Valve Leak" at bounding box center [633, 104] width 944 height 15
click at [409, 103] on div "BLR-01,FCU-04-33 - Inspect Hot Water Valve Leak" at bounding box center [633, 104] width 944 height 15
drag, startPoint x: 354, startPoint y: 106, endPoint x: 268, endPoint y: 111, distance: 86.3
click at [268, 111] on div "BLR-01,FCU-04-33 - Inspect Hot Water Valve Leak" at bounding box center [633, 104] width 944 height 15
click at [284, 101] on div "BLR-01,FCU-04-33 - Inspect Hot Water Valve Leak" at bounding box center [633, 104] width 944 height 15
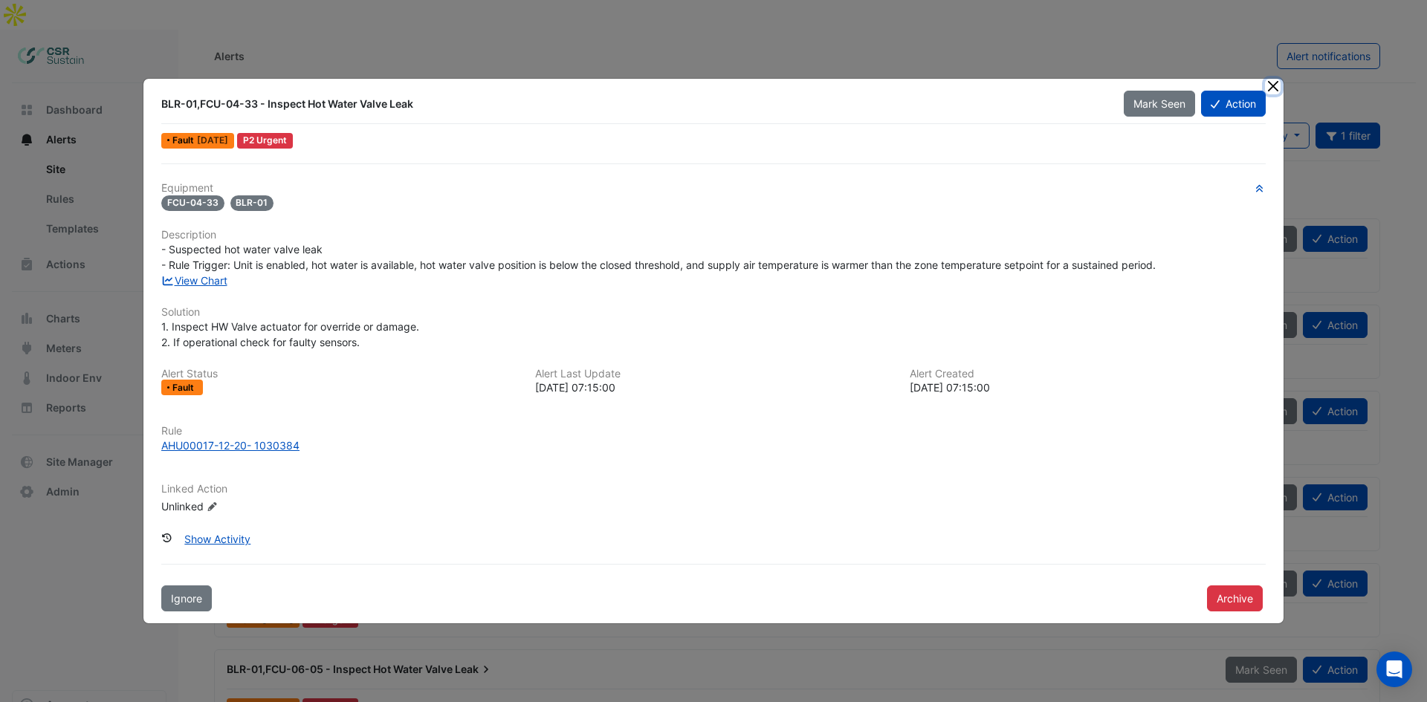
click at [1141, 87] on button "Close" at bounding box center [1273, 87] width 16 height 16
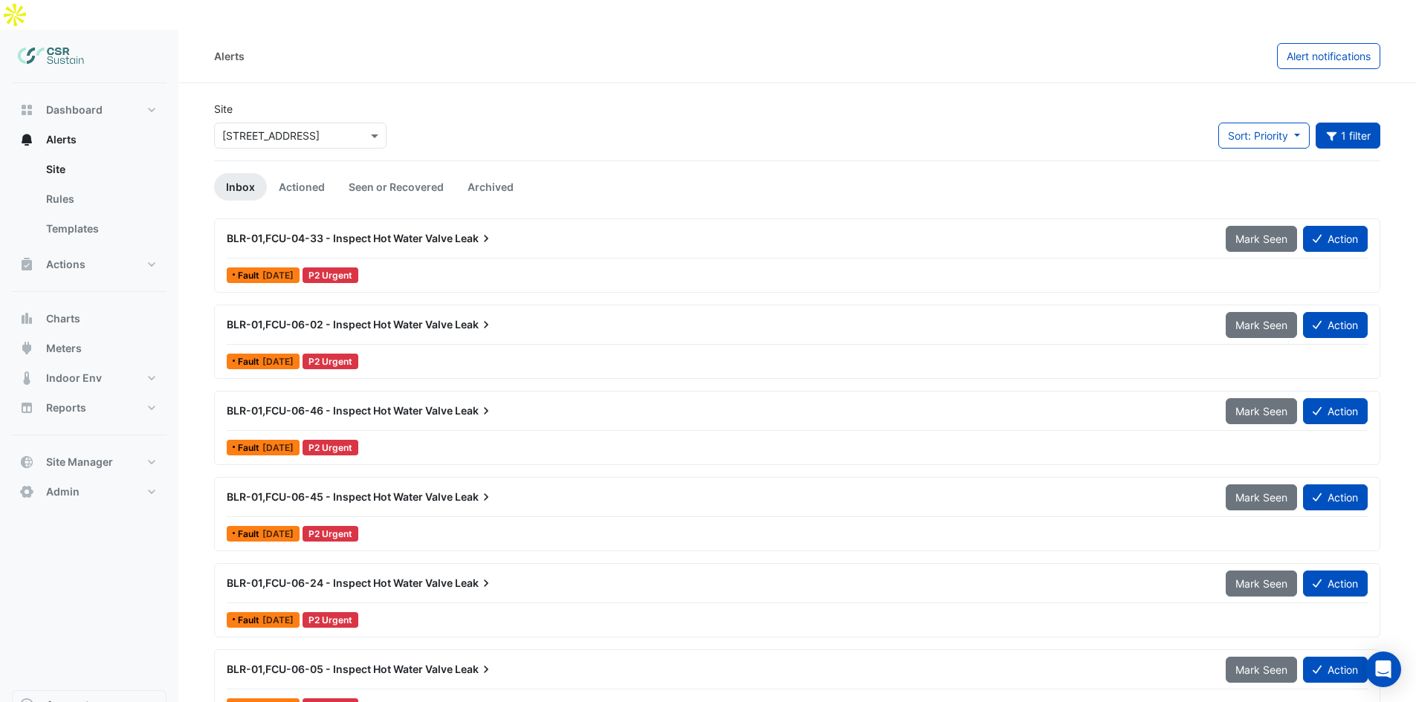
scroll to position [72, 0]
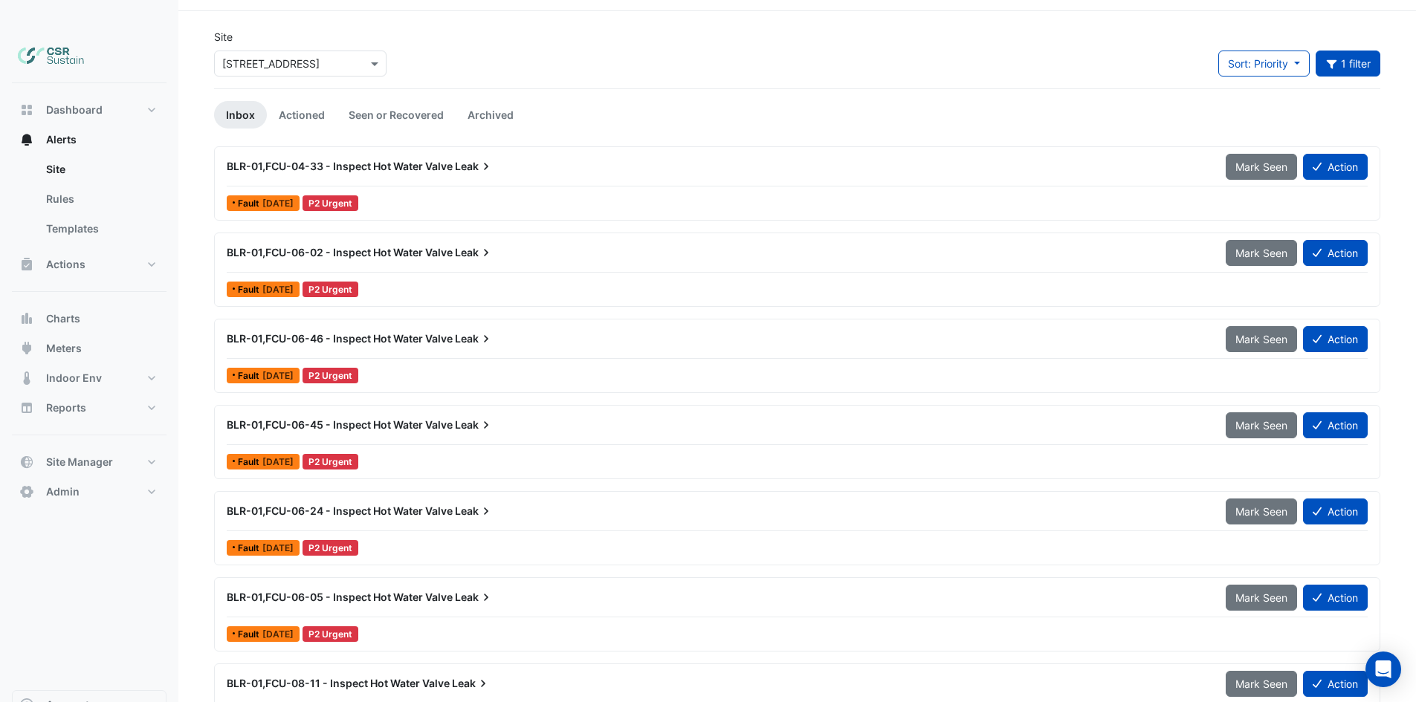
drag, startPoint x: 507, startPoint y: 704, endPoint x: 503, endPoint y: 716, distance: 12.5
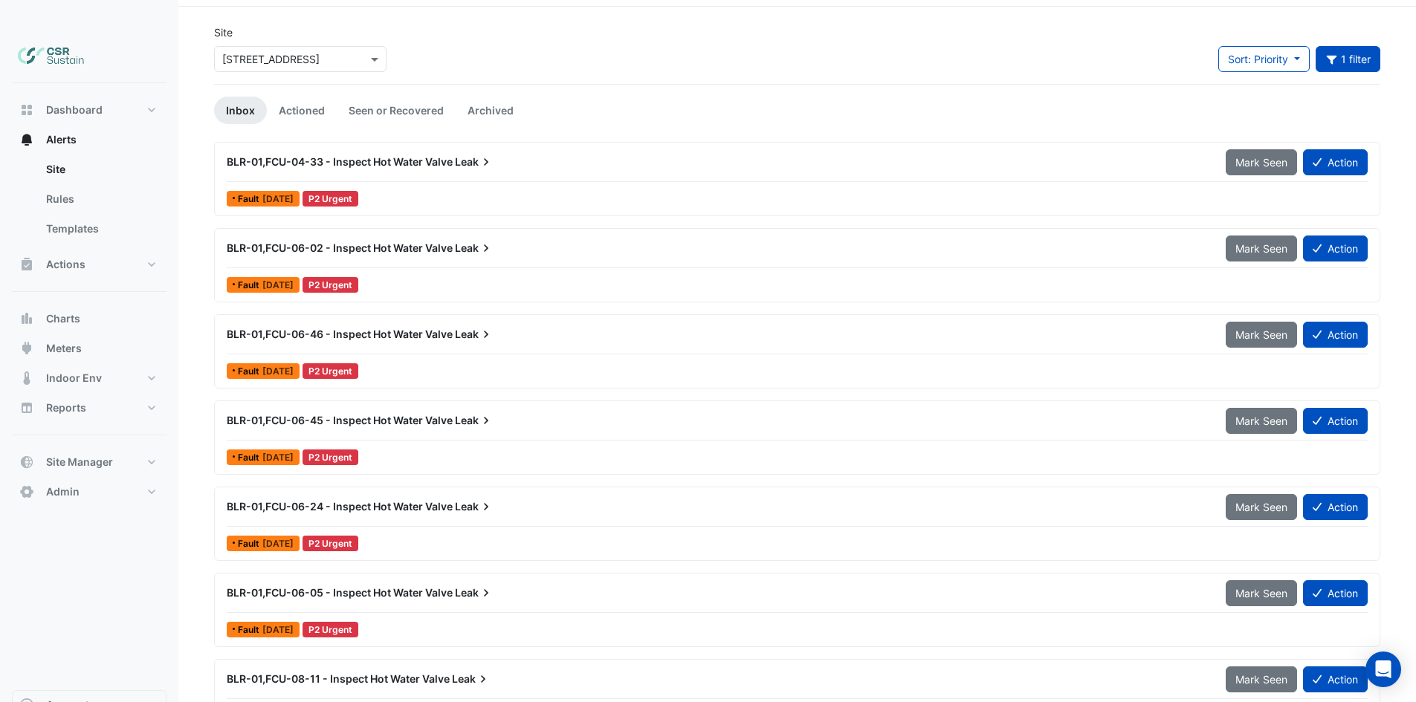
scroll to position [0, 0]
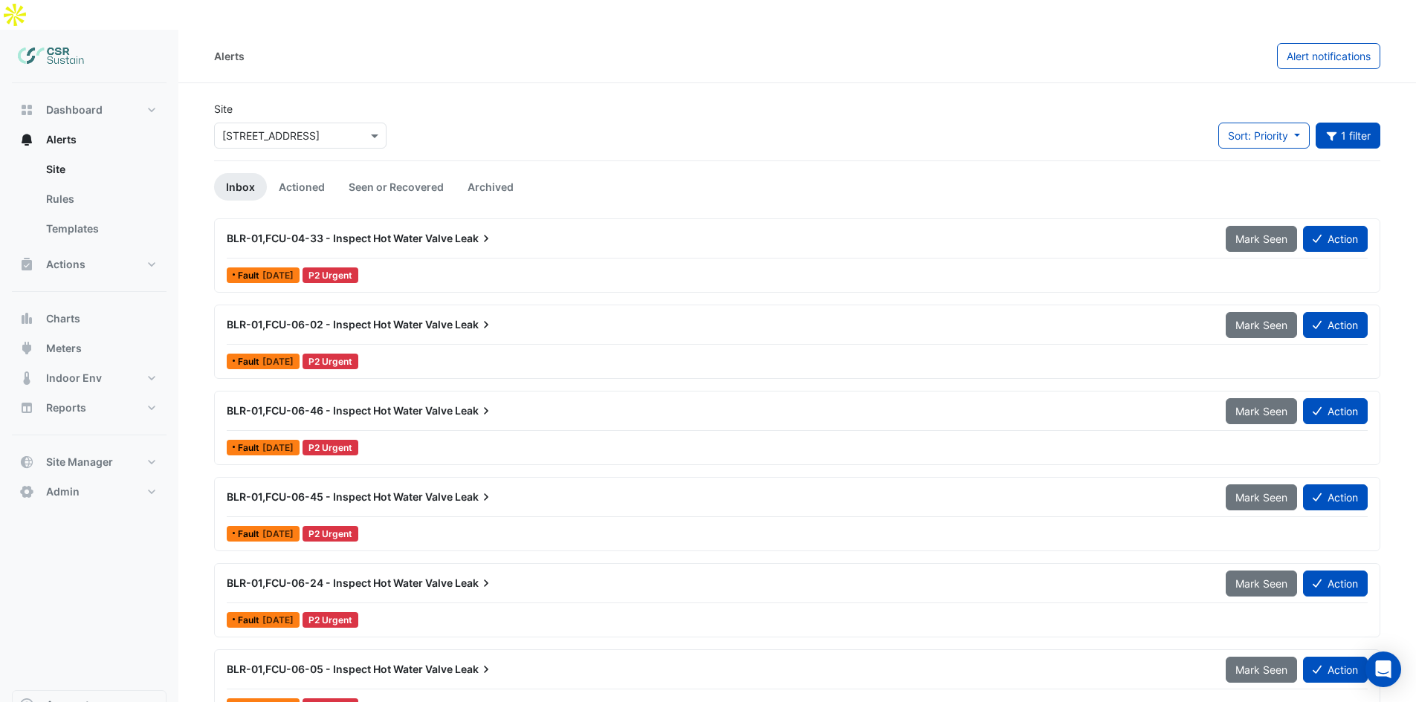
drag, startPoint x: 420, startPoint y: 218, endPoint x: 418, endPoint y: 126, distance: 92.2
click at [1141, 123] on button "Title: hot water valve 1 filter" at bounding box center [1347, 136] width 65 height 26
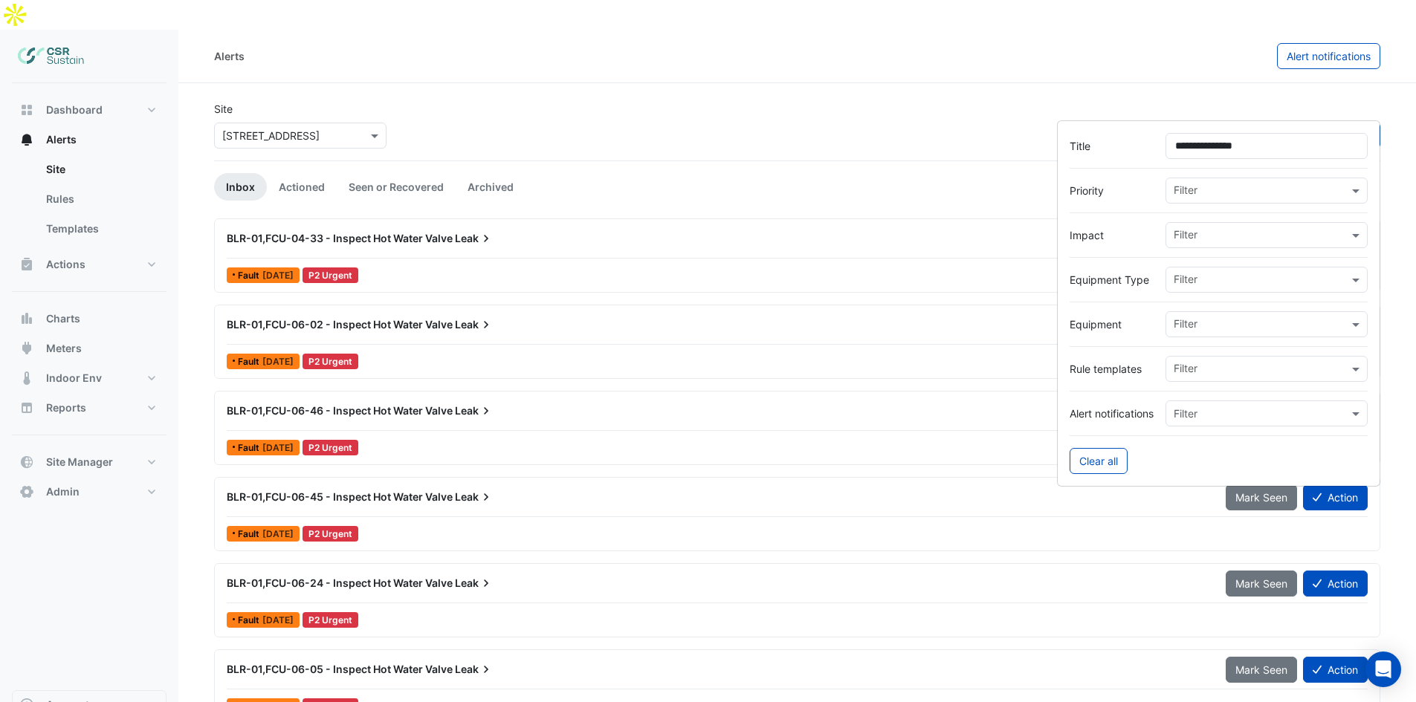
drag, startPoint x: 1278, startPoint y: 140, endPoint x: 1052, endPoint y: 134, distance: 226.0
click at [1057, 134] on form "**********" at bounding box center [1218, 303] width 323 height 366
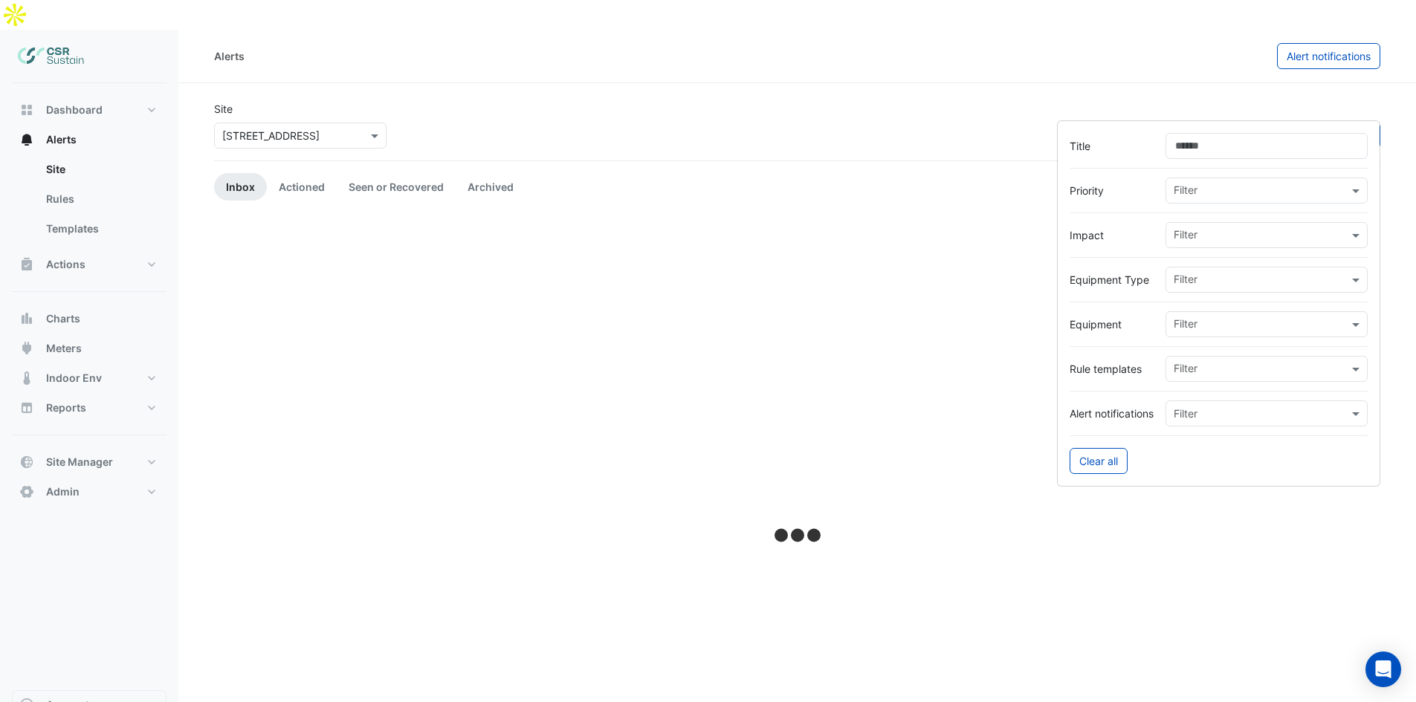
click at [1046, 101] on div "Site × [STREET_ADDRESS] Sort: Priority Priority Updated Filter" at bounding box center [797, 130] width 1184 height 59
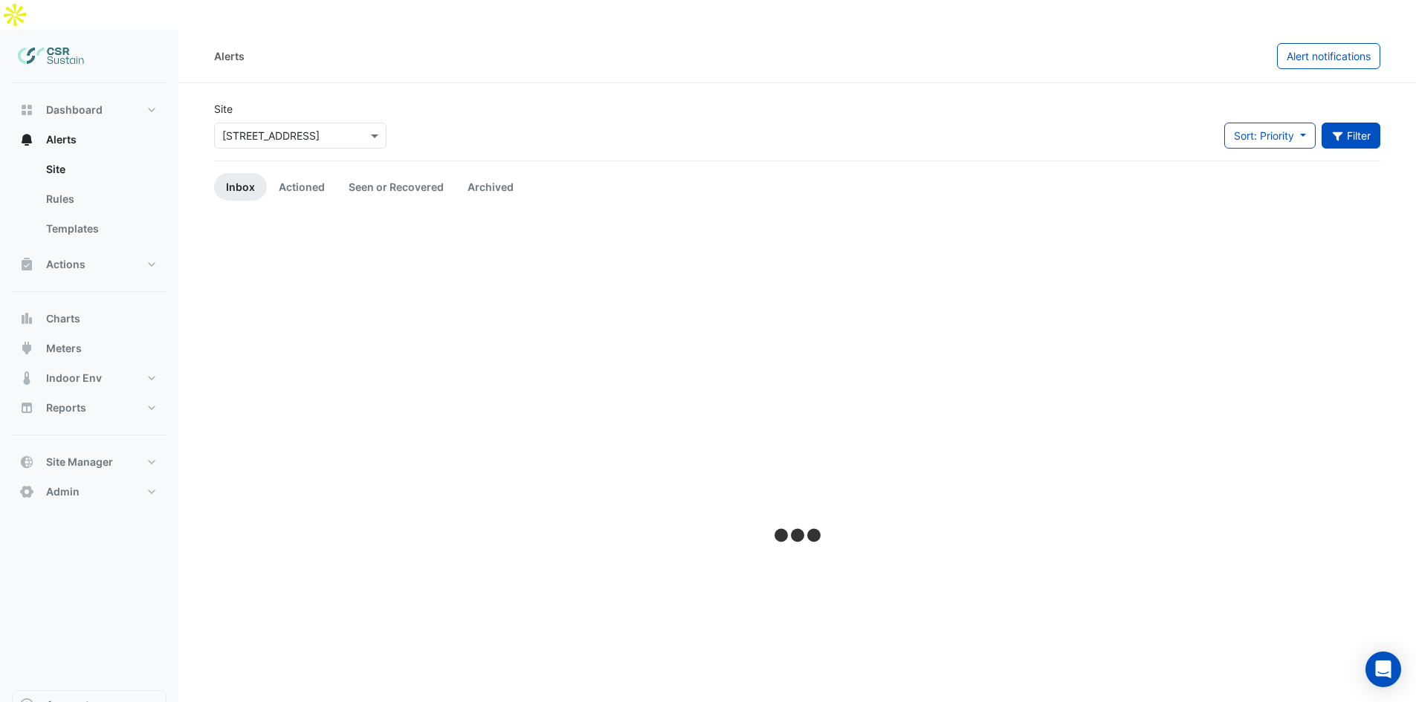
click at [1141, 123] on button "Filter" at bounding box center [1350, 136] width 59 height 26
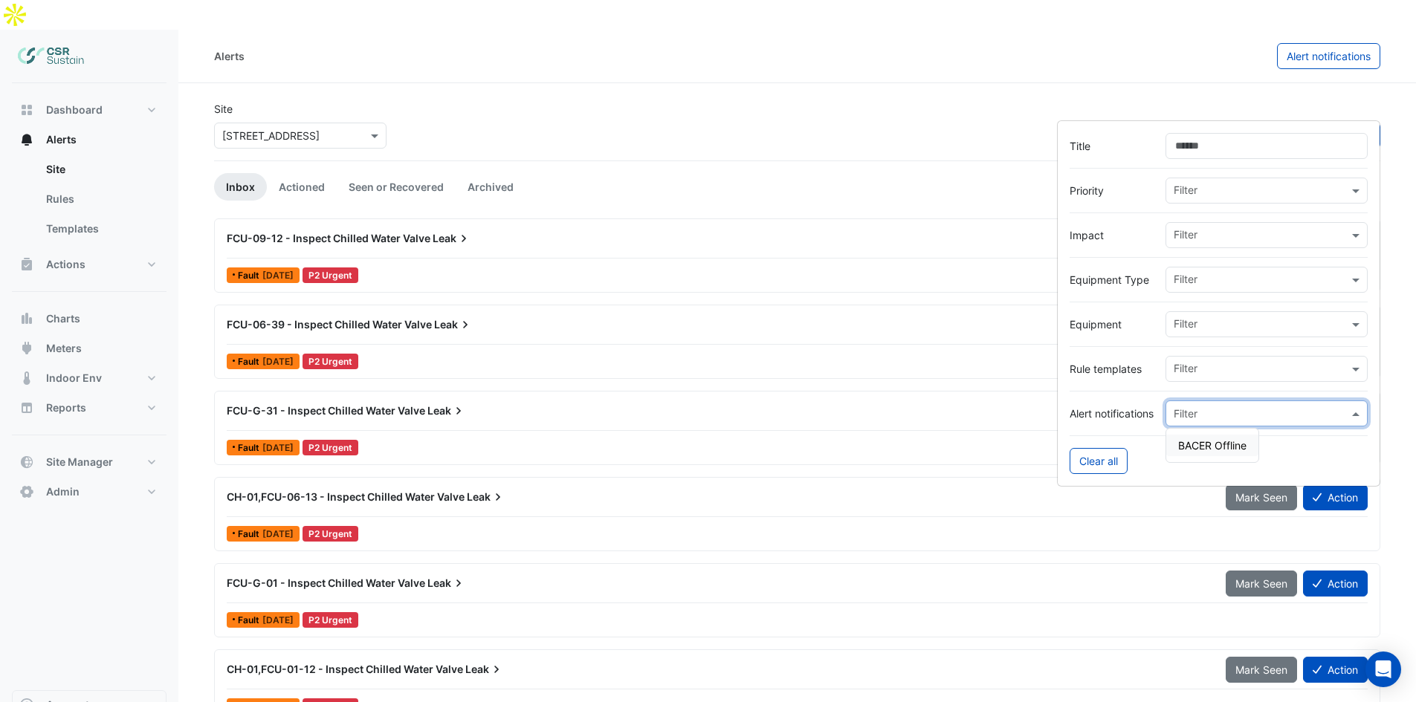
click at [1141, 410] on input "text" at bounding box center [1251, 414] width 156 height 16
click at [268, 129] on input "text" at bounding box center [285, 137] width 126 height 16
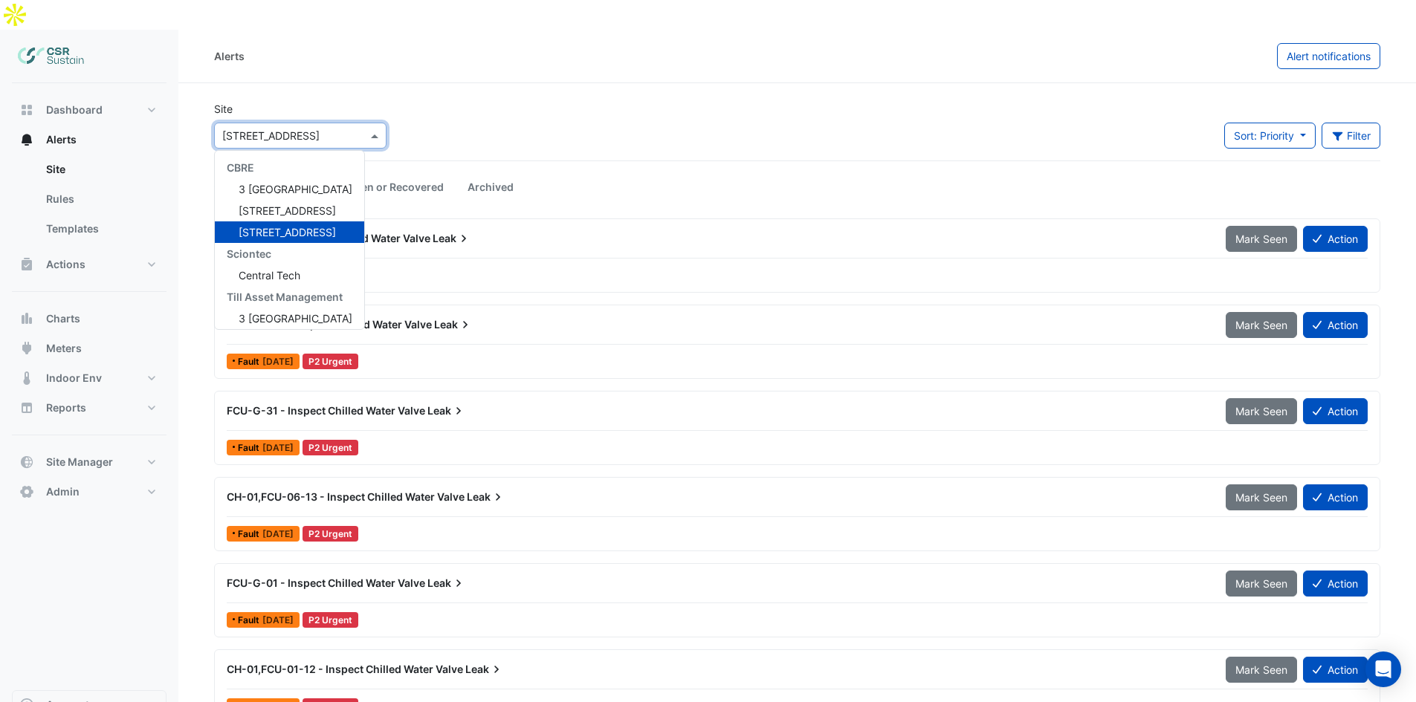
click at [259, 226] on span "[STREET_ADDRESS]" at bounding box center [287, 232] width 97 height 13
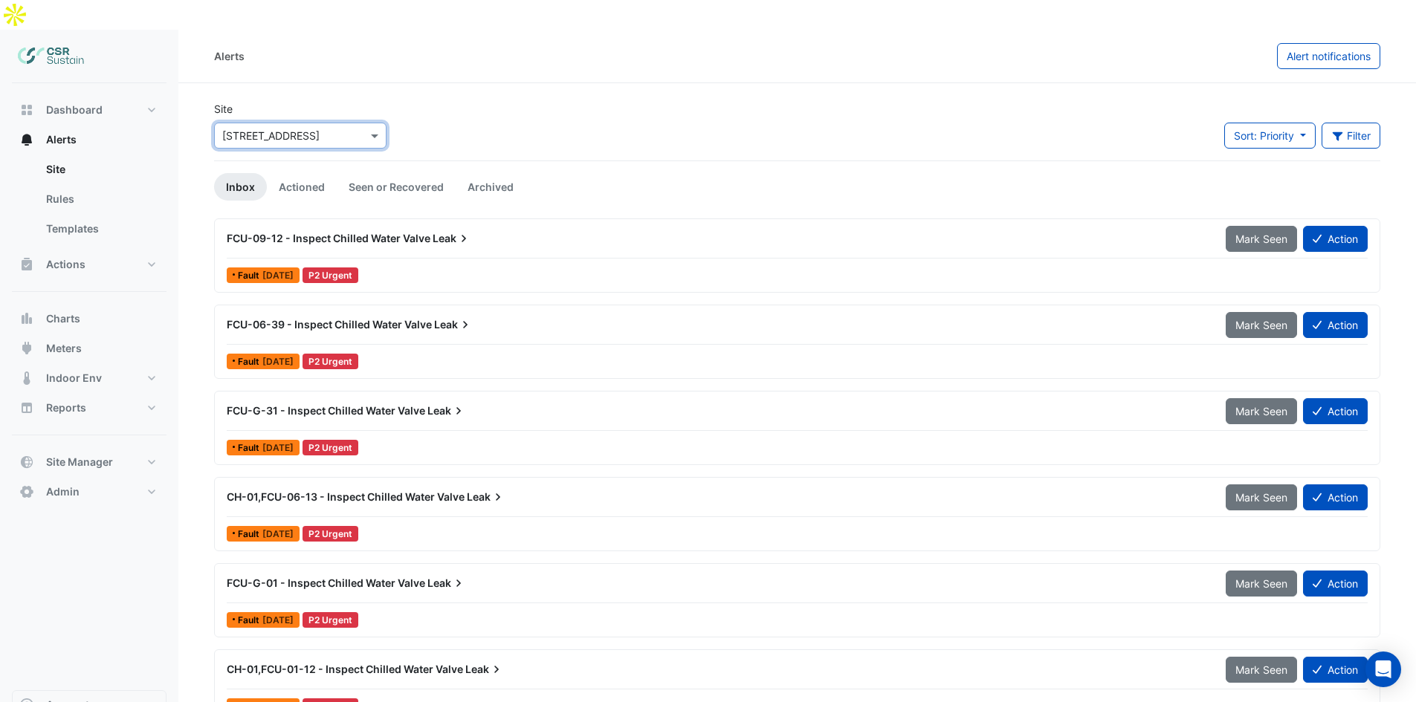
click at [456, 101] on div "Site × 8 Exchange Quay Sort: Priority Priority Updated Filter Title Priority Fi…" at bounding box center [797, 130] width 1184 height 59
click at [307, 173] on link "Actioned" at bounding box center [302, 186] width 70 height 27
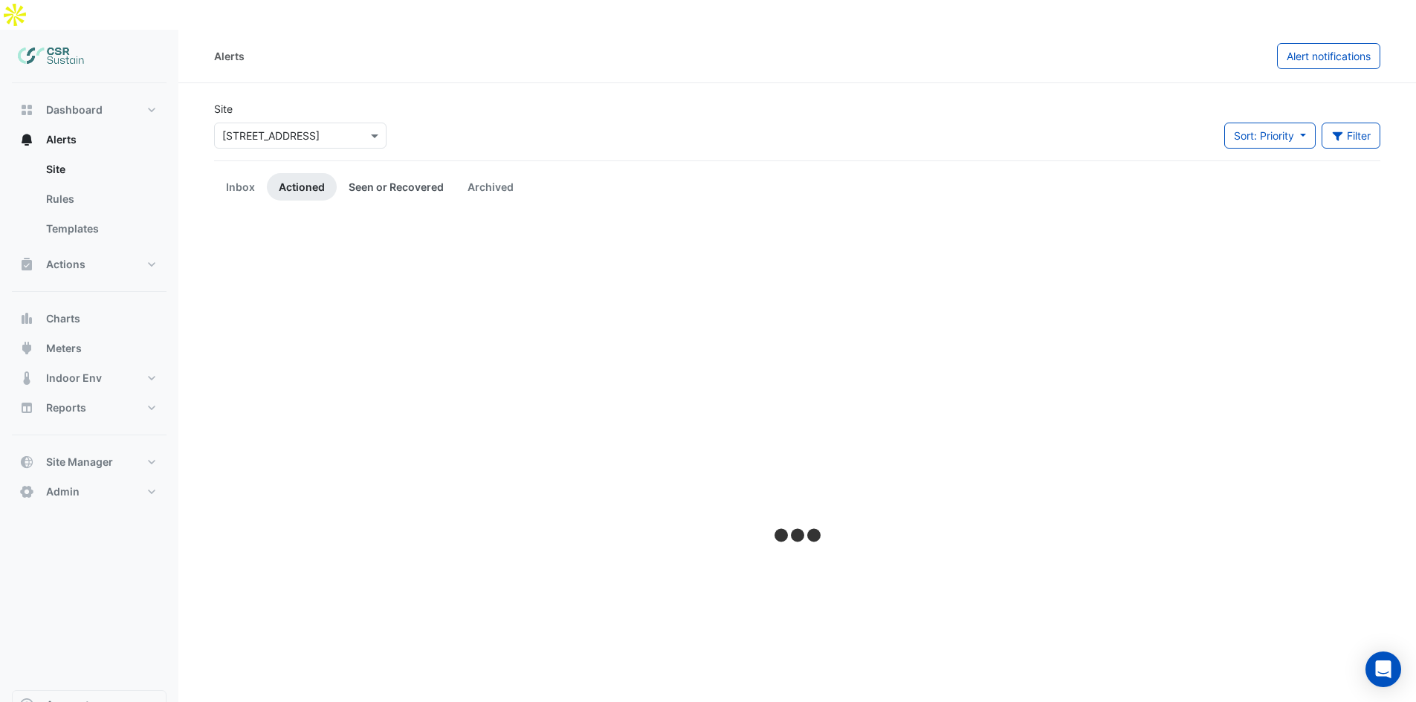
click at [360, 173] on link "Seen or Recovered" at bounding box center [396, 186] width 119 height 27
click at [242, 173] on link "Inbox" at bounding box center [240, 186] width 53 height 27
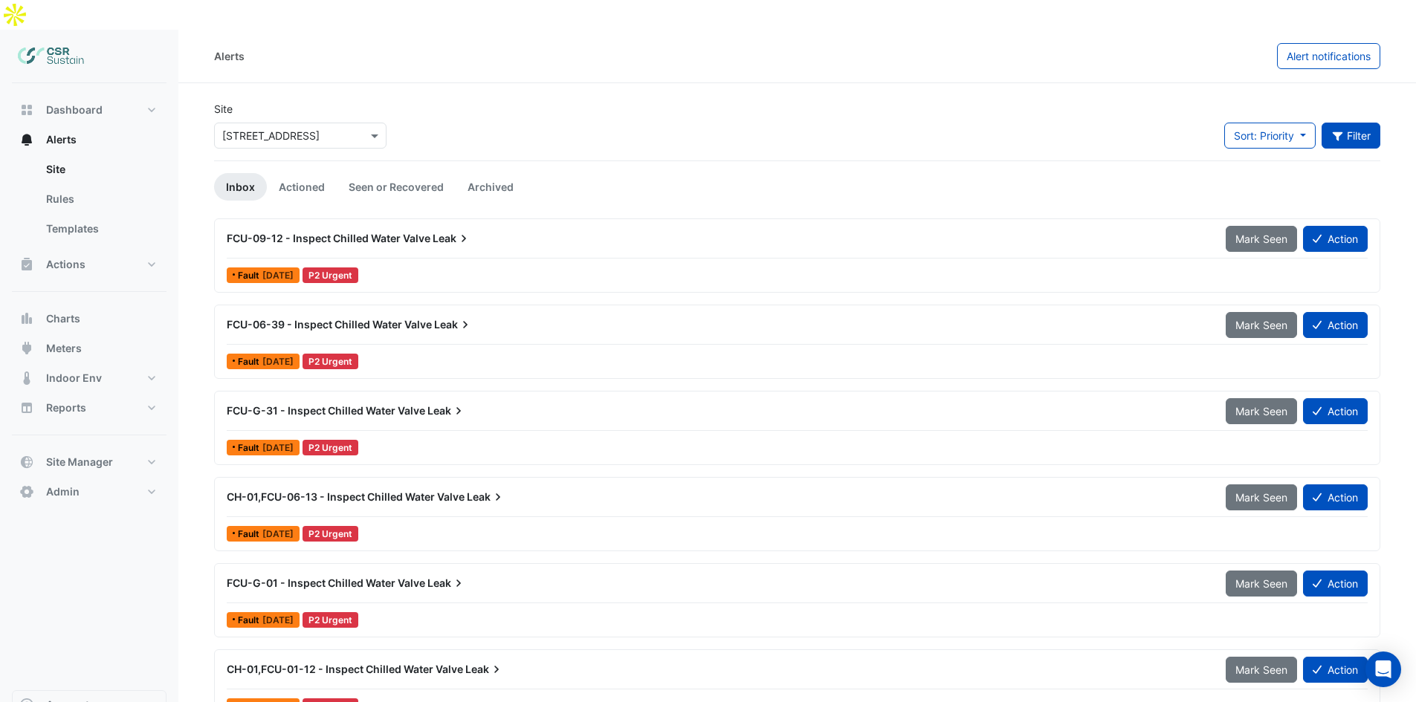
click at [1141, 131] on icon "button" at bounding box center [1337, 136] width 13 height 10
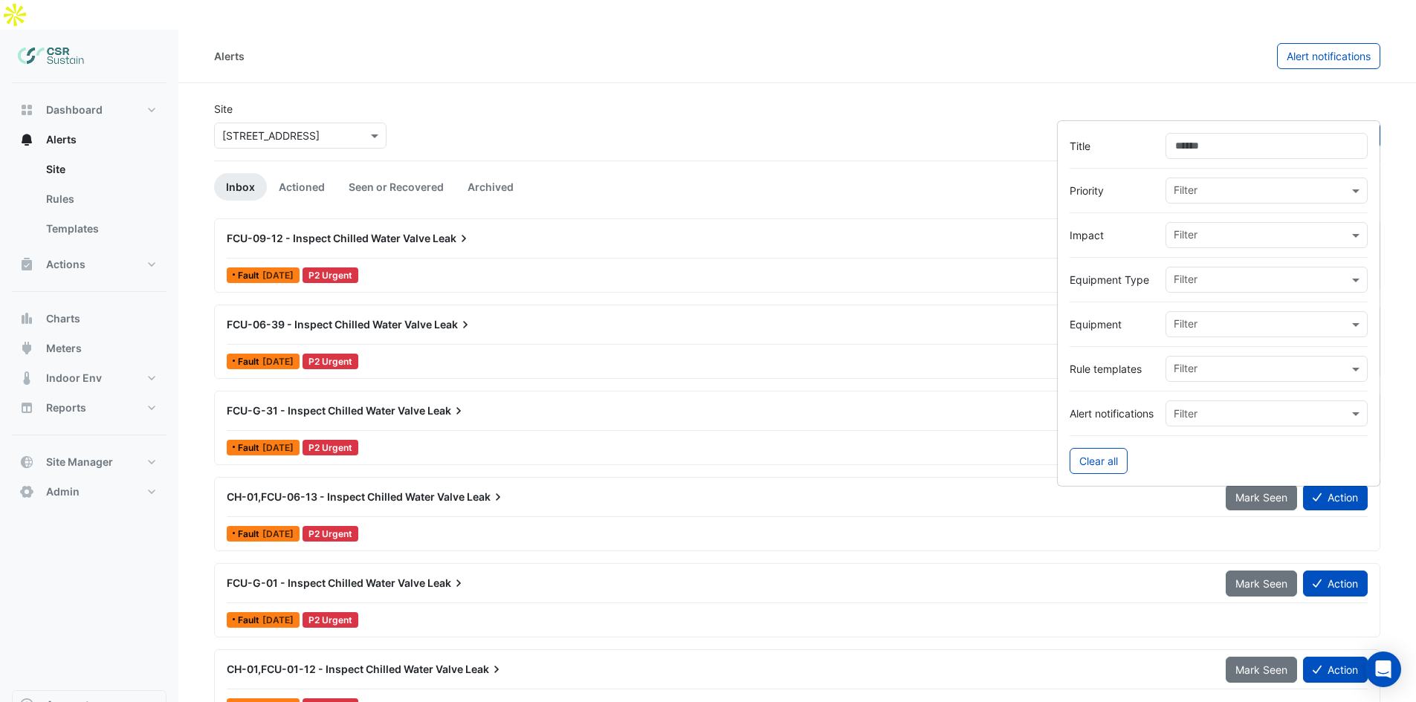
click at [1141, 149] on input "Title" at bounding box center [1266, 146] width 202 height 26
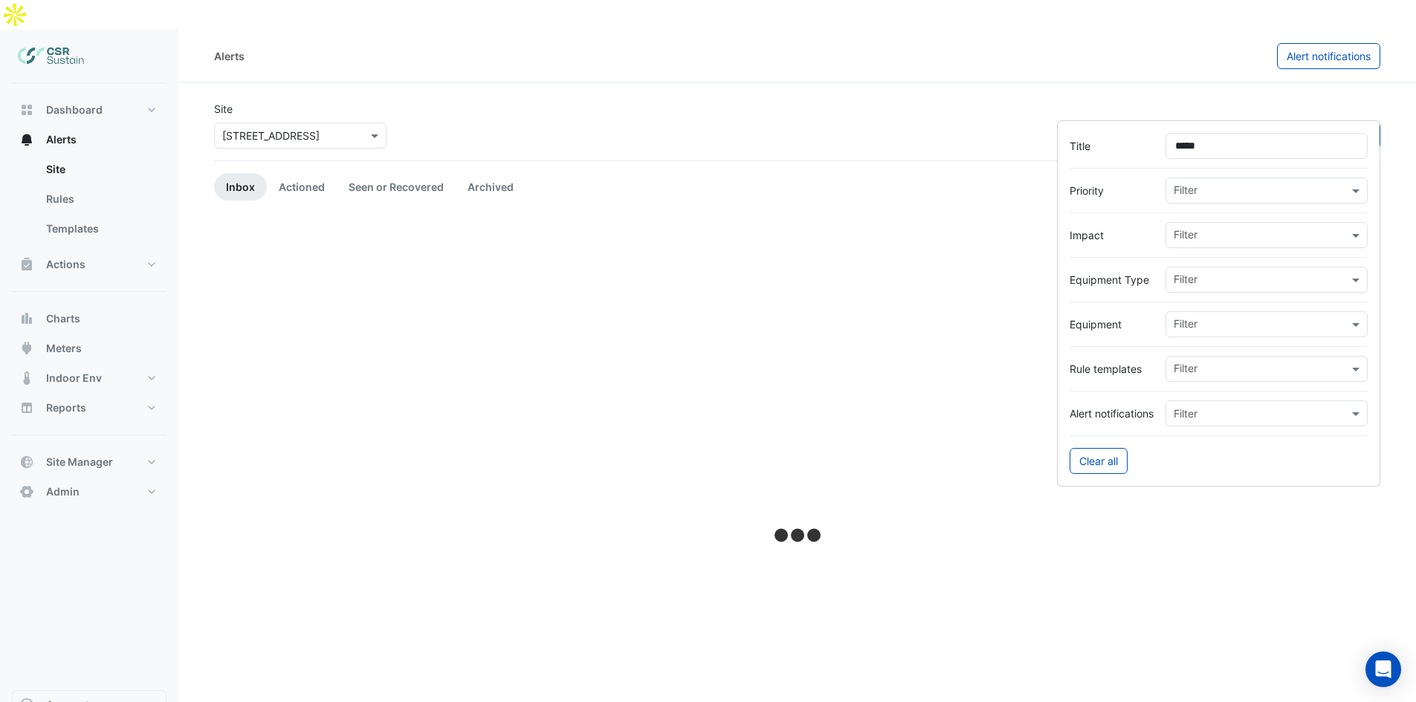
type input "******"
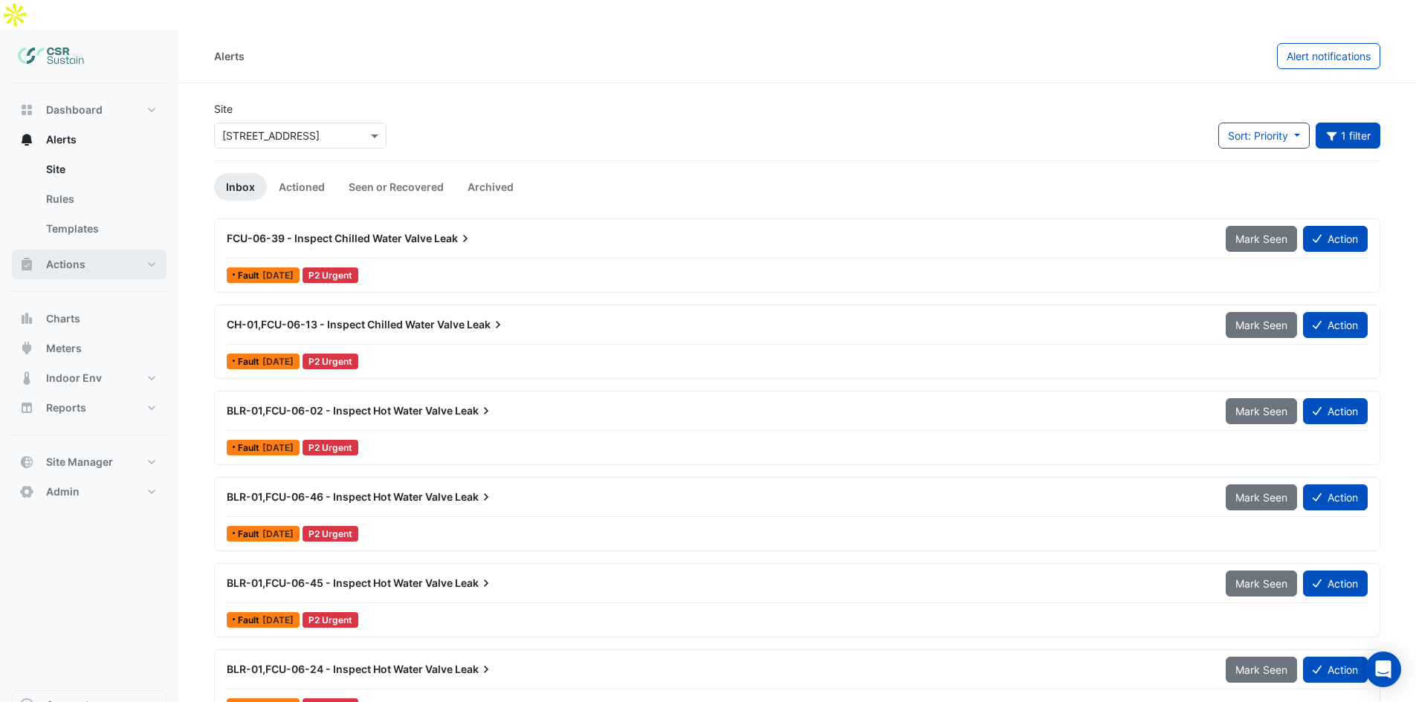
click at [109, 250] on button "Actions" at bounding box center [89, 265] width 155 height 30
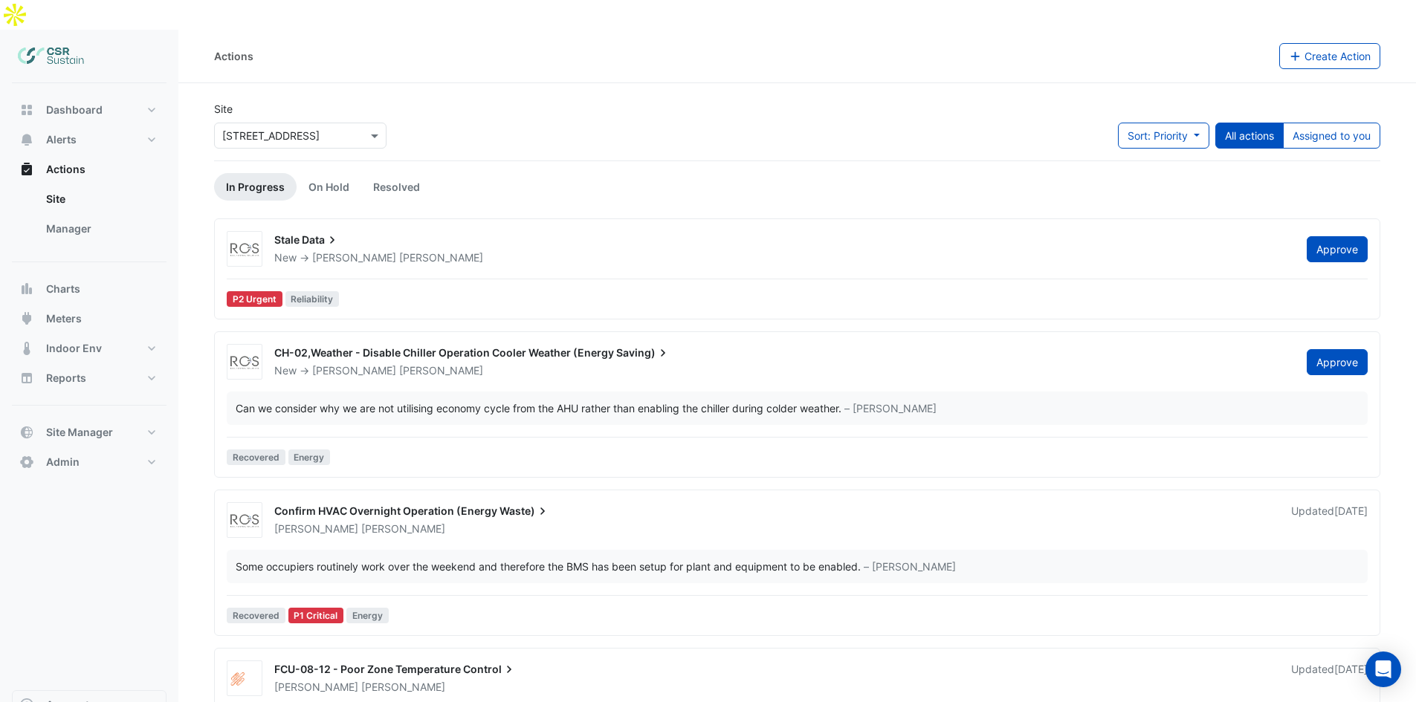
click at [354, 346] on span "CH-02,Weather - Disable Chiller Operation Cooler Weather (Energy" at bounding box center [444, 352] width 340 height 13
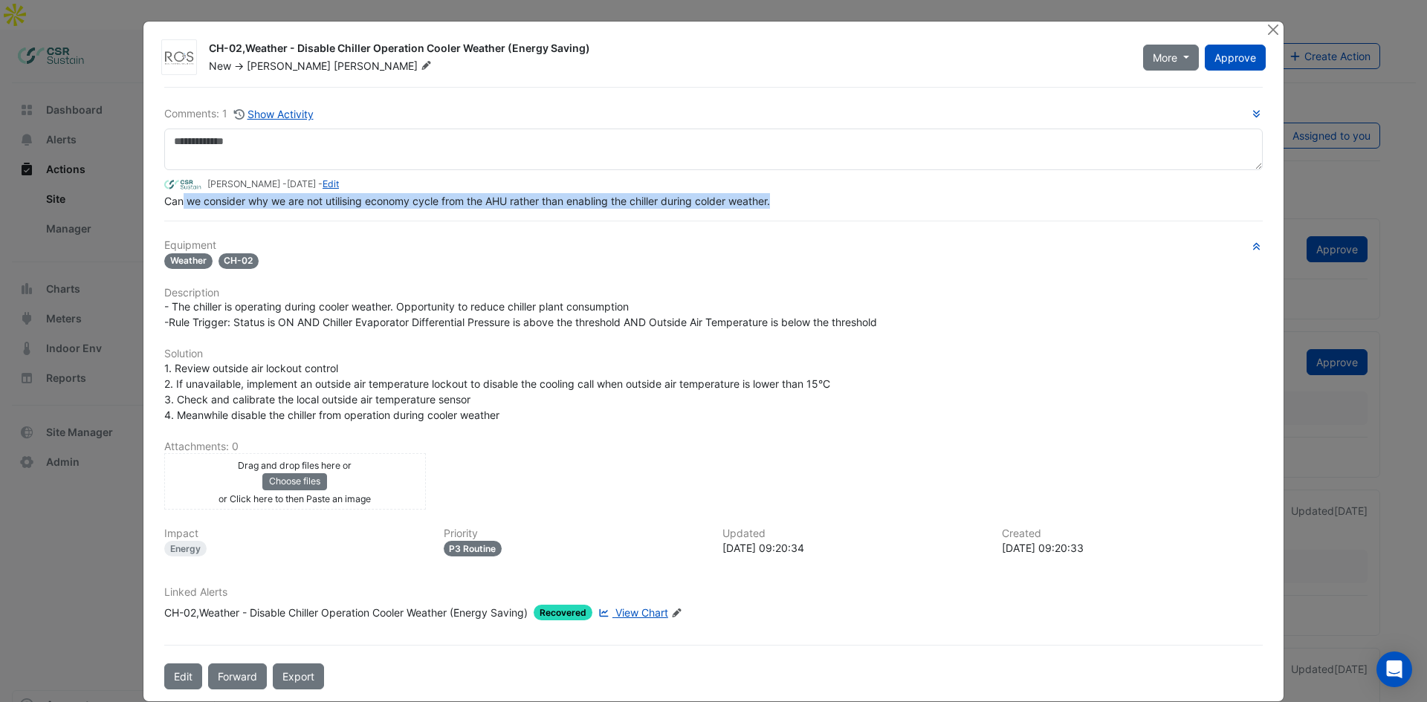
drag, startPoint x: 175, startPoint y: 204, endPoint x: 800, endPoint y: 204, distance: 624.9
click at [800, 204] on div "Can we consider why we are not utilising economy cycle from the AHU rather than…" at bounding box center [713, 201] width 1098 height 16
click at [777, 204] on div "Can we consider why we are not utilising economy cycle from the AHU rather than…" at bounding box center [713, 201] width 1098 height 16
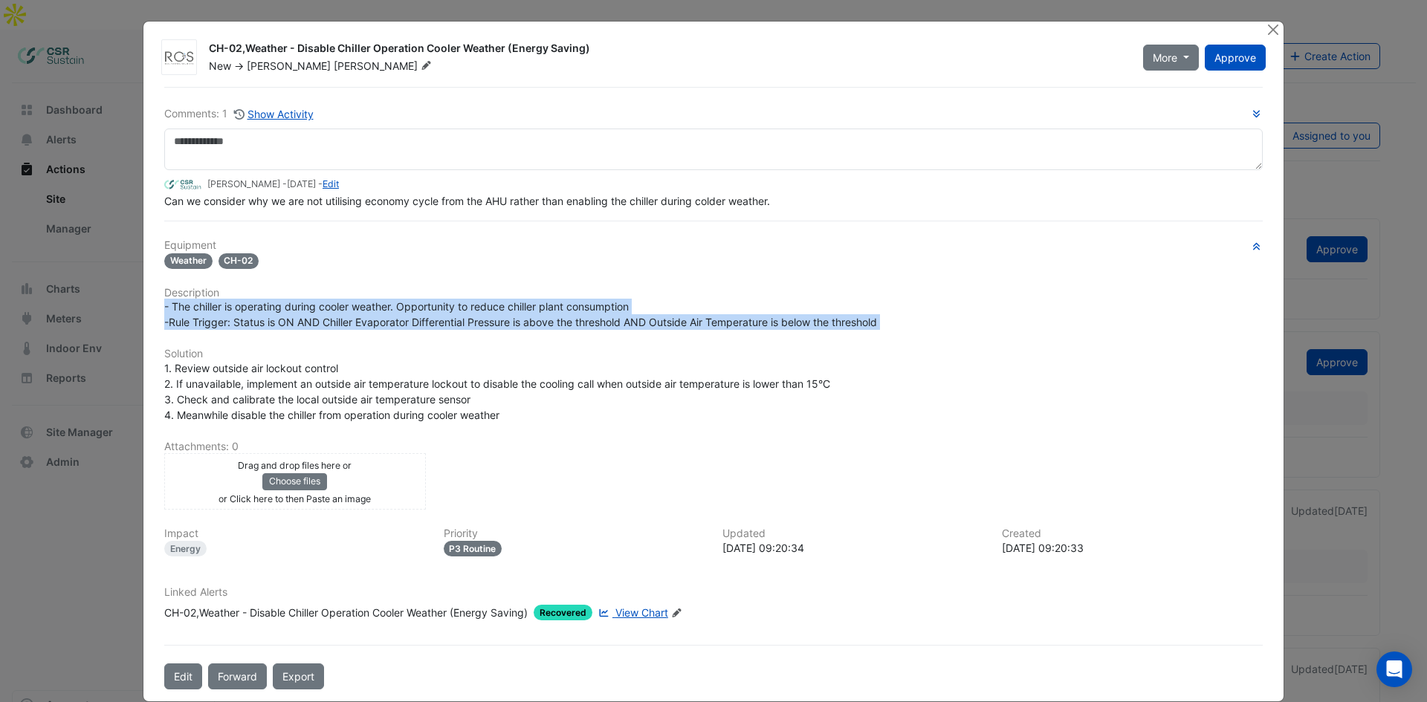
drag, startPoint x: 87, startPoint y: 349, endPoint x: 307, endPoint y: 227, distance: 251.1
click at [322, 269] on ngb-modal-window "CH-02,Weather - Disable Chiller Operation Cooler Weather (Energy Saving) New ->…" at bounding box center [713, 351] width 1427 height 702
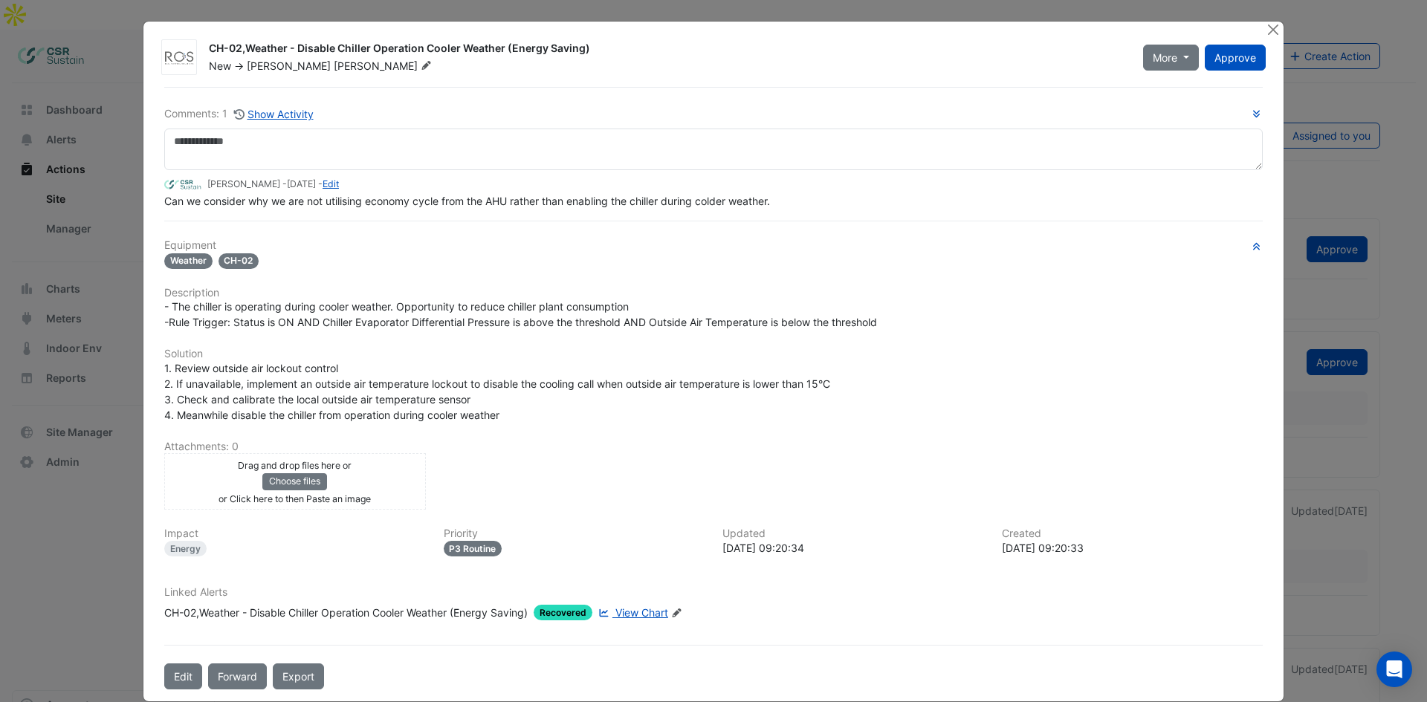
click at [262, 125] on div "Comments: 1 Show Activity Luke Cleary - 2 weeks ago - Edit Can we consider why …" at bounding box center [713, 157] width 1098 height 103
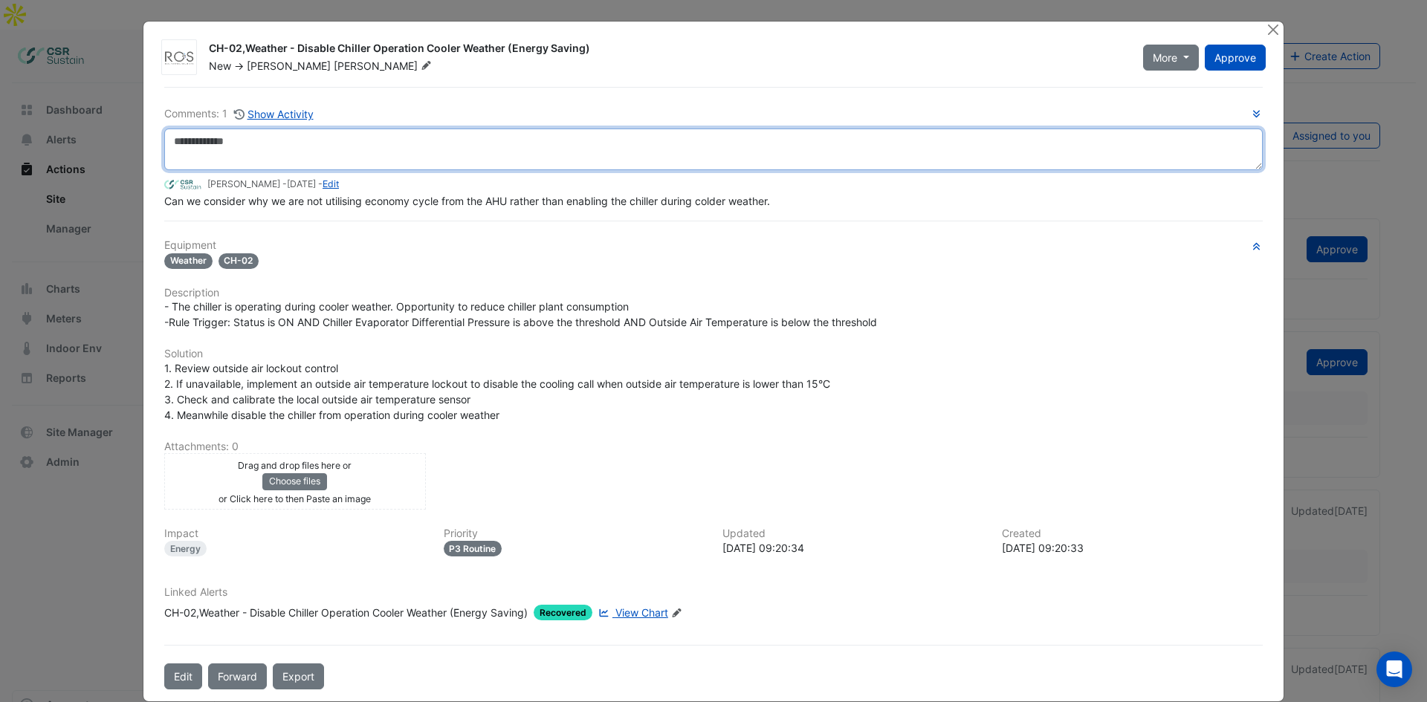
click at [256, 137] on textarea at bounding box center [713, 150] width 1098 height 42
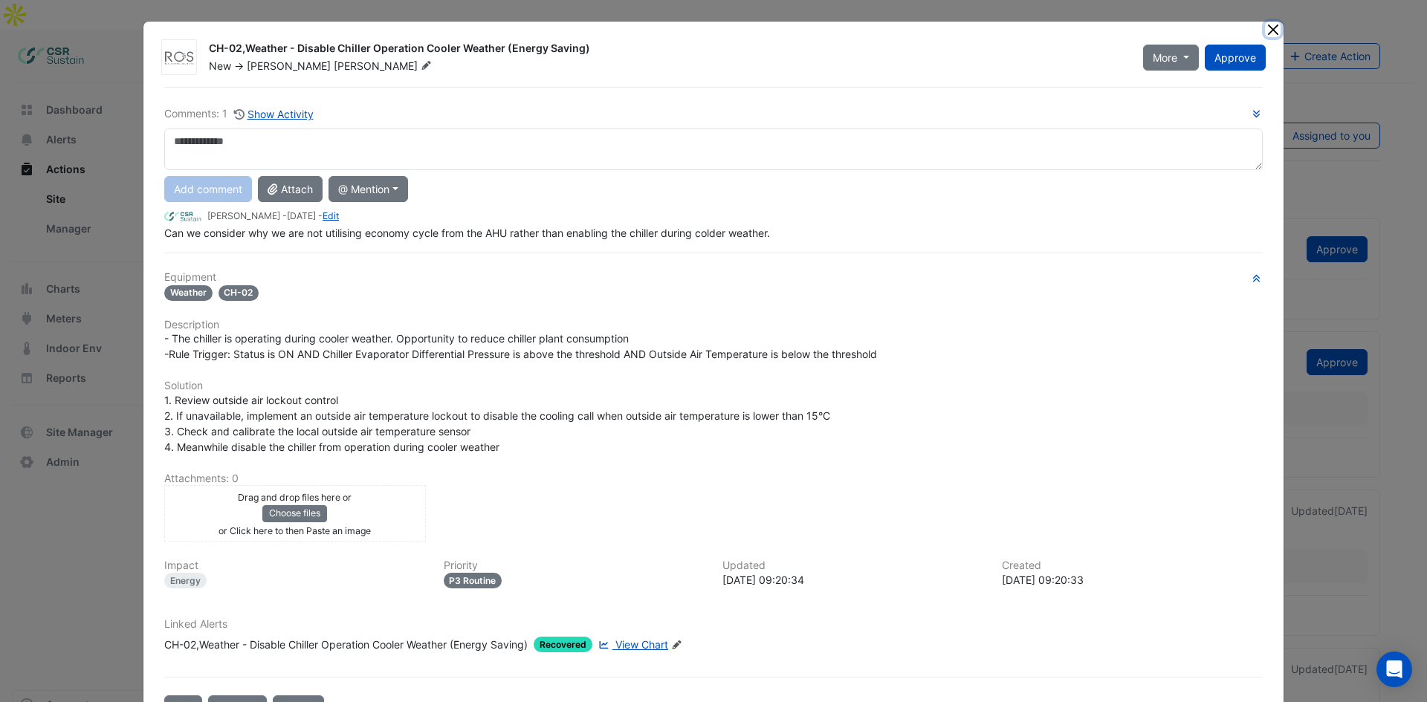
click at [1141, 27] on button "Close" at bounding box center [1273, 30] width 16 height 16
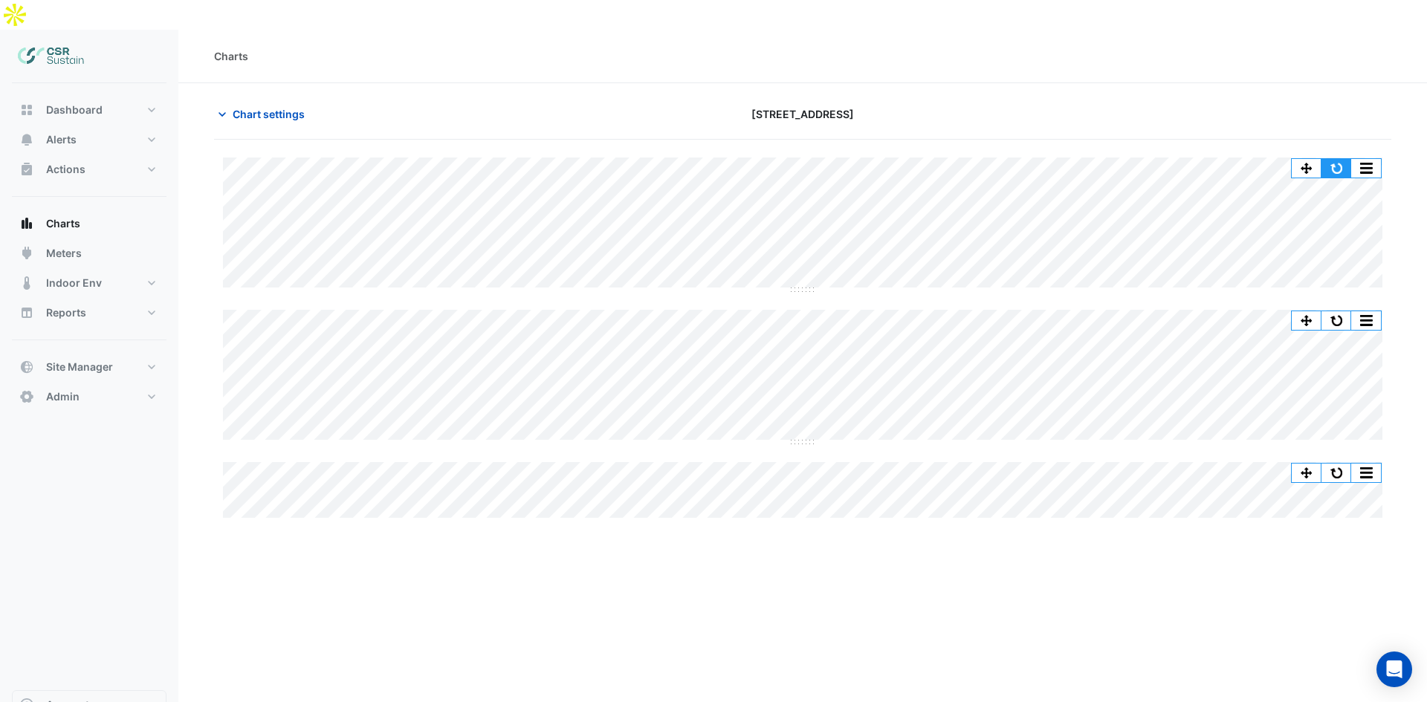
click at [1338, 159] on button "button" at bounding box center [1336, 168] width 30 height 19
